Goal: Task Accomplishment & Management: Complete application form

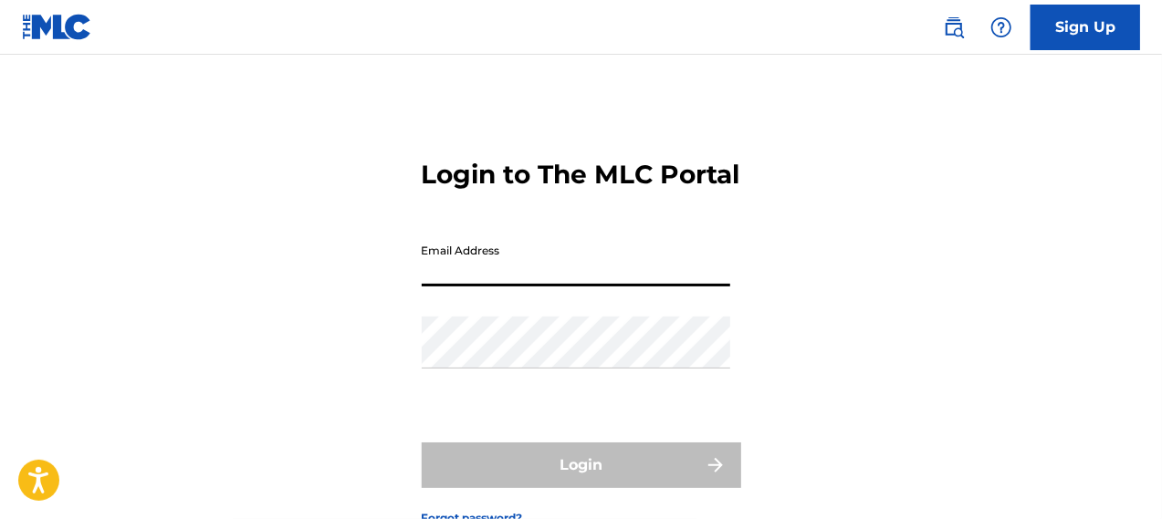
click at [528, 287] on input "Email Address" at bounding box center [576, 261] width 308 height 52
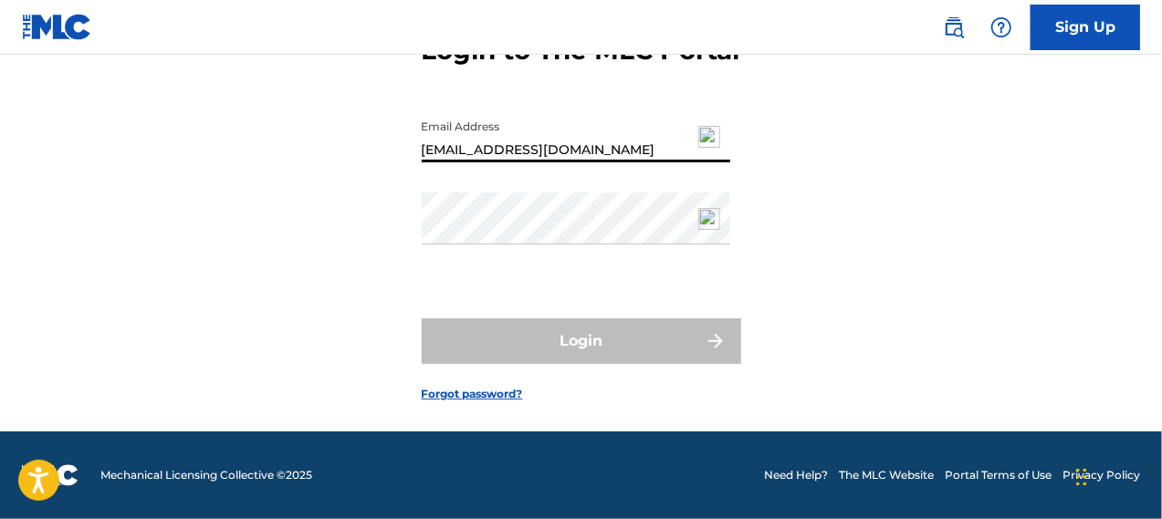
scroll to position [155, 0]
type input "audicempirebooking@gmail.com"
click at [489, 392] on link "Forgot password?" at bounding box center [472, 394] width 101 height 16
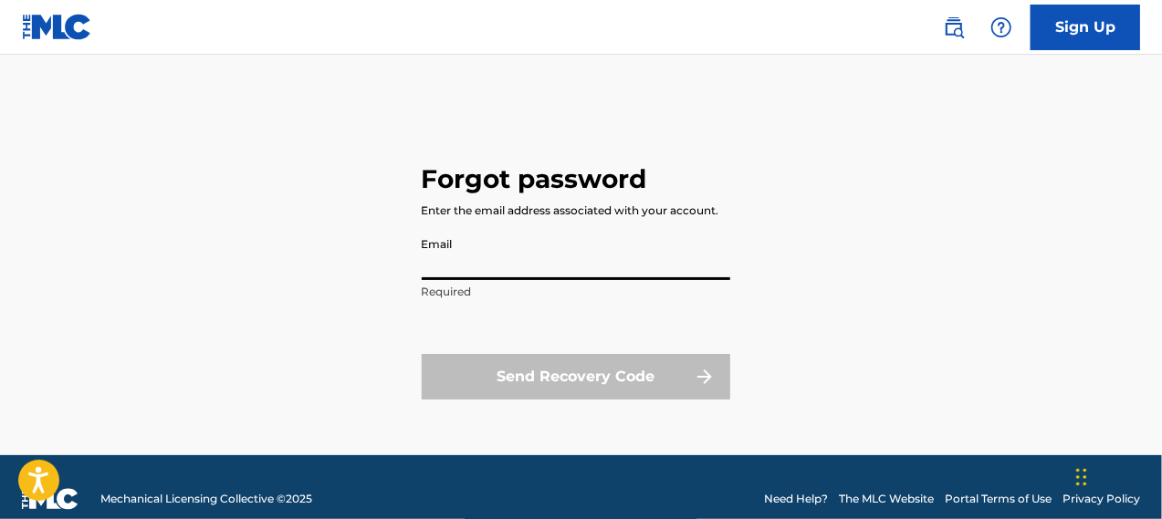
click at [493, 278] on input "Email" at bounding box center [576, 254] width 308 height 52
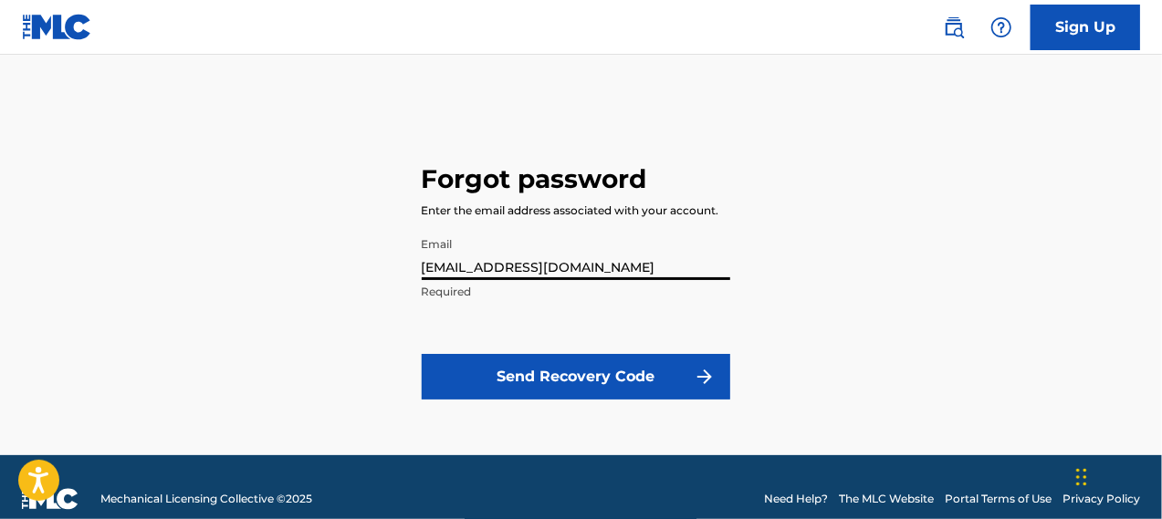
type input "audicempirebooking@gmail.com"
click at [570, 381] on button "Send Recovery Code" at bounding box center [576, 377] width 308 height 46
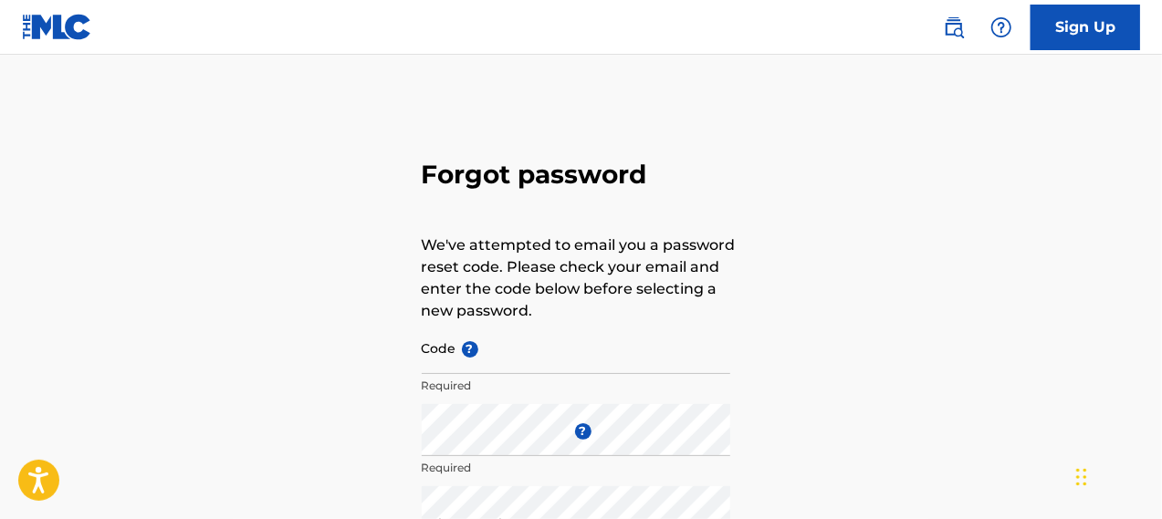
scroll to position [91, 0]
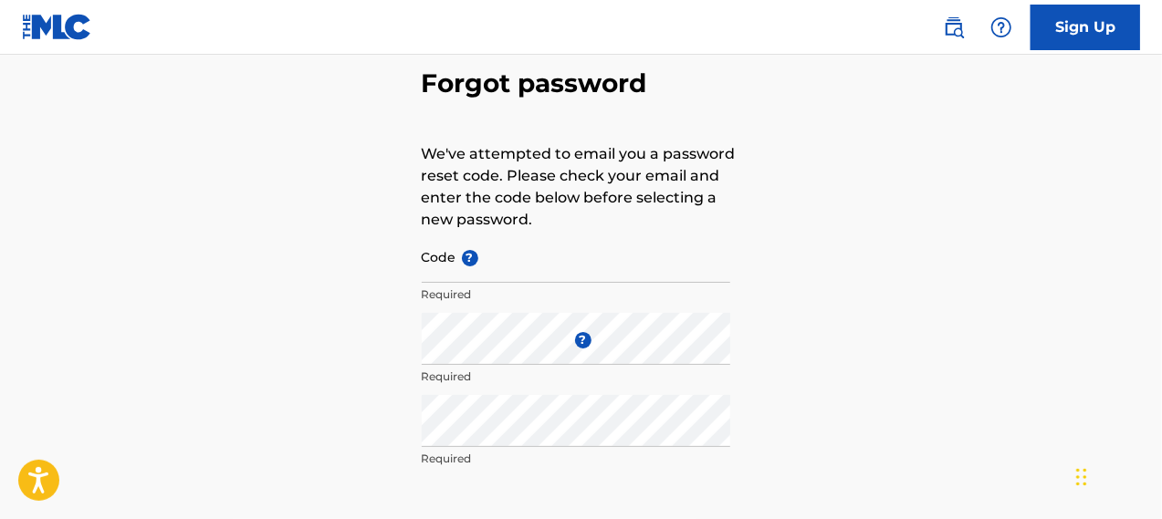
click at [32, 26] on img at bounding box center [57, 27] width 70 height 26
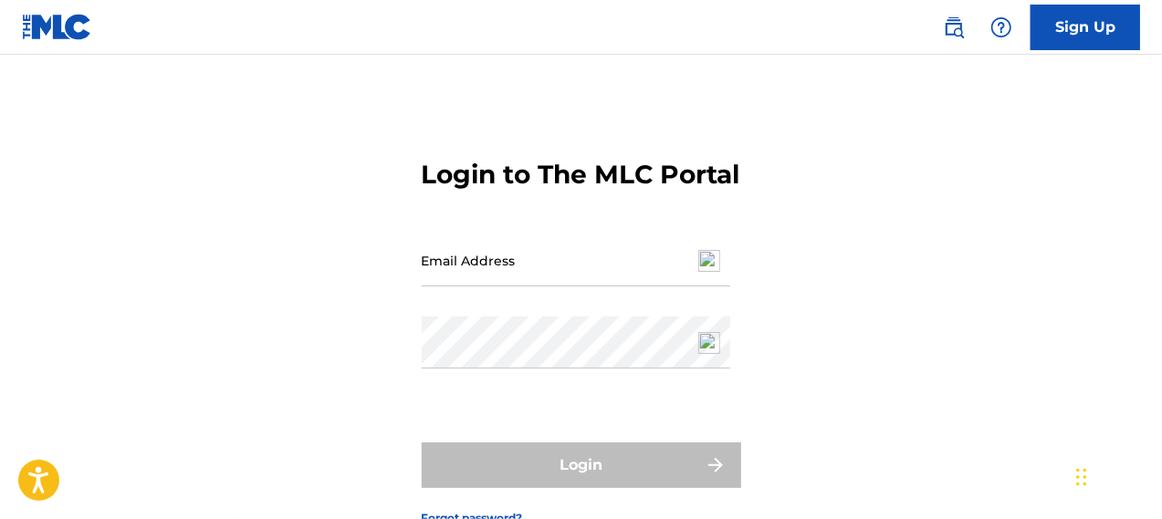
click at [79, 22] on img at bounding box center [57, 27] width 70 height 26
click at [584, 287] on input "Email Address" at bounding box center [576, 261] width 308 height 52
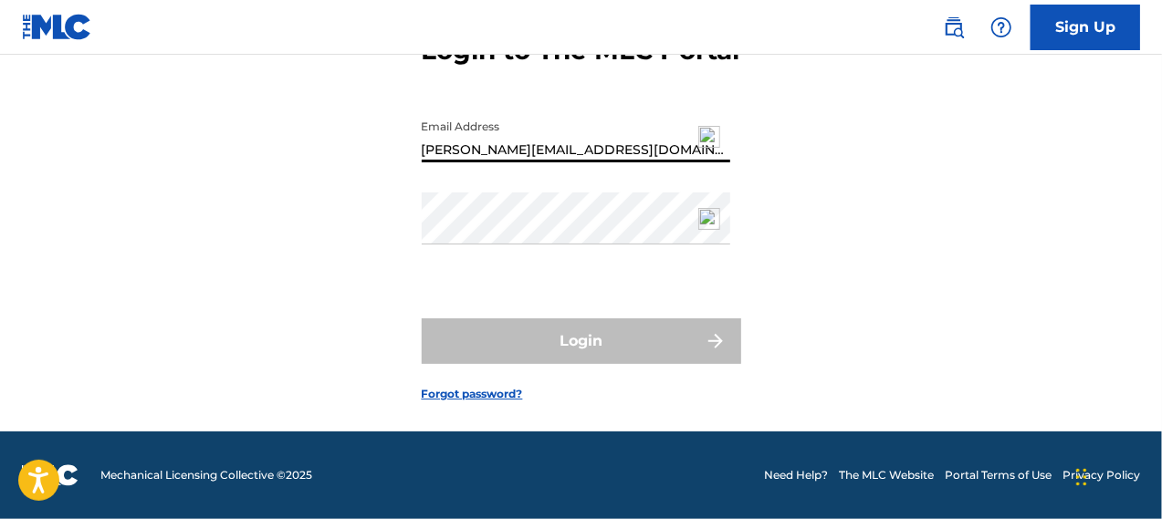
scroll to position [155, 0]
type input "ronnie.bowen7@gmail.com"
click at [476, 396] on link "Forgot password?" at bounding box center [472, 394] width 101 height 16
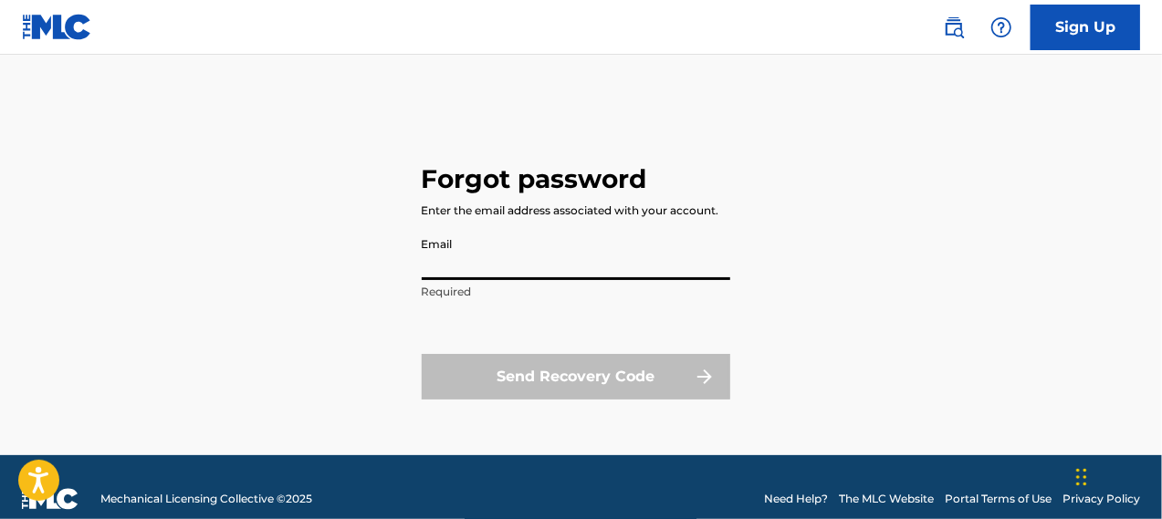
click at [473, 271] on input "Email" at bounding box center [576, 254] width 308 height 52
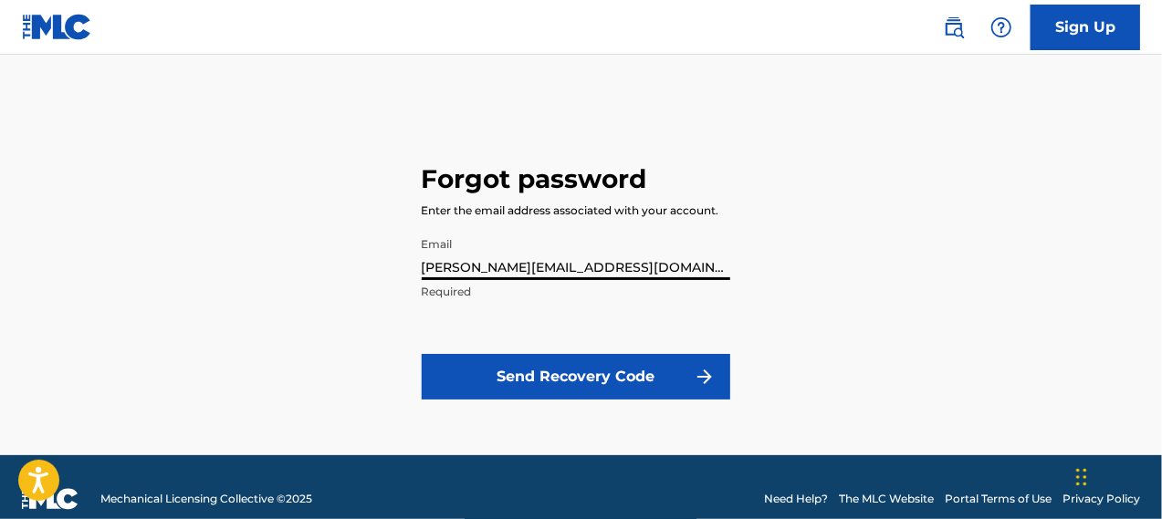
type input "ronnie.bowen7@gmail.com"
click at [604, 373] on button "Send Recovery Code" at bounding box center [576, 377] width 308 height 46
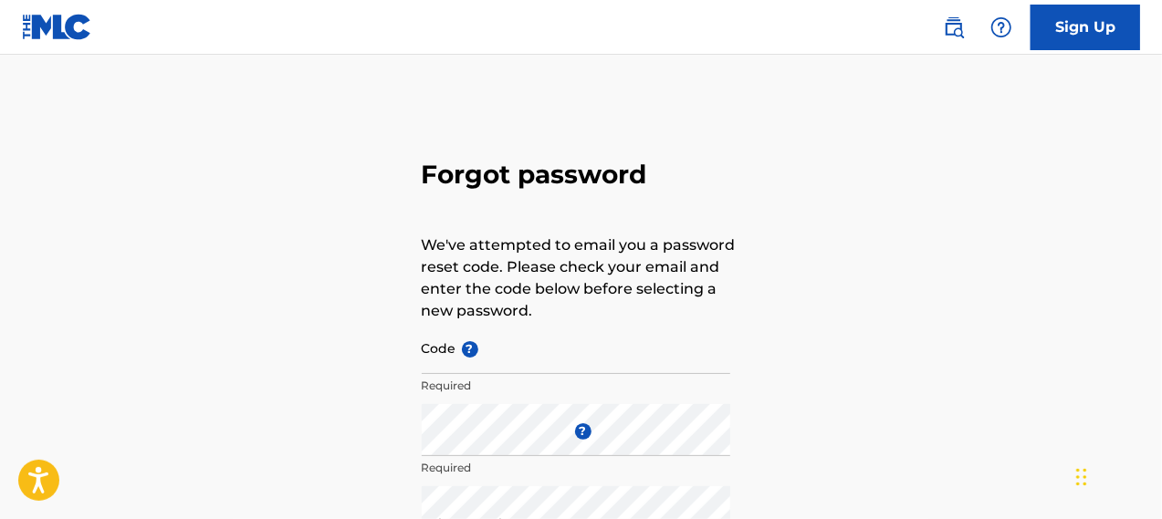
scroll to position [183, 0]
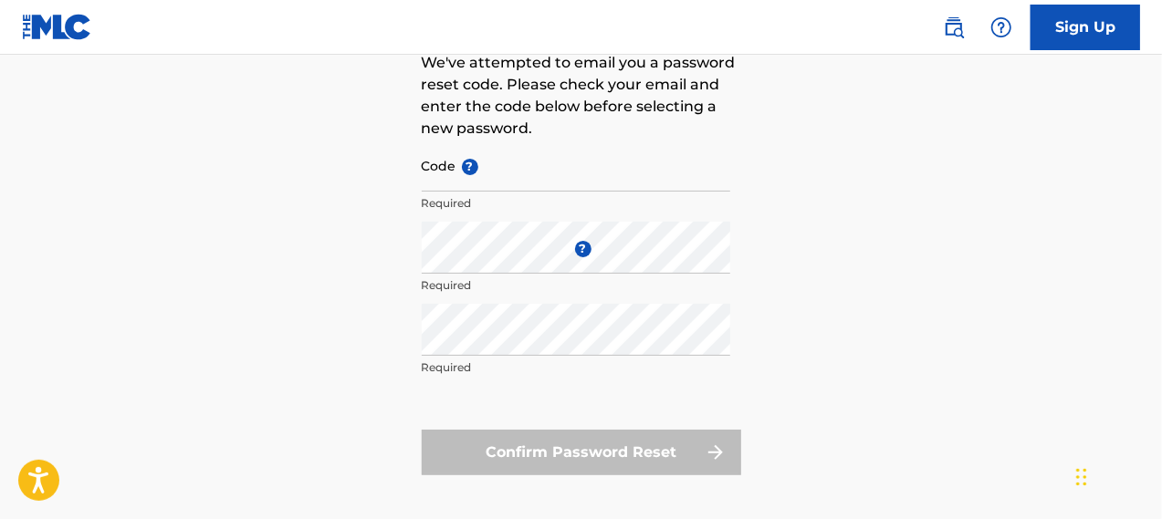
click at [1090, 32] on link "Sign Up" at bounding box center [1085, 28] width 110 height 46
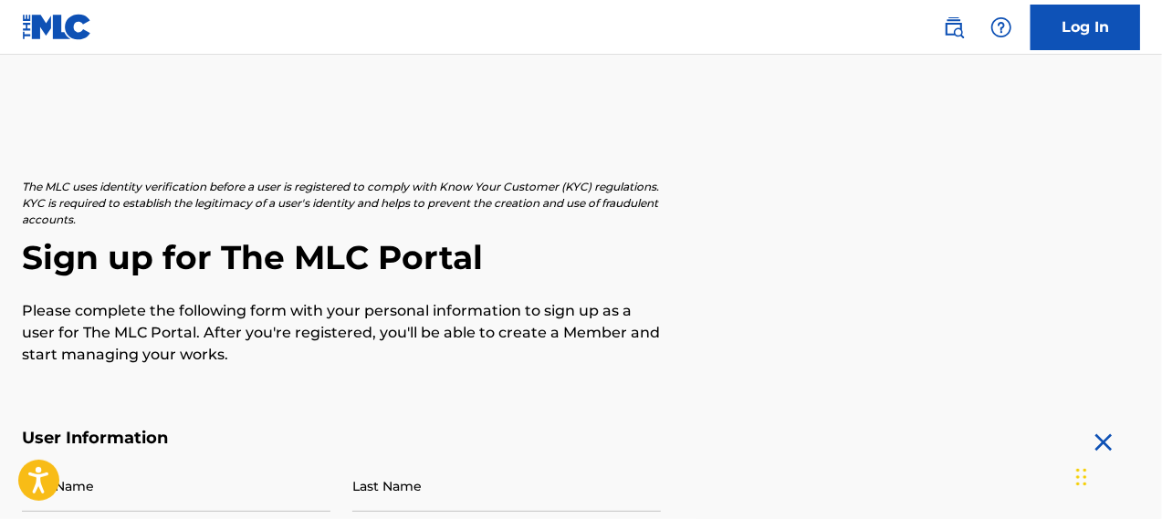
click at [47, 47] on link at bounding box center [57, 27] width 70 height 54
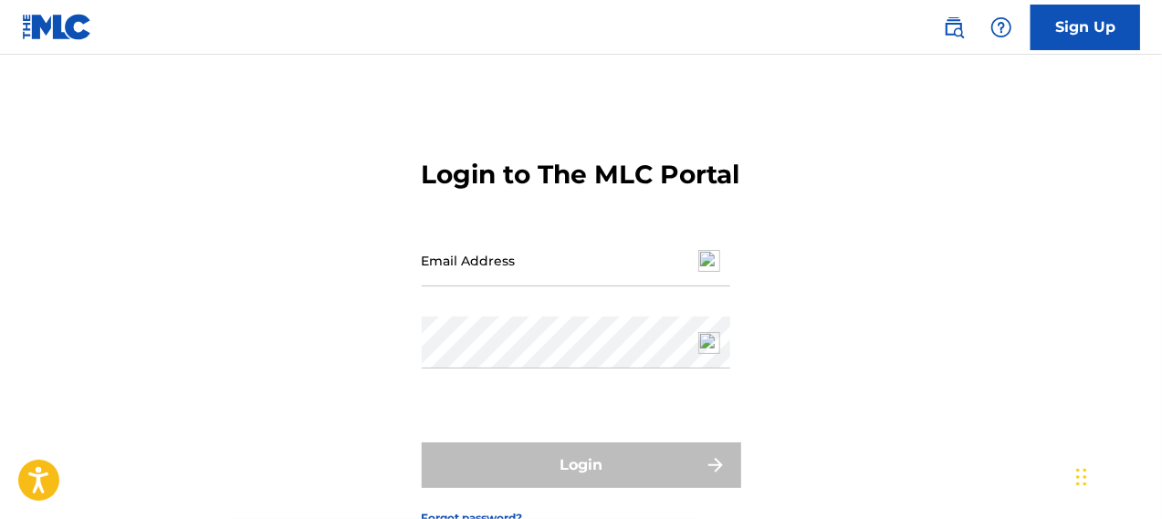
click at [955, 29] on img at bounding box center [954, 27] width 22 height 22
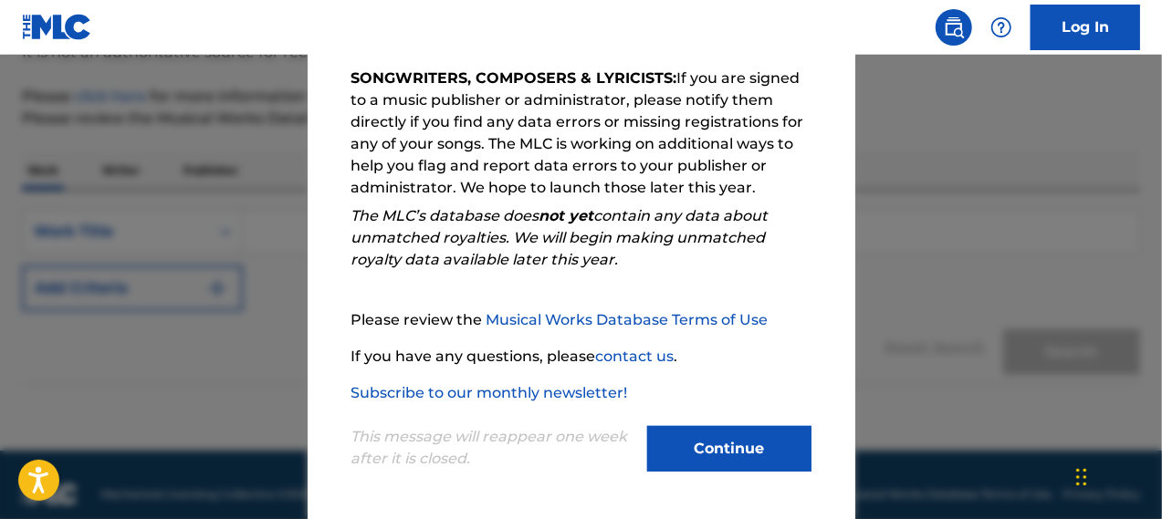
scroll to position [215, 0]
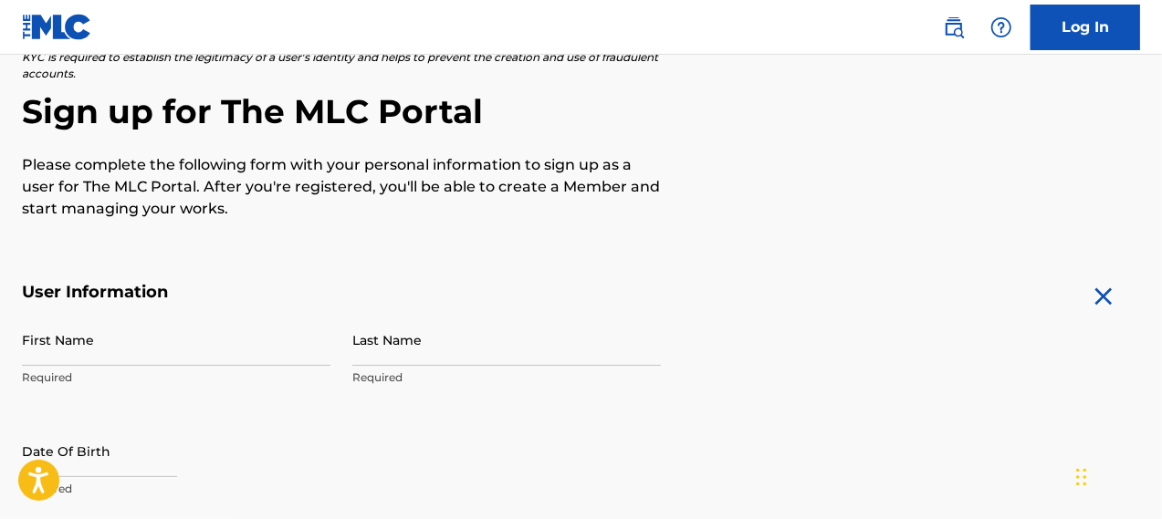
scroll to position [183, 0]
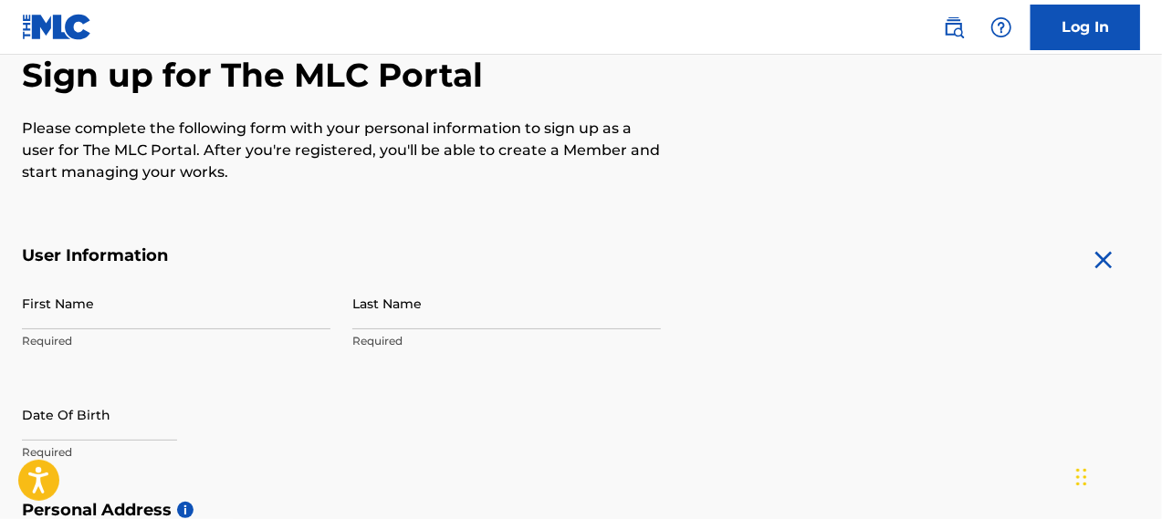
click at [199, 342] on p "Required" at bounding box center [176, 341] width 308 height 16
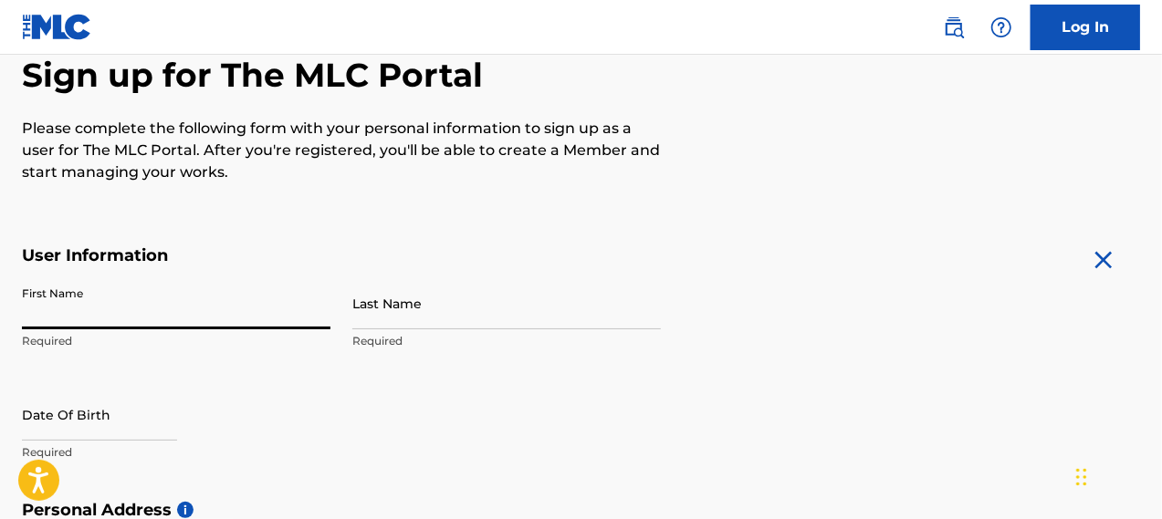
click at [122, 321] on input "First Name" at bounding box center [176, 303] width 308 height 52
type input "[PERSON_NAME]"
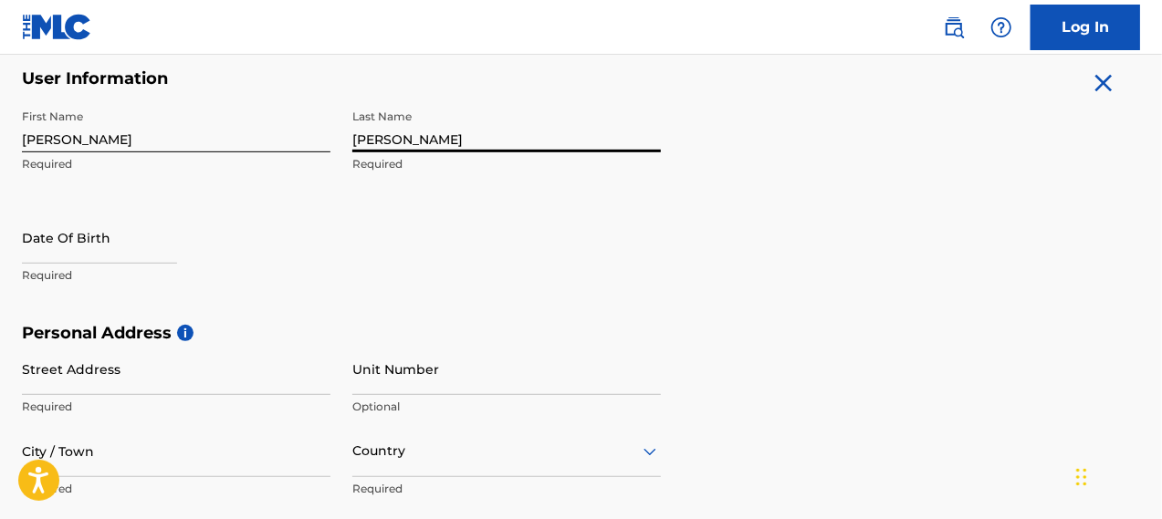
scroll to position [365, 0]
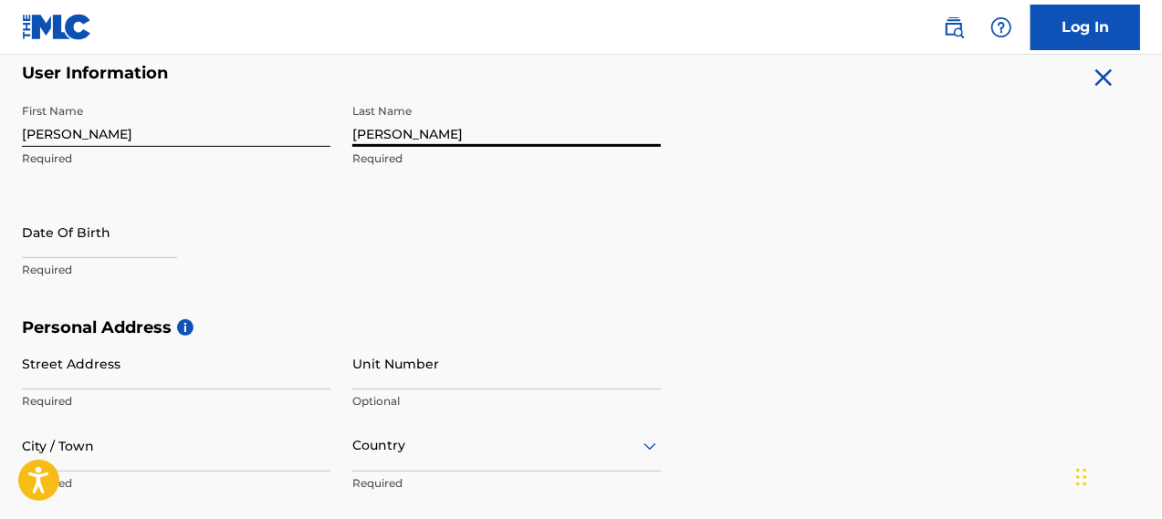
type input "[PERSON_NAME]"
click at [82, 267] on p "Required" at bounding box center [176, 270] width 308 height 16
select select "7"
select select "2025"
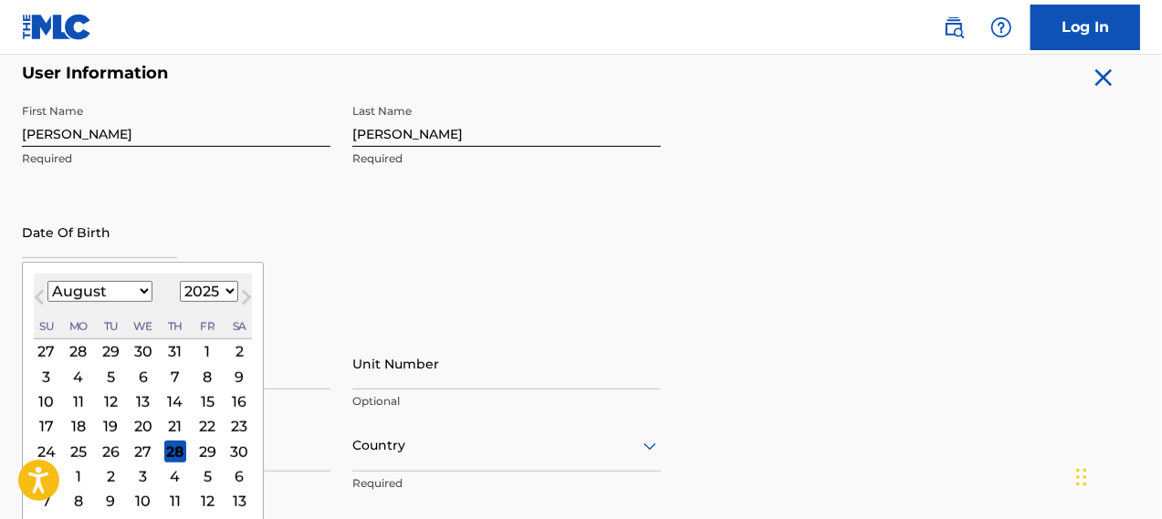
click at [68, 254] on input "text" at bounding box center [99, 232] width 155 height 52
click at [141, 291] on select "January February March April May June July August September October November De…" at bounding box center [99, 291] width 105 height 21
select select "8"
click at [47, 281] on select "January February March April May June July August September October November De…" at bounding box center [99, 291] width 105 height 21
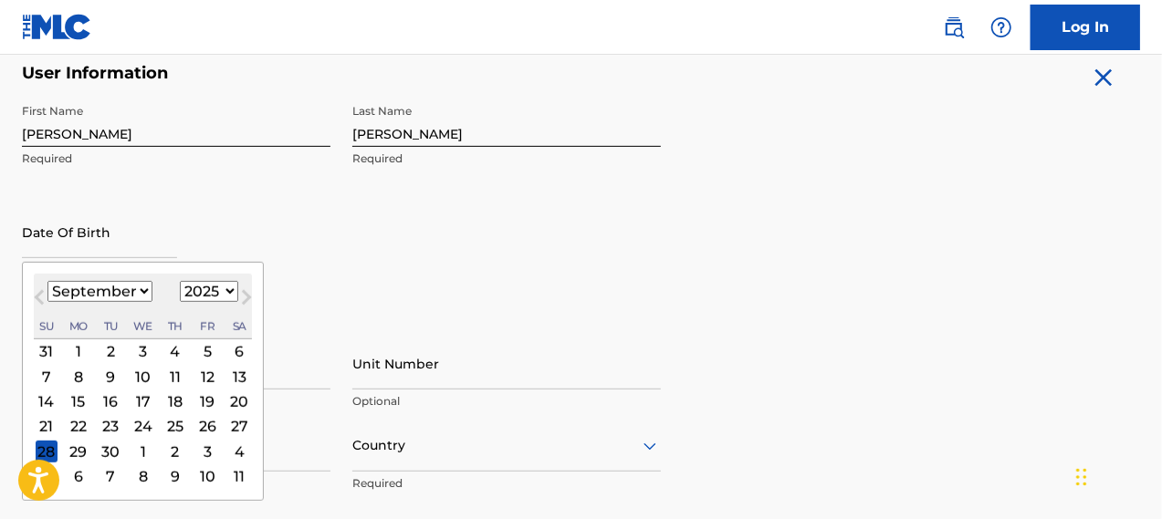
click at [44, 370] on div "7" at bounding box center [47, 377] width 22 height 22
type input "[DATE]"
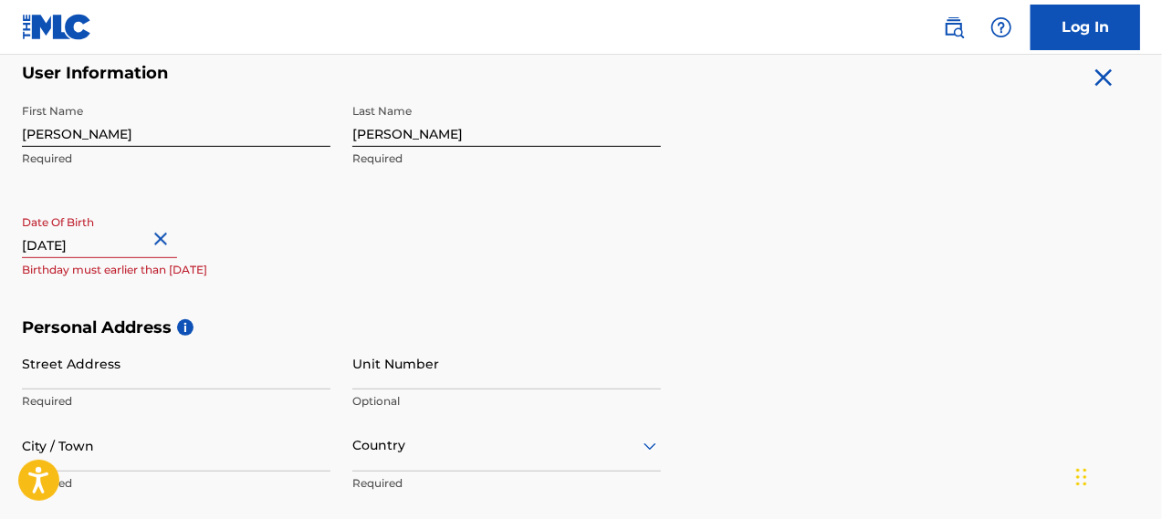
click at [137, 251] on input "[DATE]" at bounding box center [99, 232] width 155 height 52
select select "8"
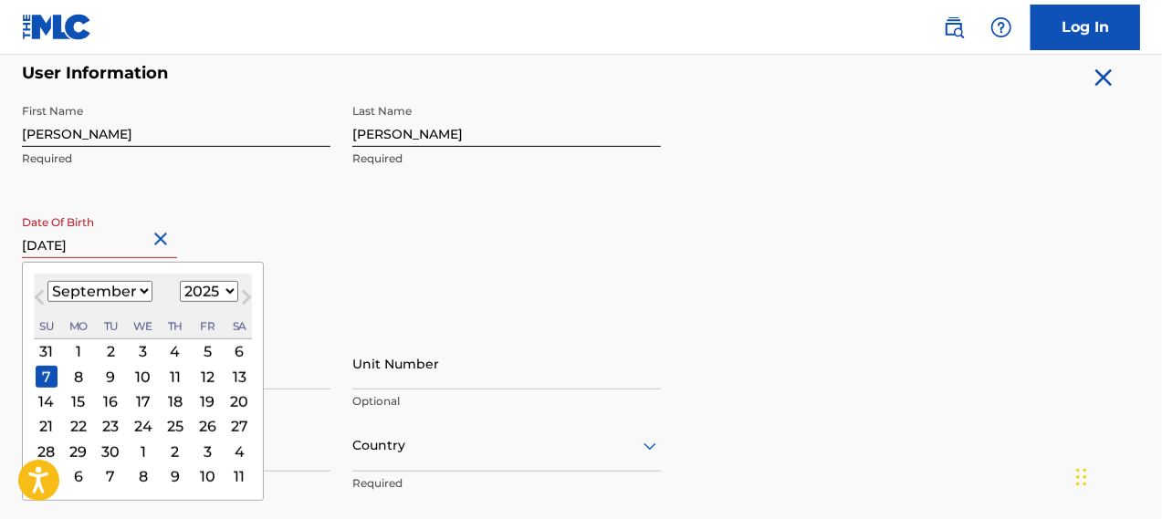
click at [215, 296] on select "1899 1900 1901 1902 1903 1904 1905 1906 1907 1908 1909 1910 1911 1912 1913 1914…" at bounding box center [209, 291] width 58 height 21
select select "1988"
click at [180, 281] on select "1899 1900 1901 1902 1903 1904 1905 1906 1907 1908 1909 1910 1911 1912 1913 1914…" at bounding box center [209, 291] width 58 height 21
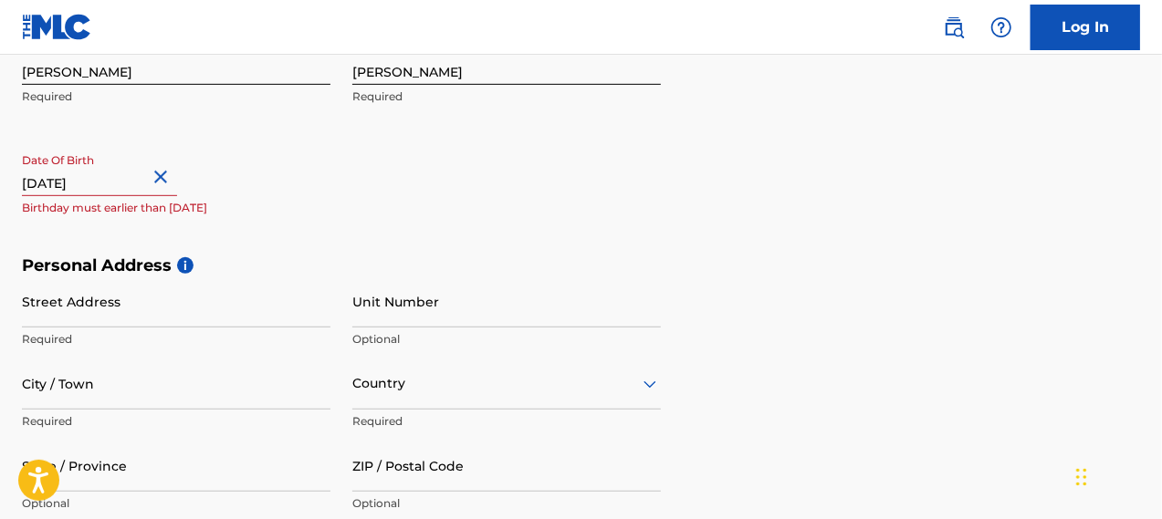
scroll to position [456, 0]
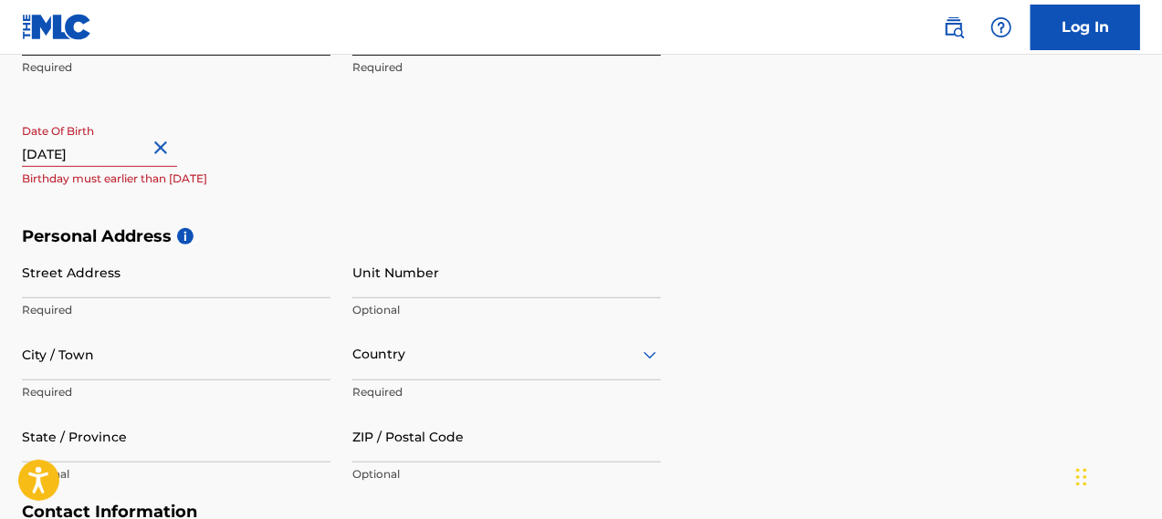
click at [246, 285] on input "Street Address" at bounding box center [176, 272] width 308 height 52
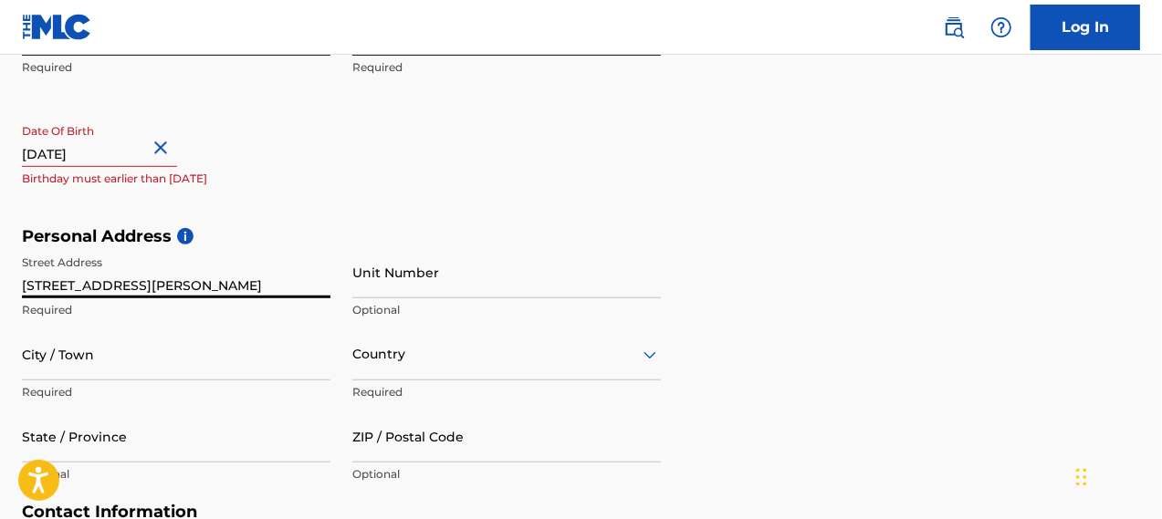
type input "[STREET_ADDRESS][PERSON_NAME]"
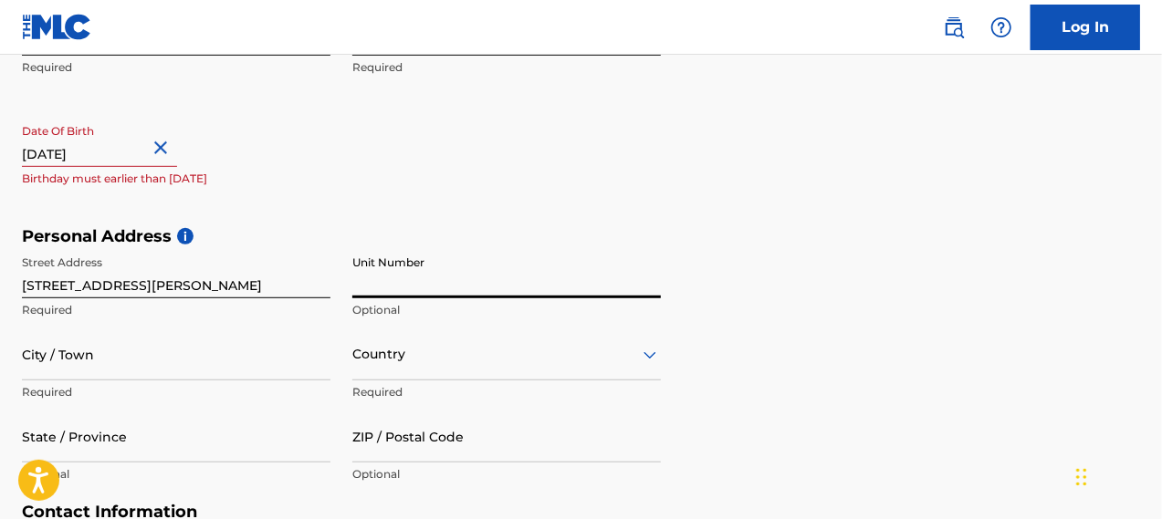
click at [363, 294] on input "Unit Number" at bounding box center [506, 272] width 308 height 52
type input "8311"
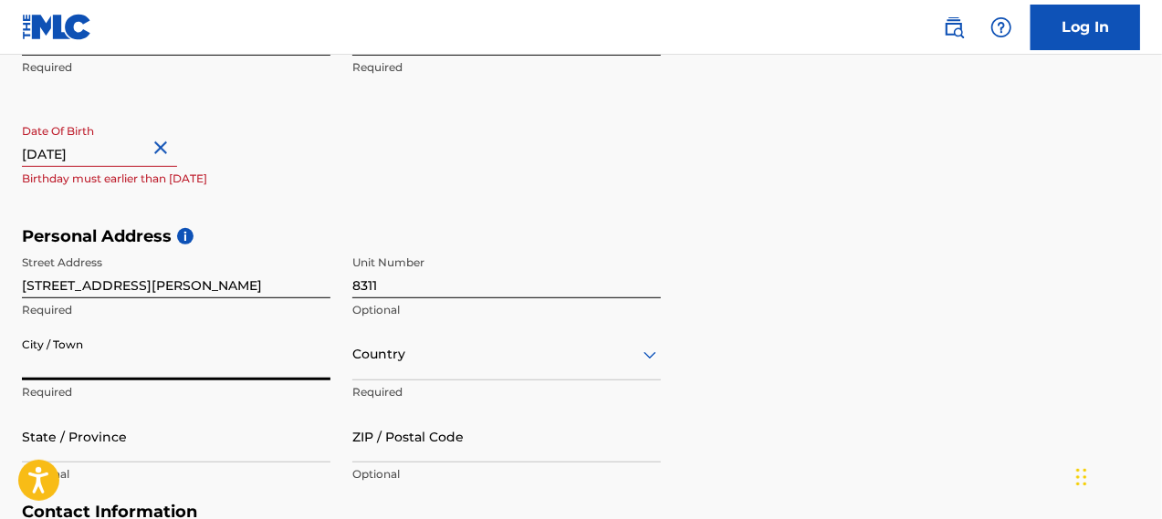
click at [90, 359] on input "City / Town" at bounding box center [176, 355] width 308 height 52
type input "[PERSON_NAME]"
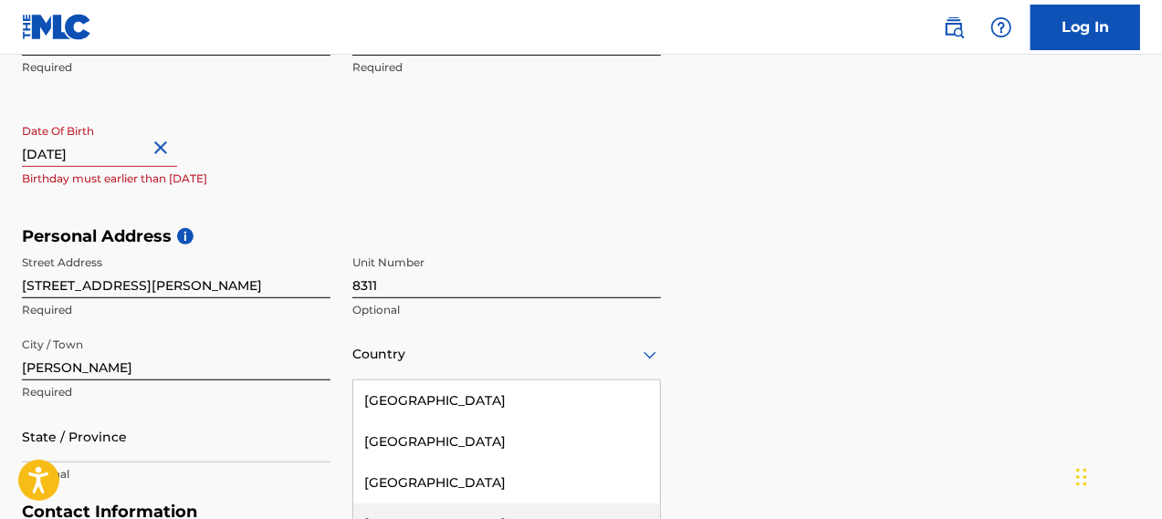
scroll to position [591, 0]
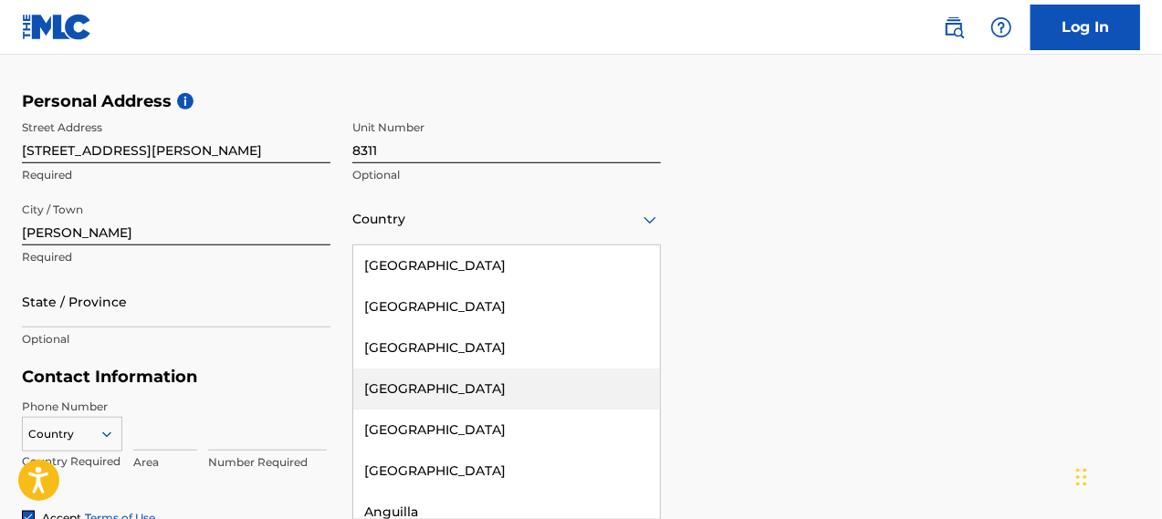
click at [368, 246] on div "223 results available. Use Up and Down to choose options, press Enter to select…" at bounding box center [506, 219] width 308 height 52
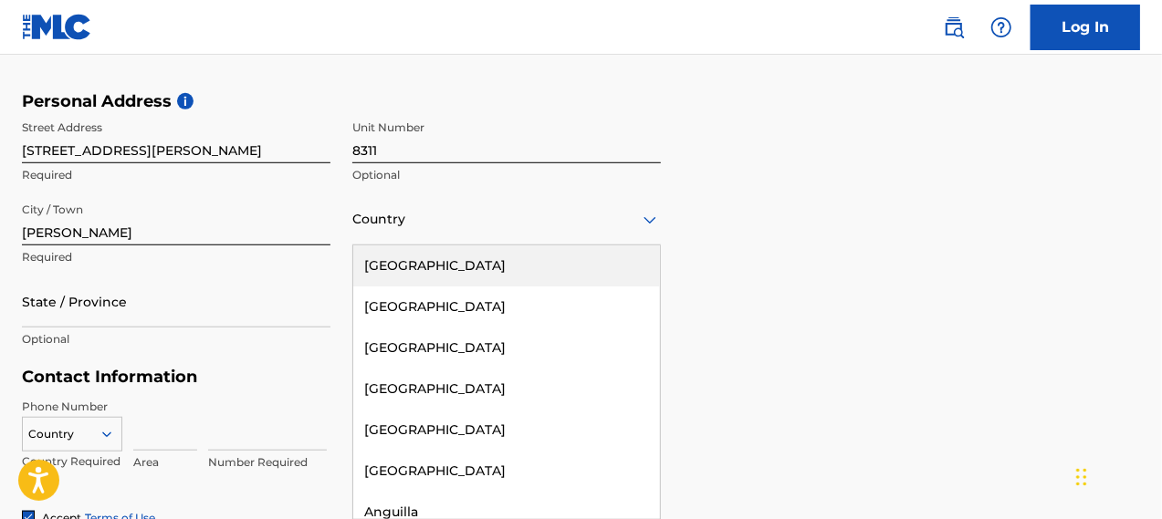
click at [420, 258] on div "[GEOGRAPHIC_DATA]" at bounding box center [506, 266] width 307 height 41
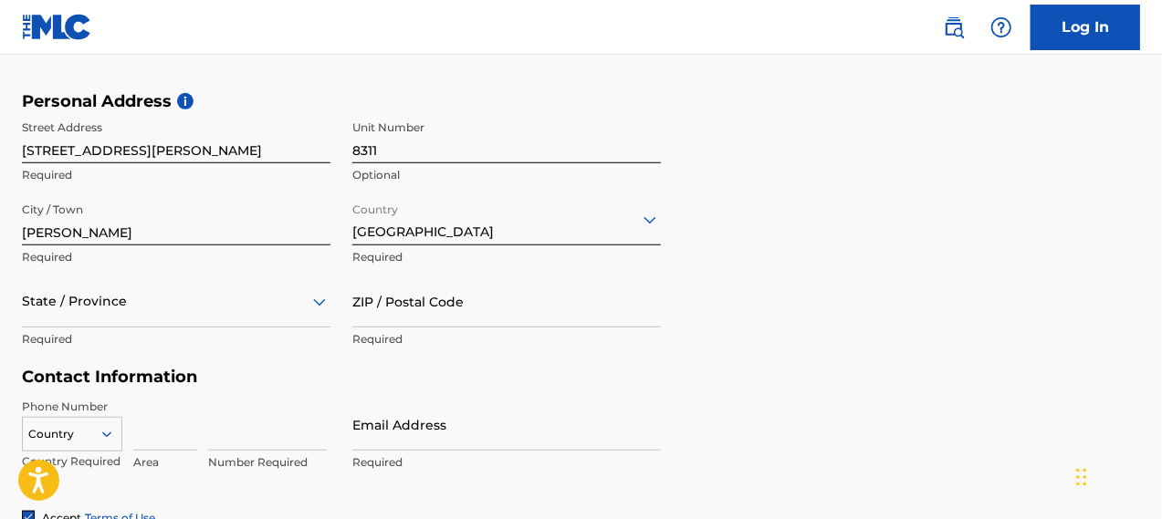
click at [156, 340] on p "Required" at bounding box center [176, 339] width 308 height 16
click at [137, 336] on p "Required" at bounding box center [176, 339] width 308 height 16
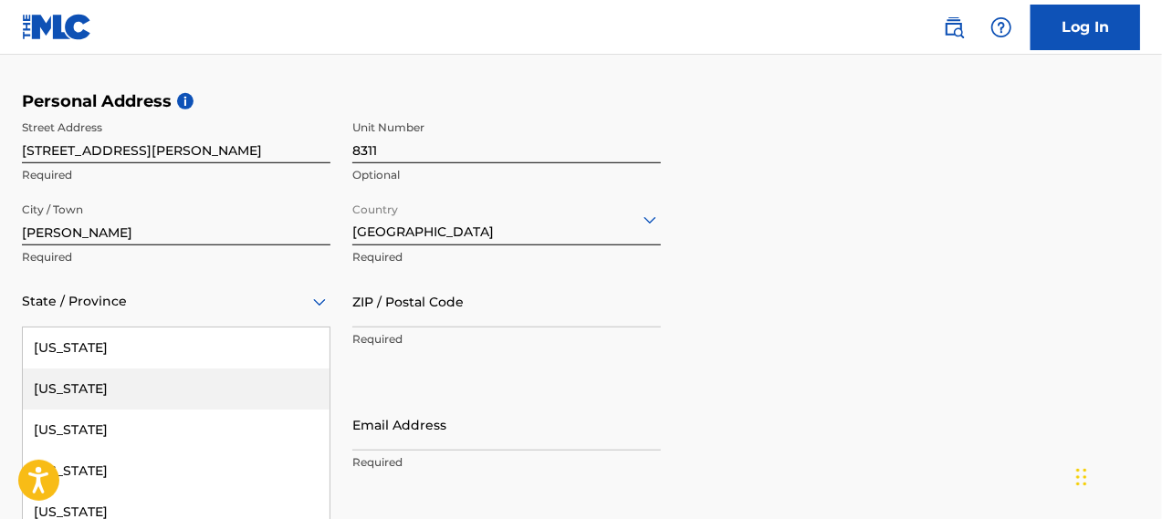
scroll to position [674, 0]
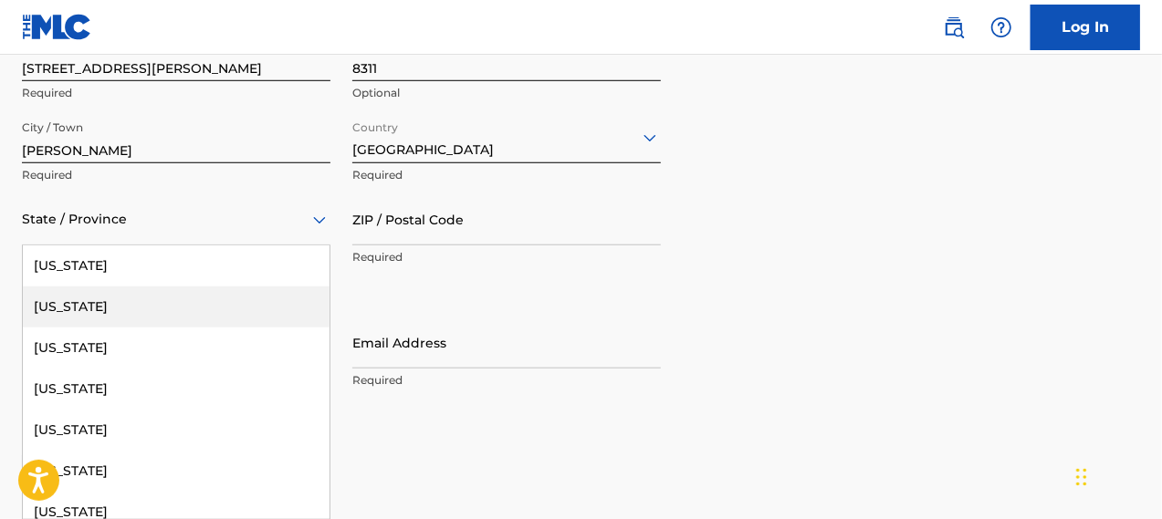
click at [89, 246] on div "57 results available. Use Up and Down to choose options, press Enter to select …" at bounding box center [176, 219] width 308 height 52
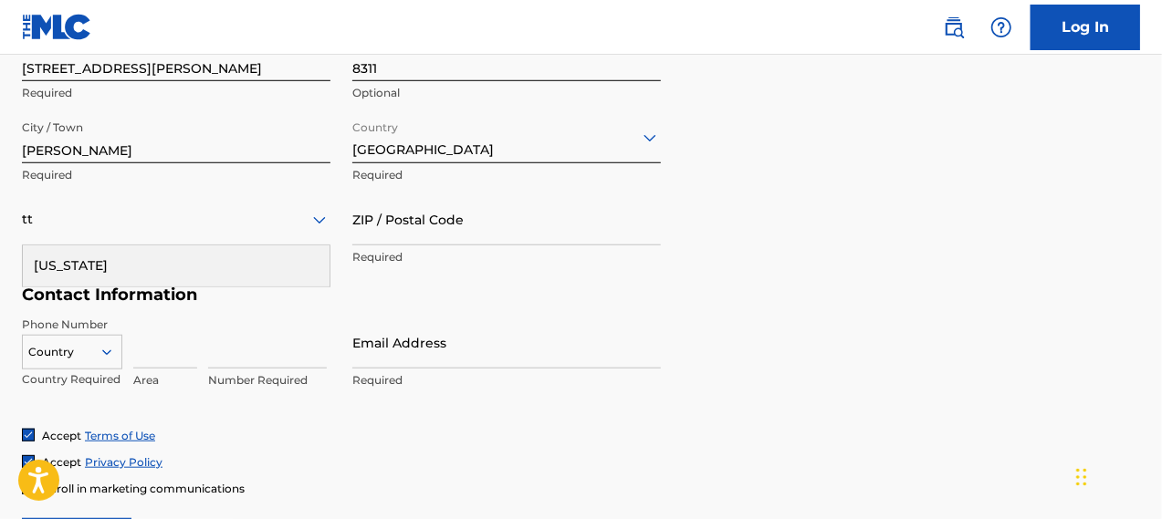
type input "ttt"
click at [56, 212] on div at bounding box center [176, 219] width 308 height 23
click at [183, 267] on div "State / Province Required" at bounding box center [176, 234] width 308 height 82
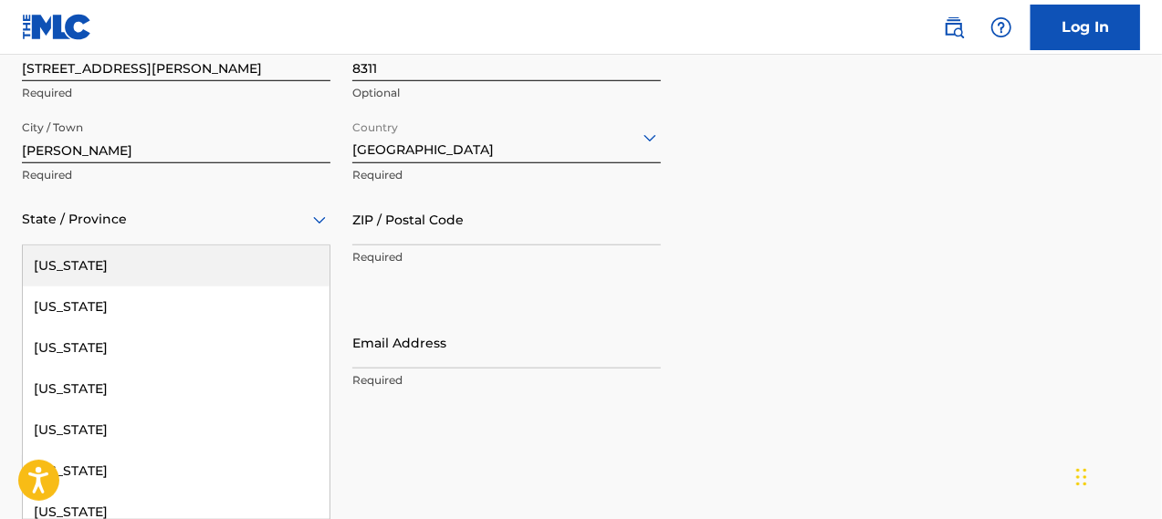
click at [314, 220] on icon at bounding box center [319, 220] width 22 height 22
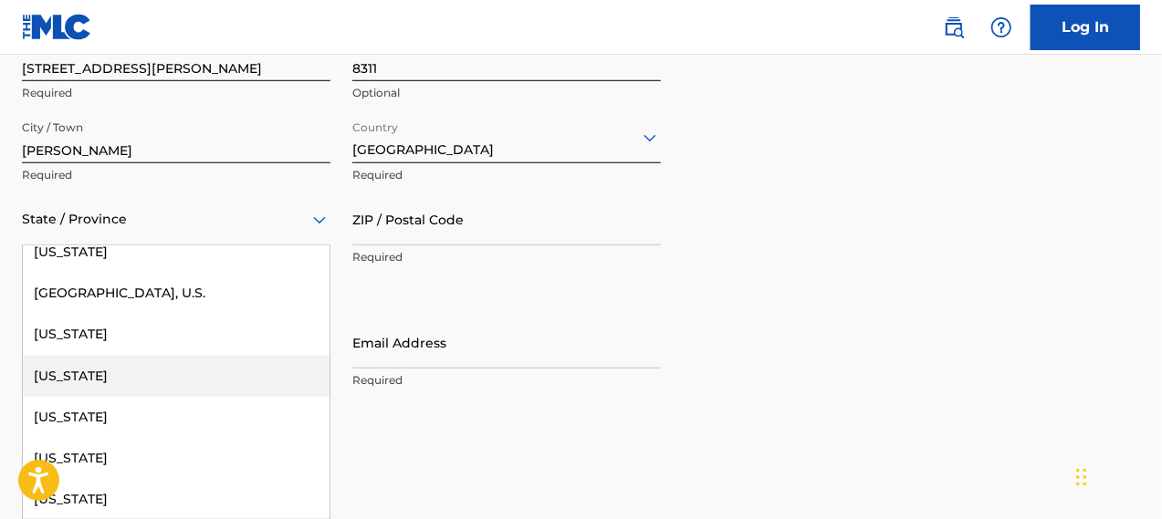
scroll to position [1793, 0]
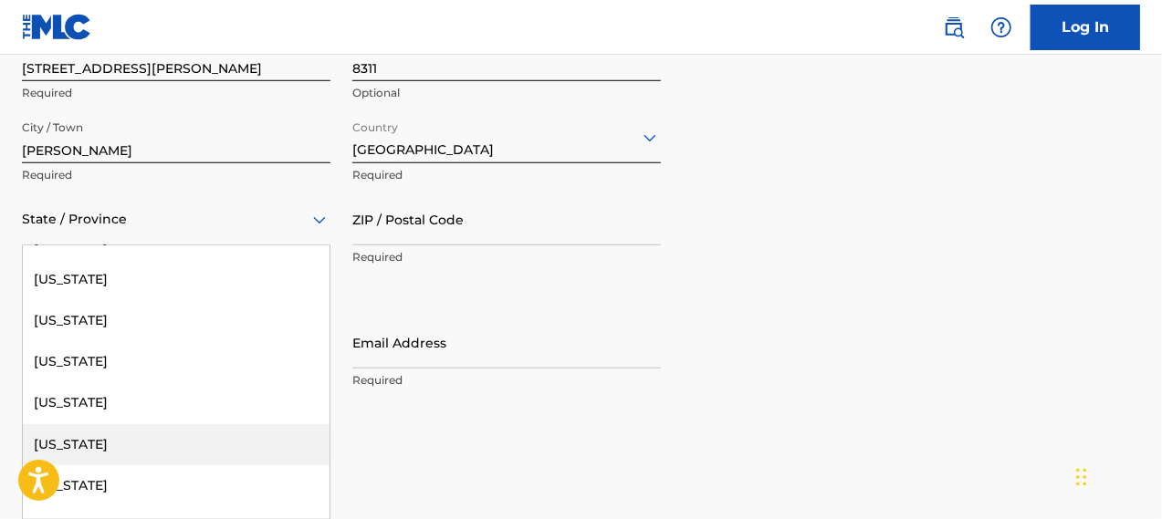
click at [57, 443] on div "[US_STATE]" at bounding box center [176, 444] width 307 height 41
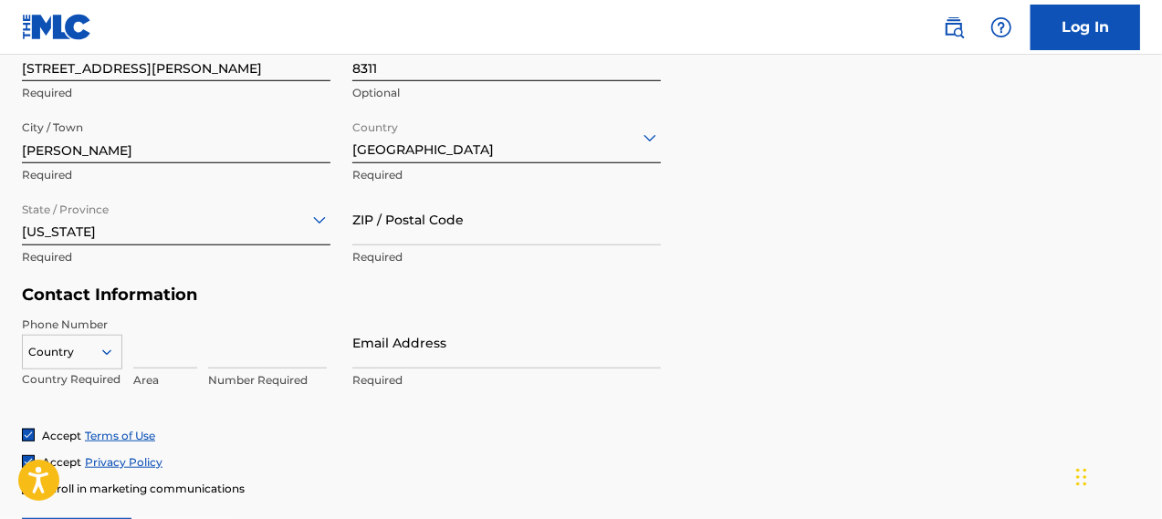
click at [380, 247] on div "ZIP / Postal Code Required" at bounding box center [506, 234] width 308 height 82
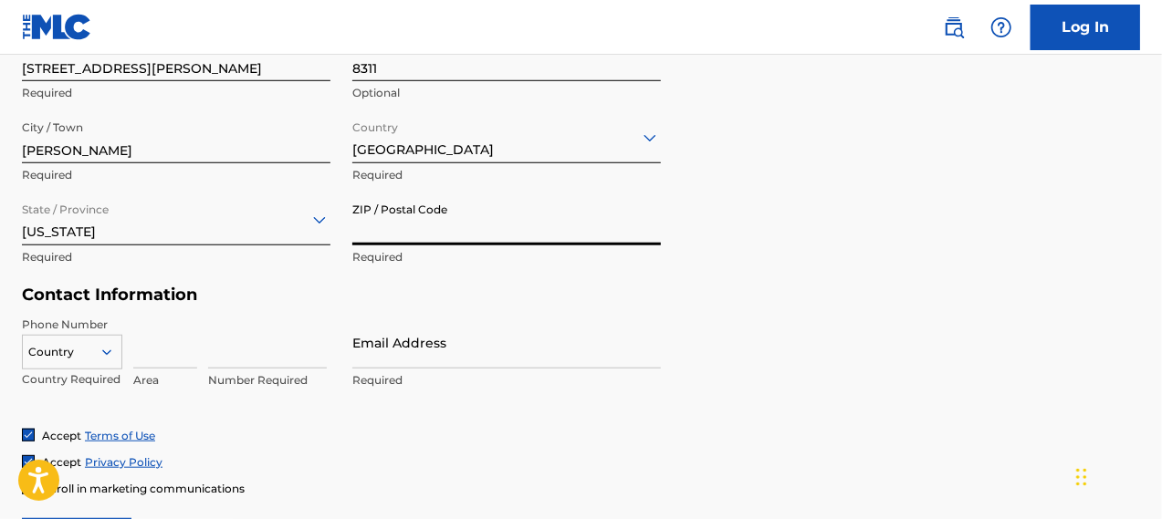
click at [381, 239] on input "ZIP / Postal Code" at bounding box center [506, 219] width 308 height 52
type input "78640"
click at [247, 356] on input at bounding box center [267, 343] width 119 height 52
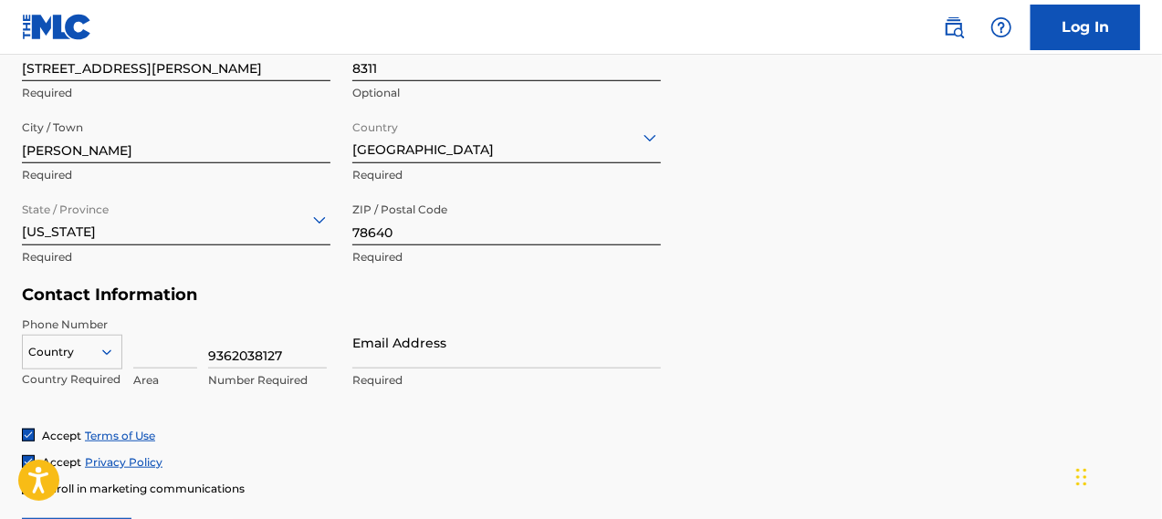
type input "9362038127"
click at [392, 362] on input "Email Address" at bounding box center [506, 343] width 308 height 52
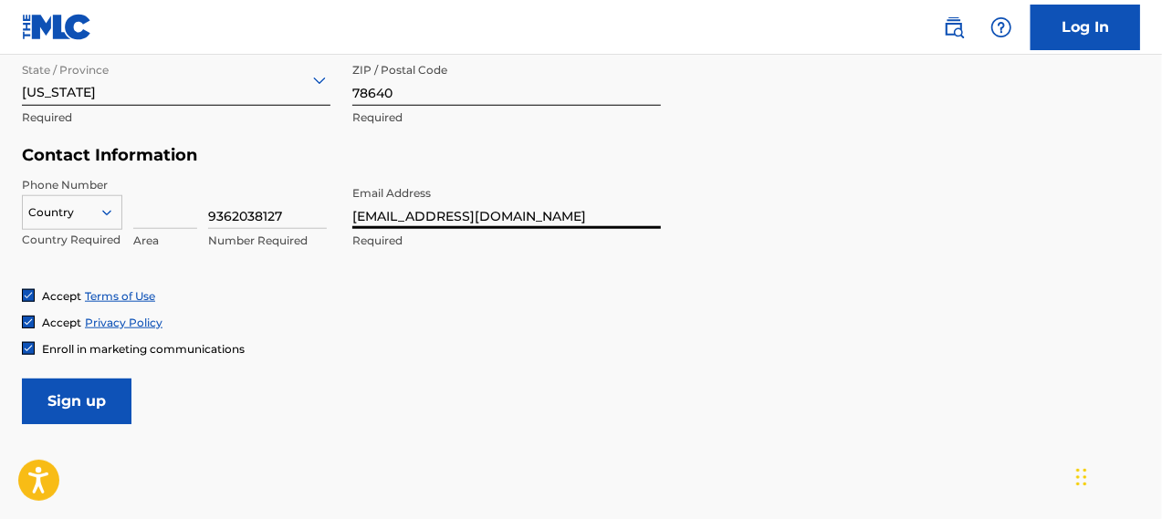
scroll to position [856, 0]
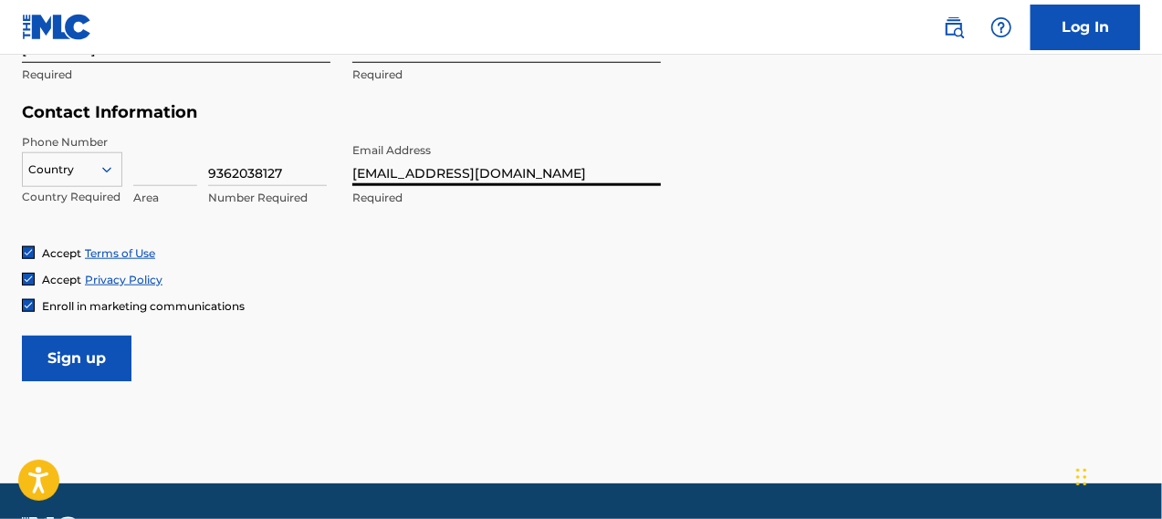
type input "[EMAIL_ADDRESS][DOMAIN_NAME]"
click at [33, 300] on img at bounding box center [28, 305] width 11 height 11
click at [86, 363] on input "Sign up" at bounding box center [77, 359] width 110 height 46
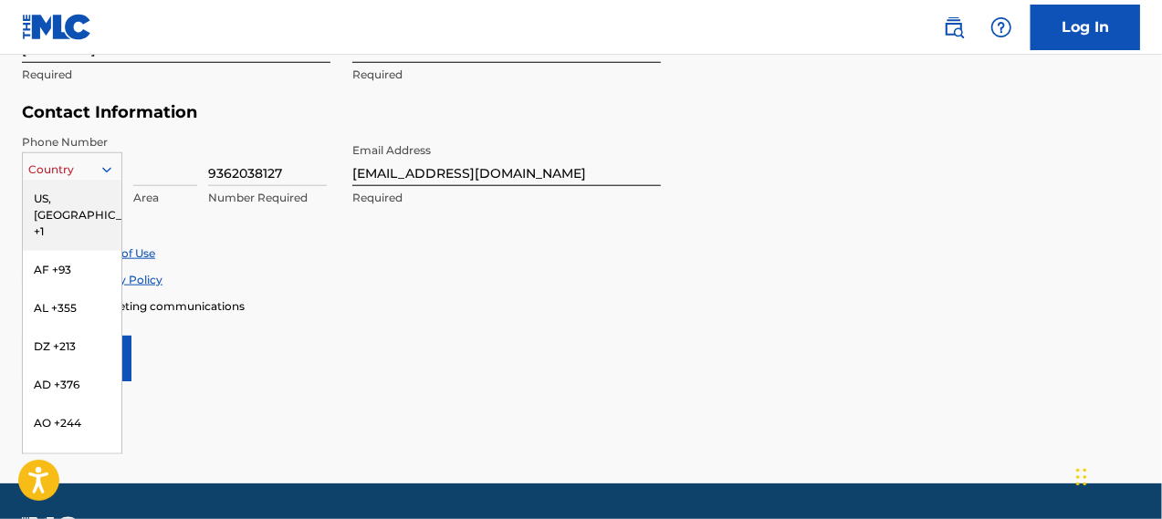
click at [89, 163] on div at bounding box center [72, 170] width 99 height 20
click at [78, 189] on div "US, [GEOGRAPHIC_DATA] +1" at bounding box center [72, 215] width 99 height 71
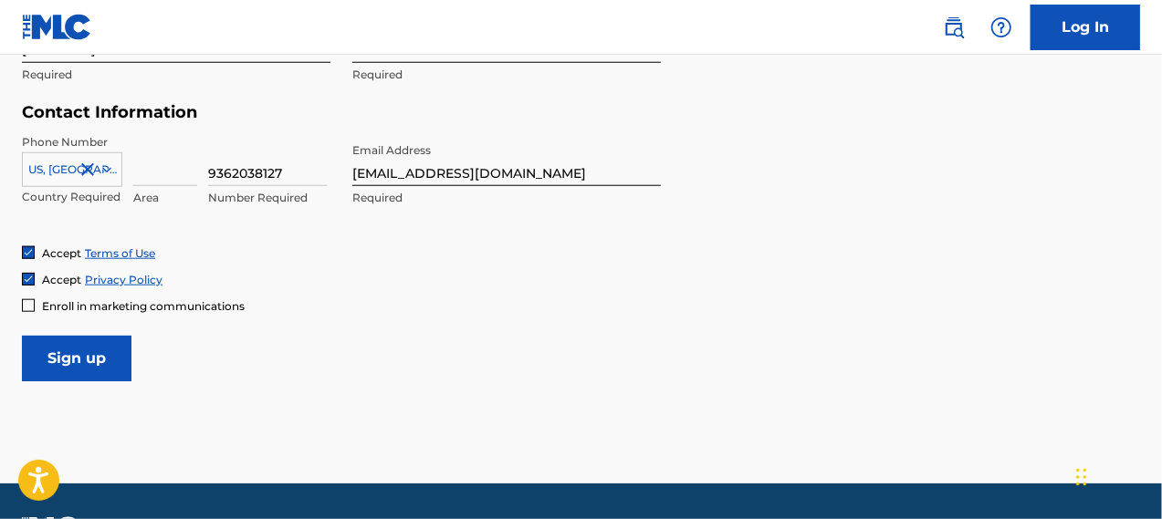
click at [84, 362] on input "Sign up" at bounding box center [77, 359] width 110 height 46
click at [177, 171] on input at bounding box center [165, 160] width 64 height 52
type input "936"
click at [230, 169] on input "9362038127" at bounding box center [267, 160] width 119 height 52
type input "2038127"
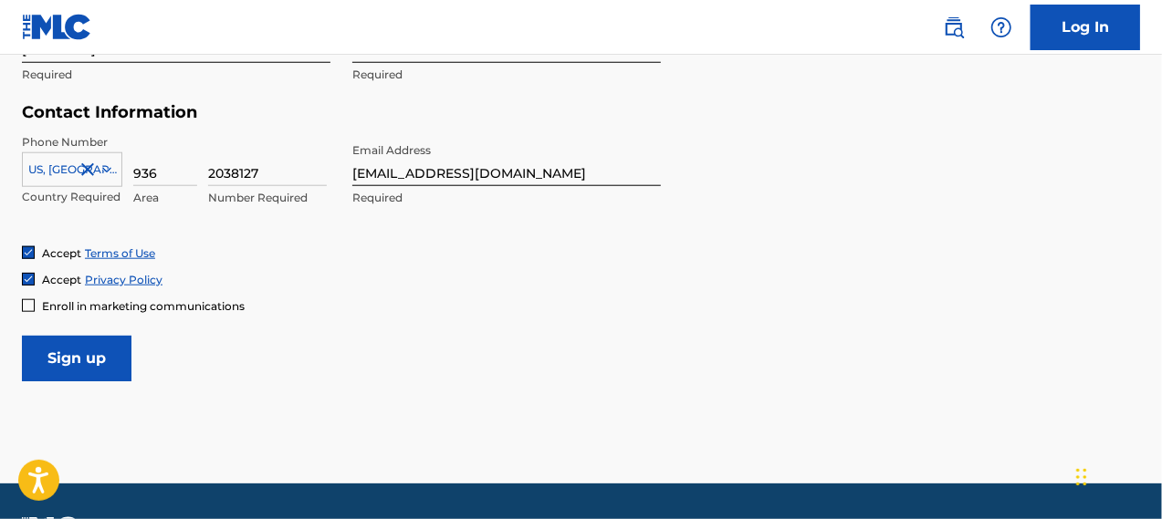
click at [83, 361] on input "Sign up" at bounding box center [77, 359] width 110 height 46
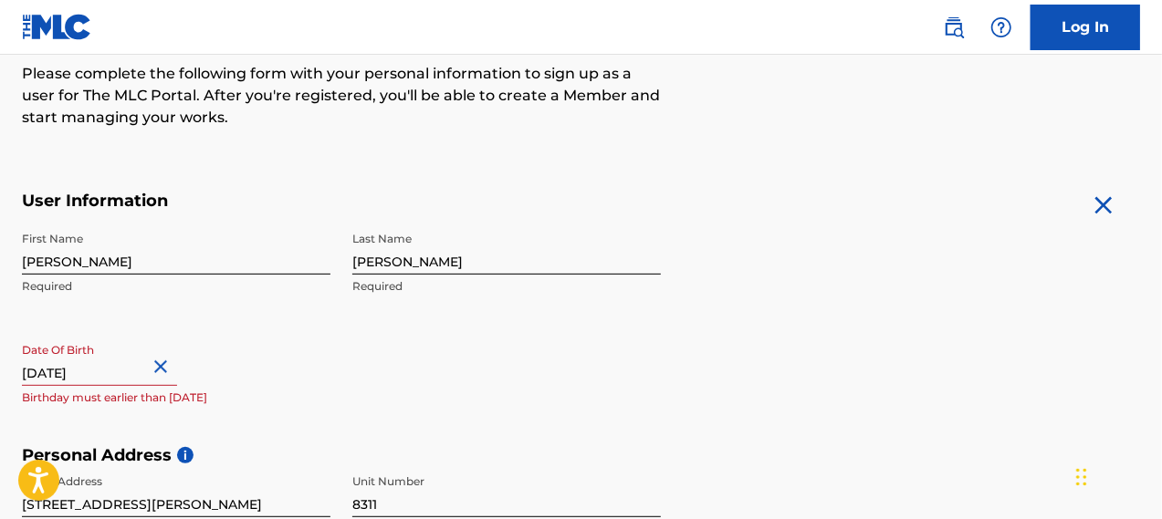
scroll to position [360, 0]
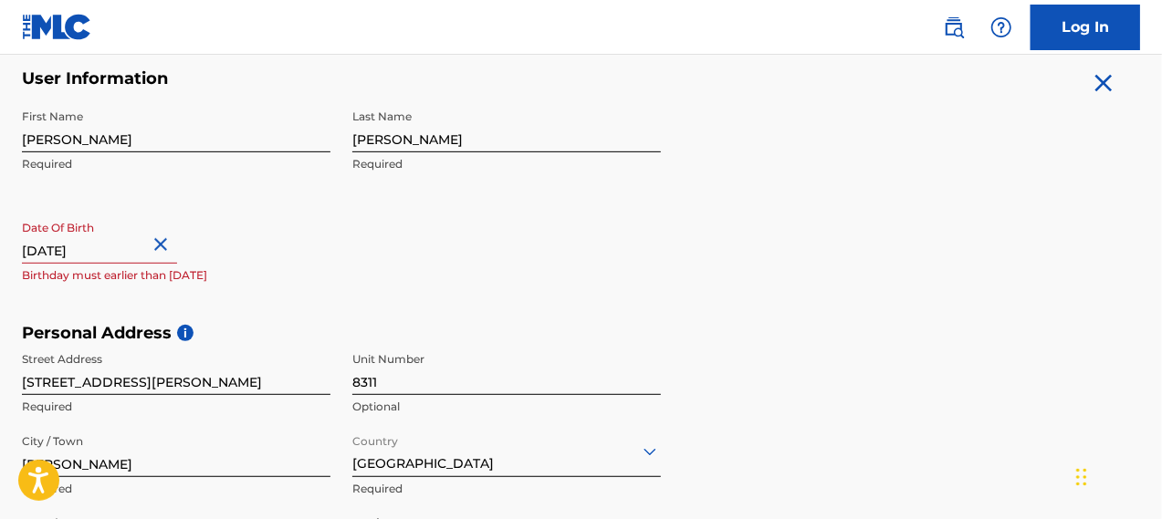
click at [141, 250] on input "[DATE]" at bounding box center [99, 238] width 155 height 52
select select "8"
select select "2025"
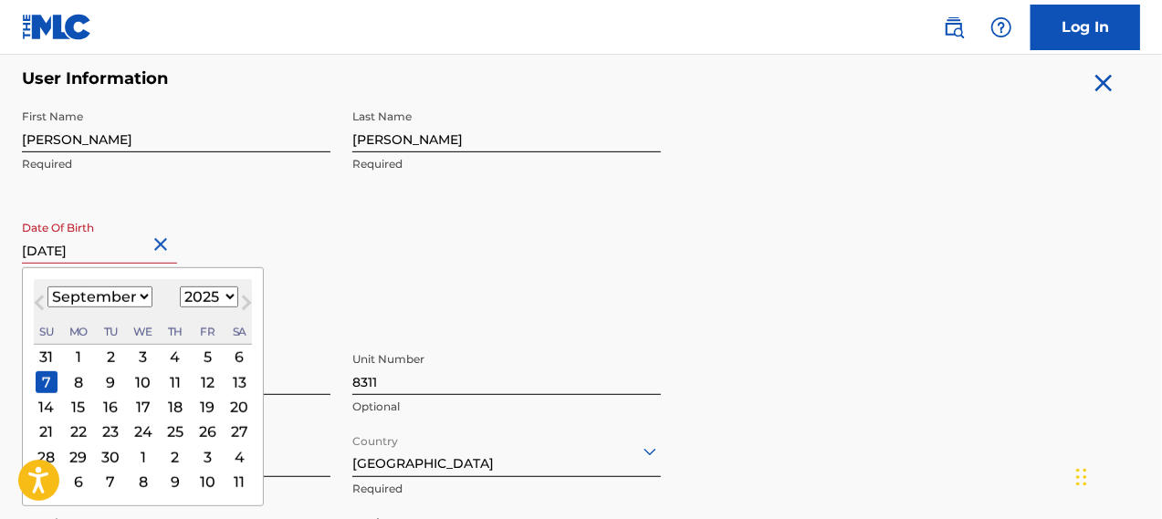
drag, startPoint x: 141, startPoint y: 250, endPoint x: 110, endPoint y: 240, distance: 31.7
click at [110, 240] on input "[DATE]" at bounding box center [99, 238] width 155 height 52
type input "[DATE]"
select select "1988"
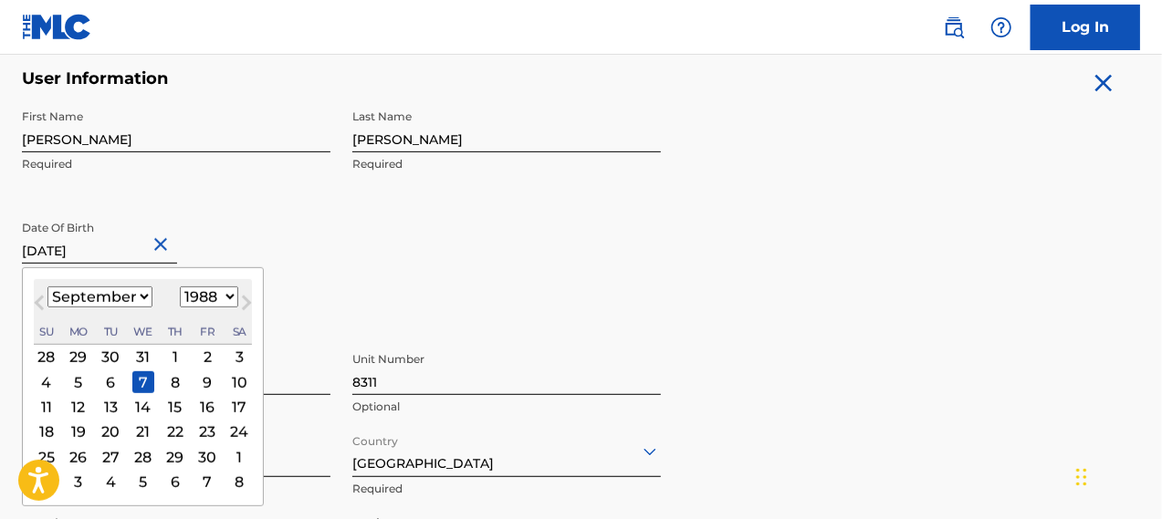
type input "[DATE]"
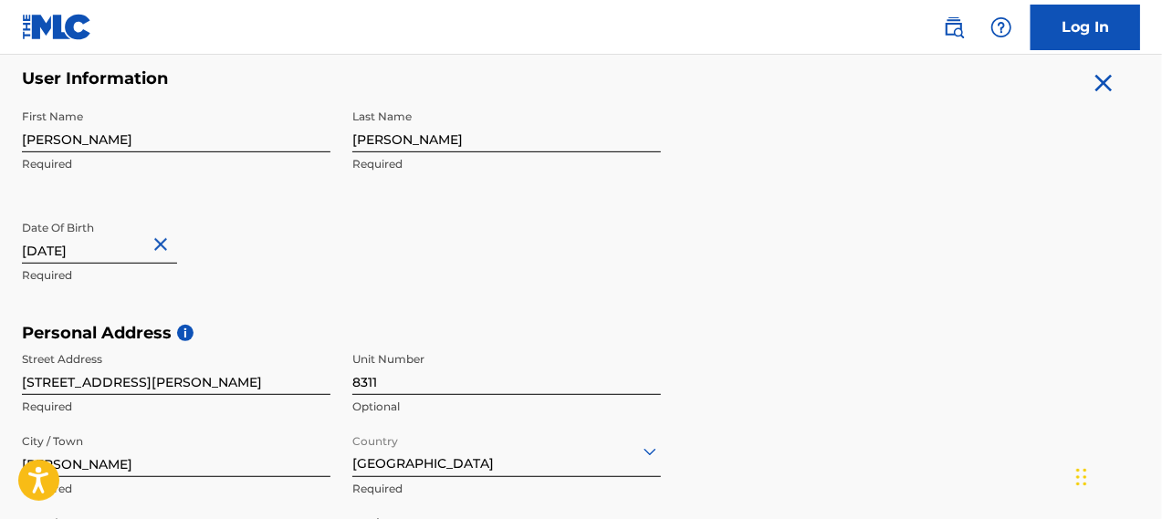
click at [339, 302] on div "First Name [PERSON_NAME] Required Last Name [PERSON_NAME] Required Date Of Birt…" at bounding box center [341, 211] width 639 height 223
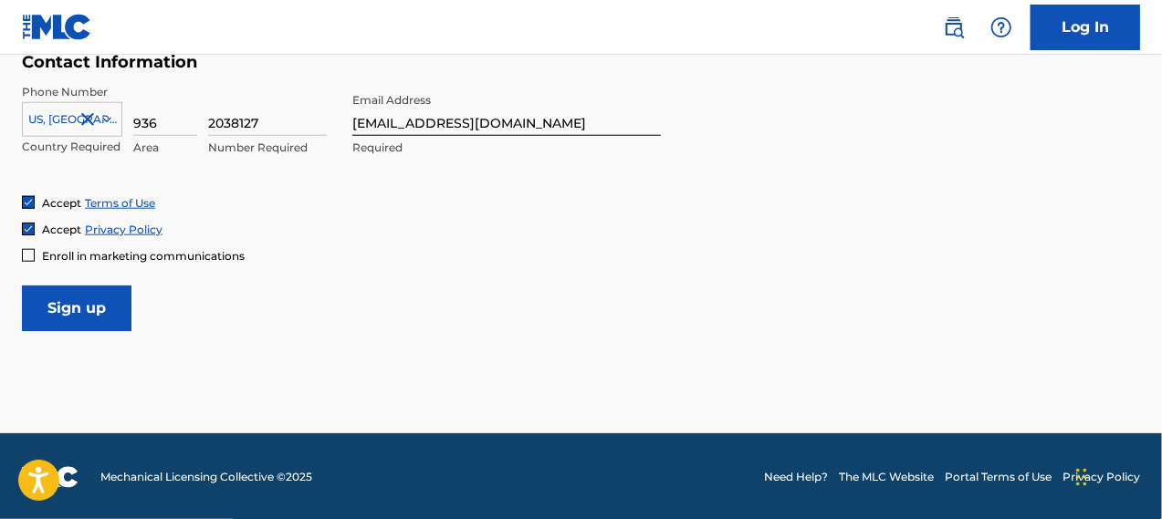
scroll to position [907, 0]
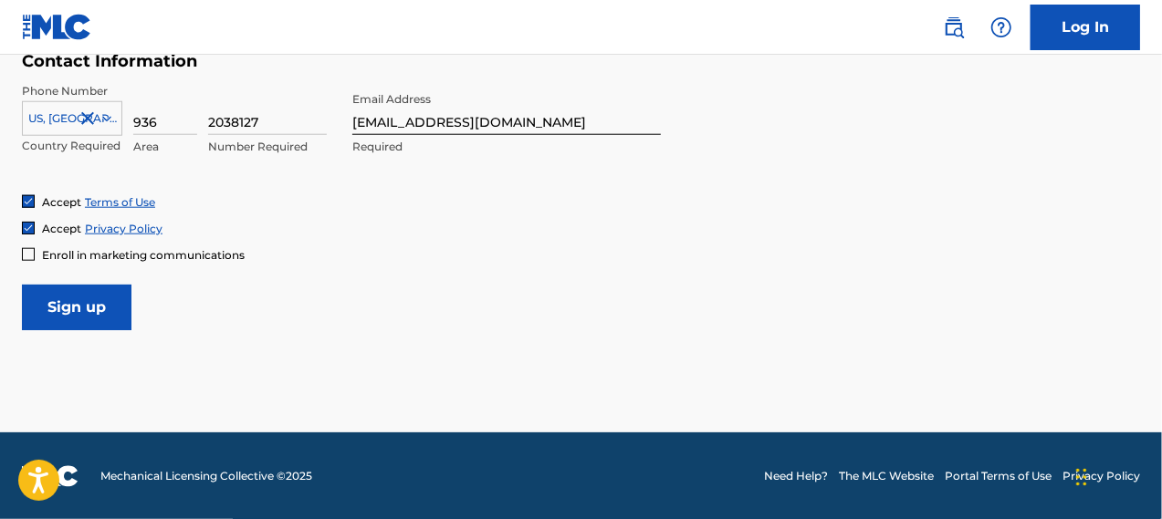
click at [93, 306] on input "Sign up" at bounding box center [77, 308] width 110 height 46
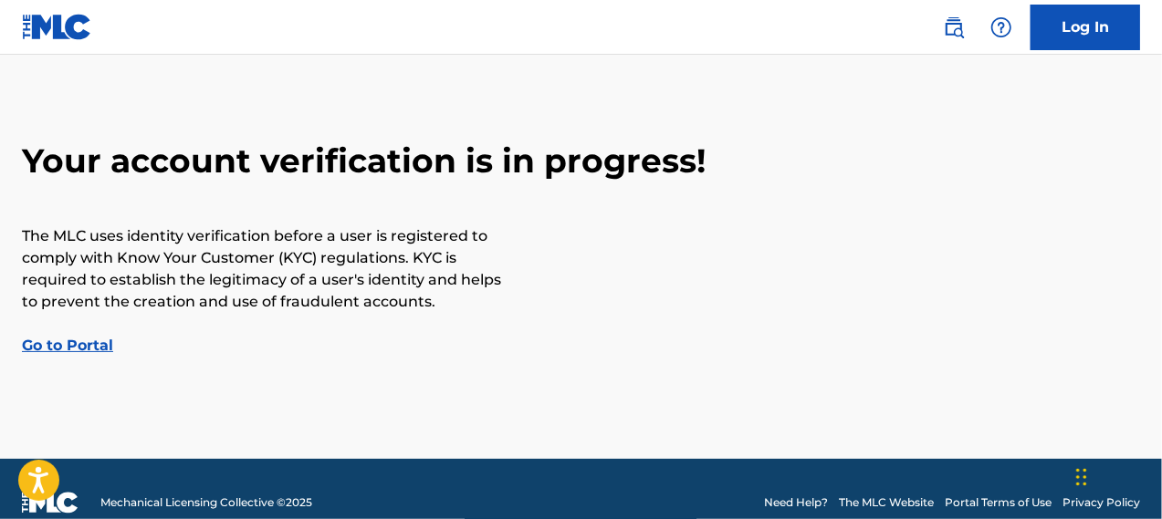
scroll to position [75, 0]
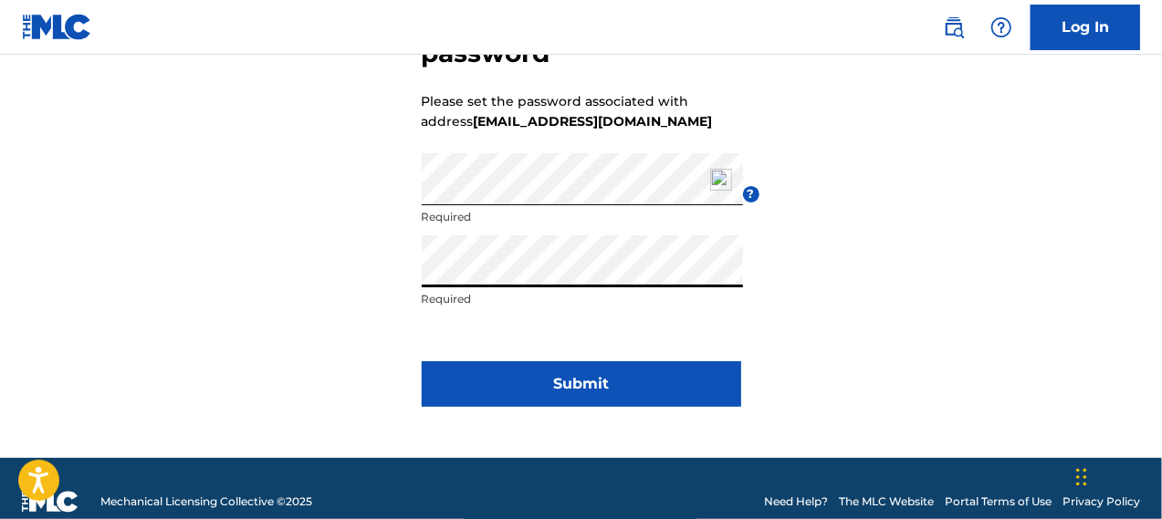
scroll to position [179, 0]
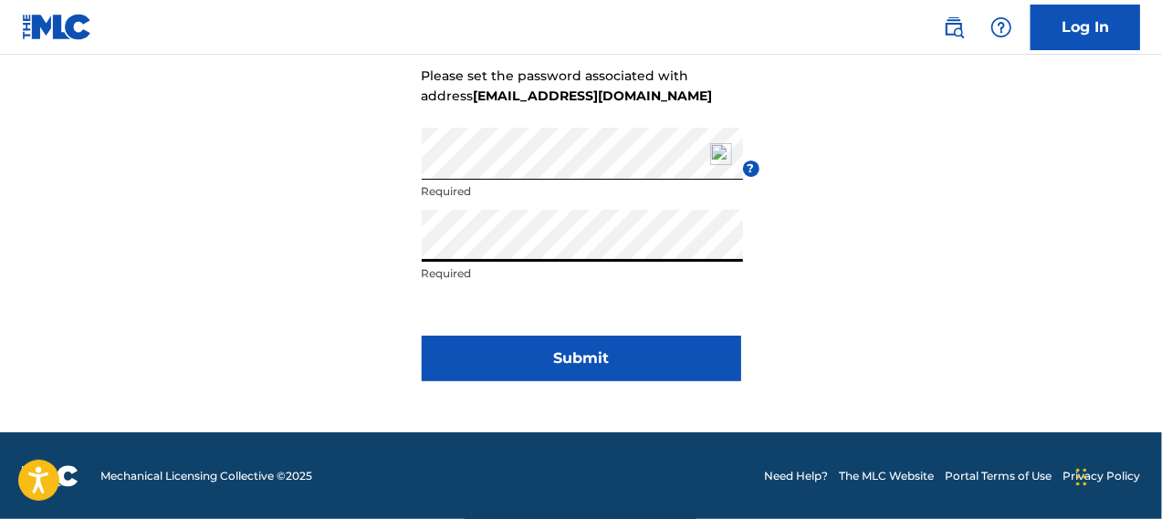
click at [575, 354] on button "Submit" at bounding box center [581, 359] width 319 height 46
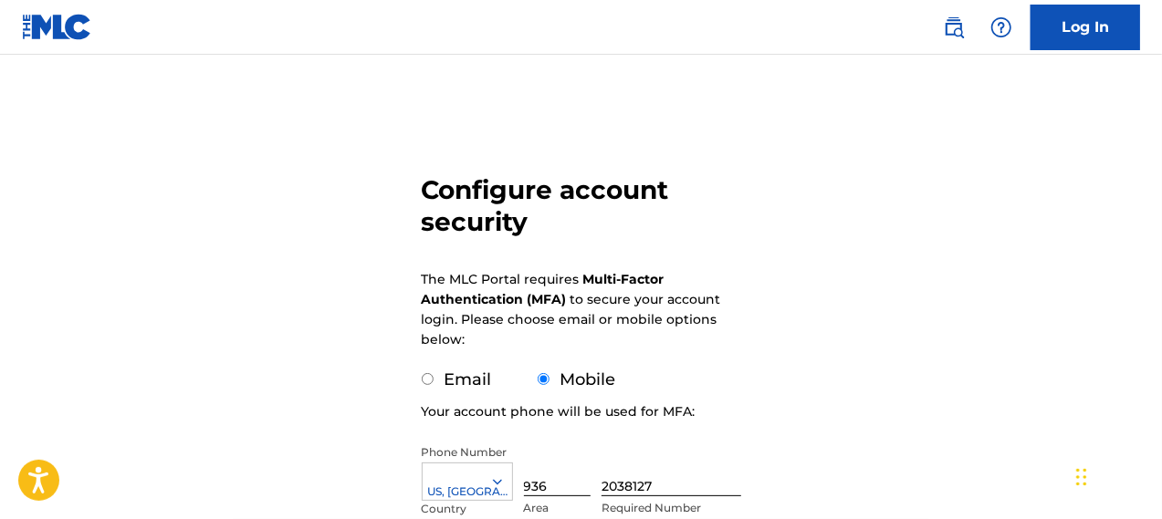
scroll to position [91, 0]
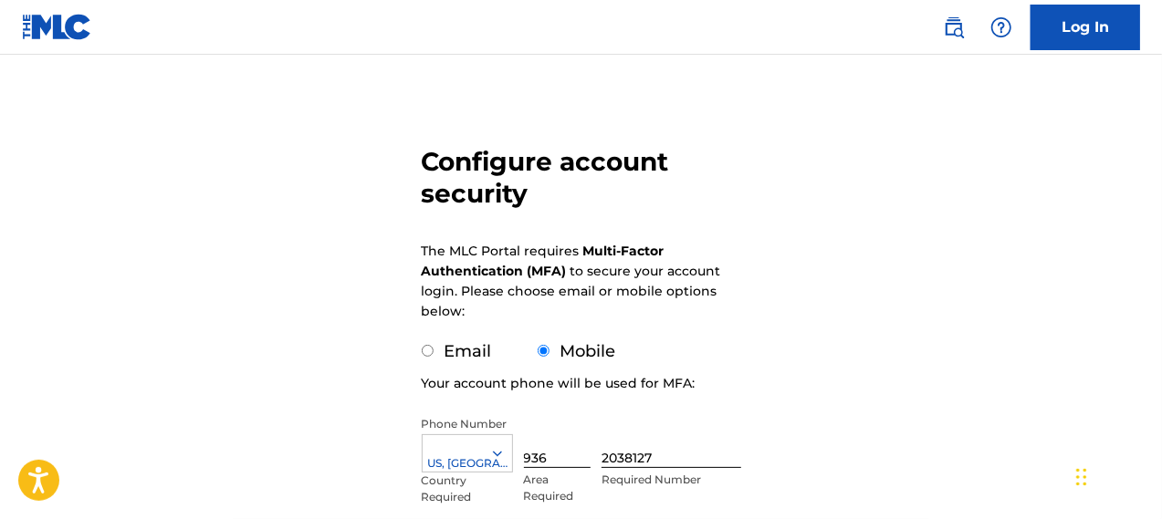
click at [430, 346] on input "Email" at bounding box center [428, 351] width 12 height 12
radio input "true"
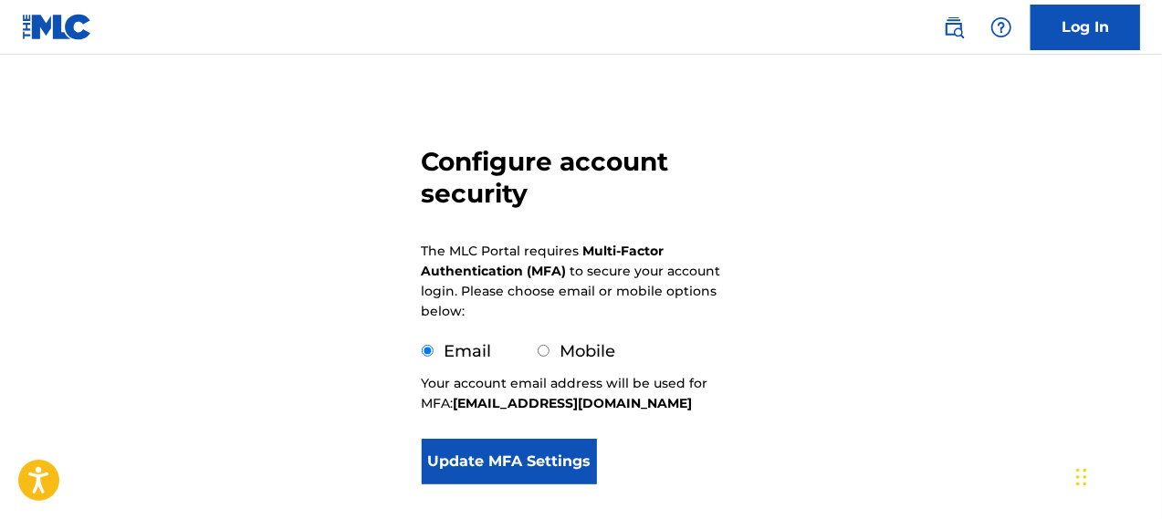
scroll to position [183, 0]
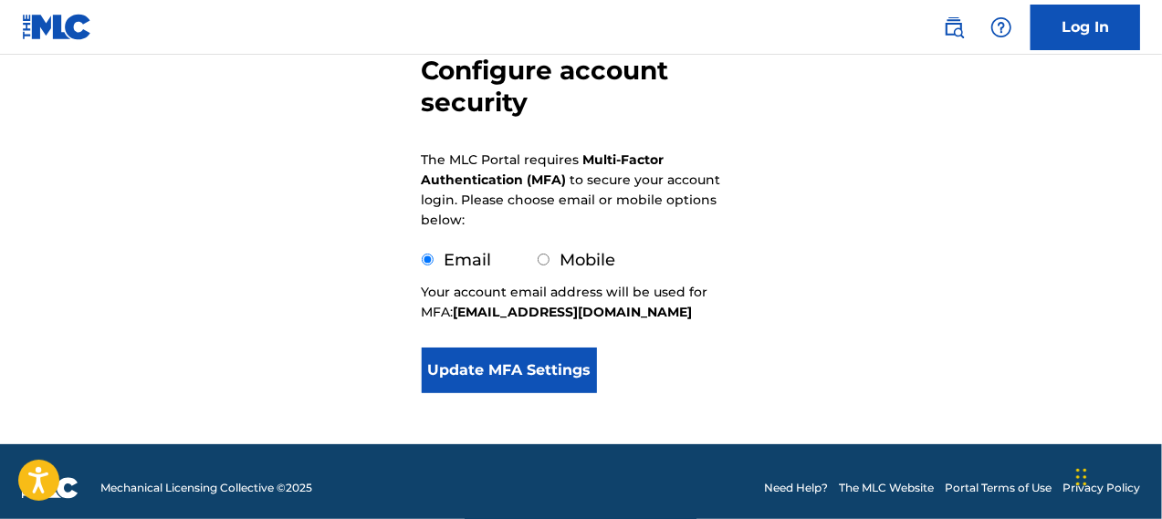
click at [498, 374] on button "Update MFA Settings" at bounding box center [510, 371] width 176 height 46
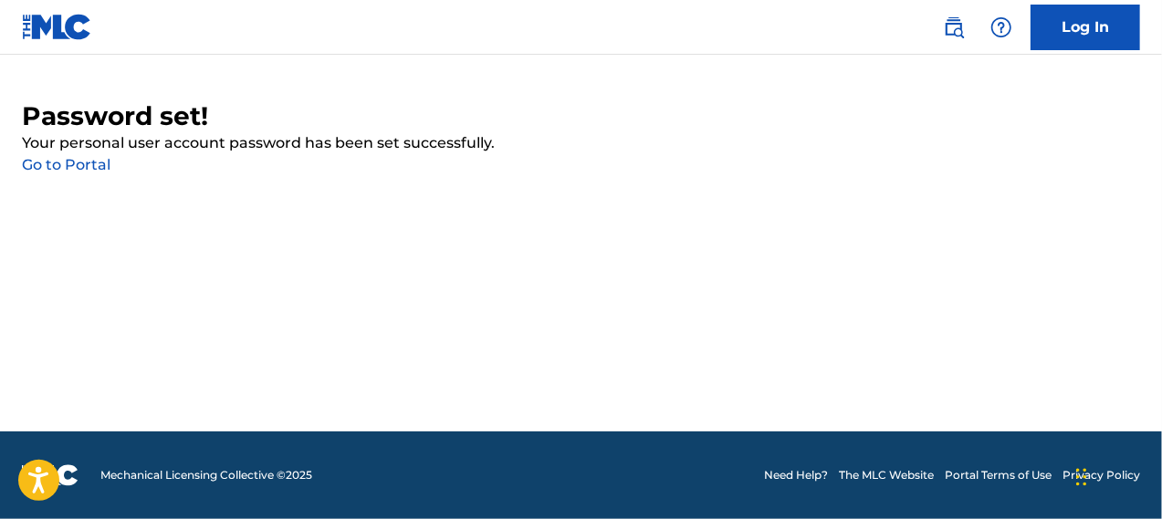
click at [102, 167] on link "Go to Portal" at bounding box center [66, 164] width 89 height 17
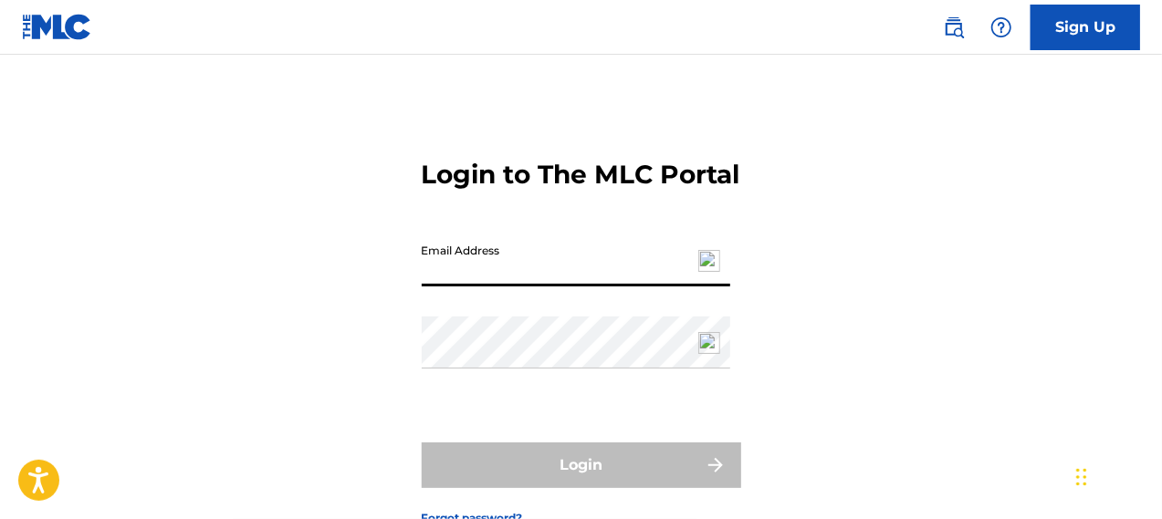
click at [437, 287] on input "Email Address" at bounding box center [576, 261] width 308 height 52
type input "[EMAIL_ADDRESS][DOMAIN_NAME]"
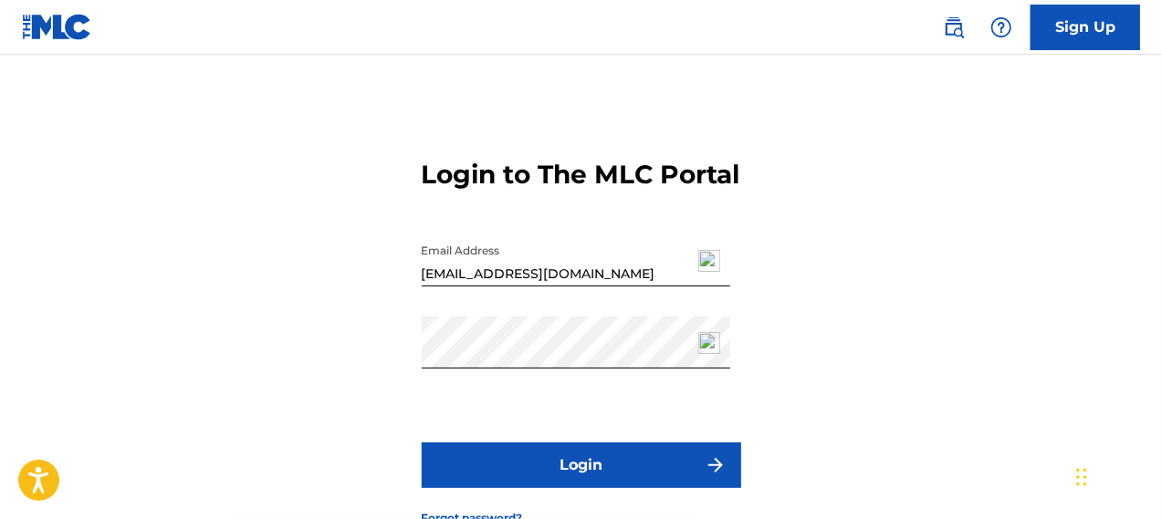
click at [592, 488] on button "Login" at bounding box center [581, 466] width 319 height 46
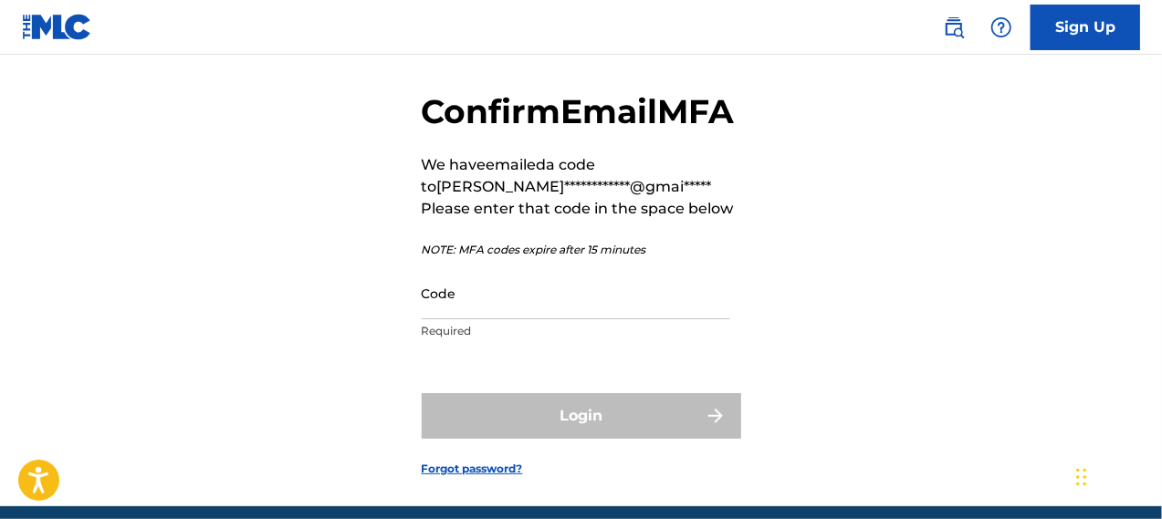
scroll to position [91, 0]
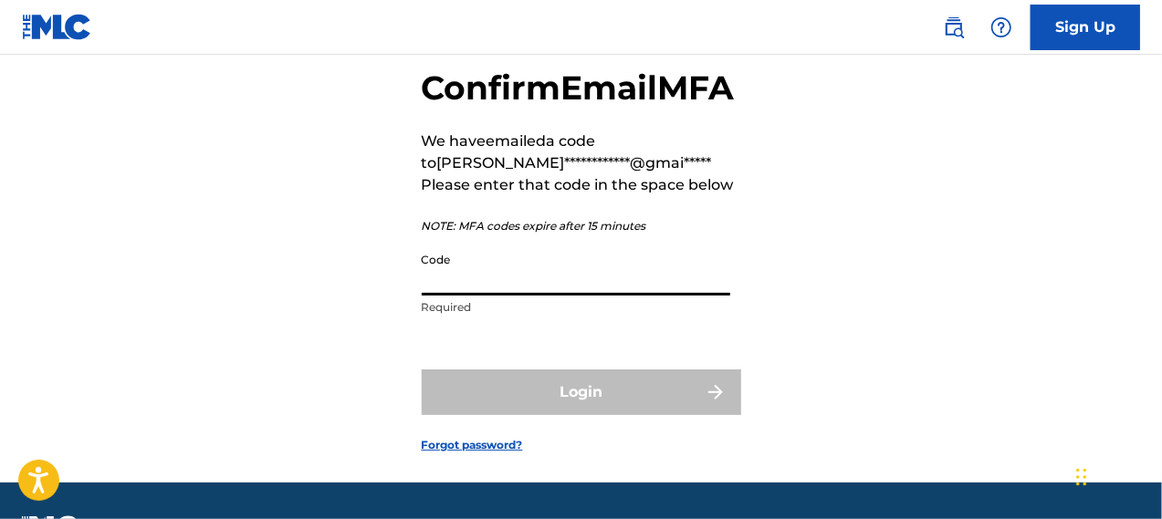
click at [447, 296] on input "Code" at bounding box center [576, 270] width 308 height 52
paste input "943085"
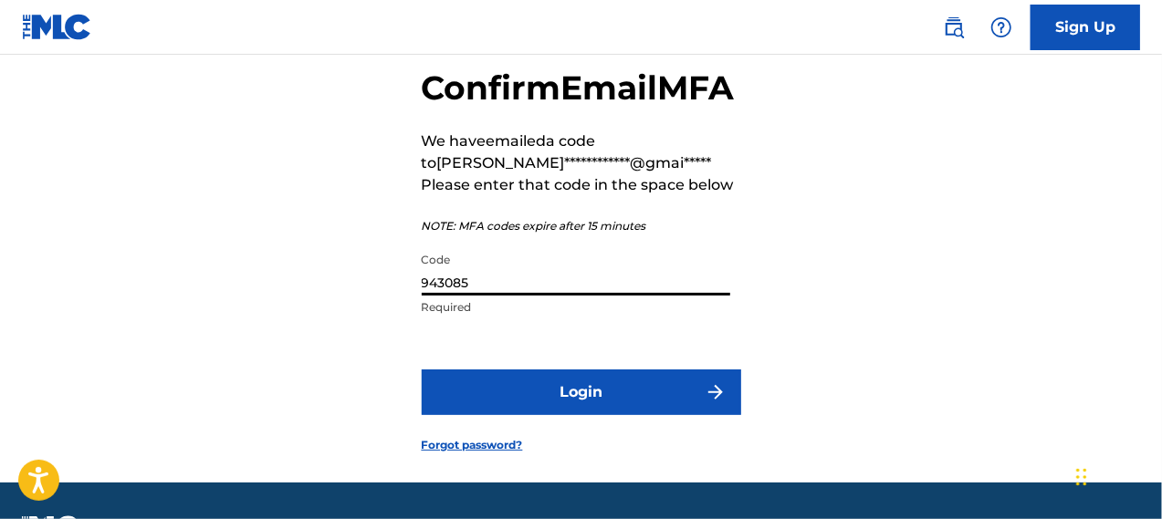
type input "943085"
click at [547, 415] on button "Login" at bounding box center [581, 393] width 319 height 46
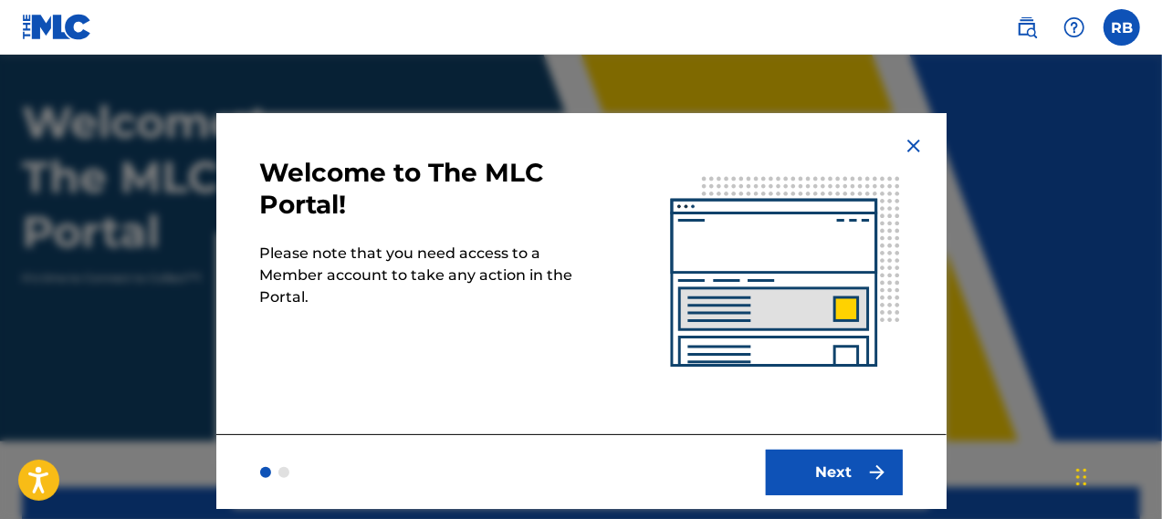
scroll to position [183, 0]
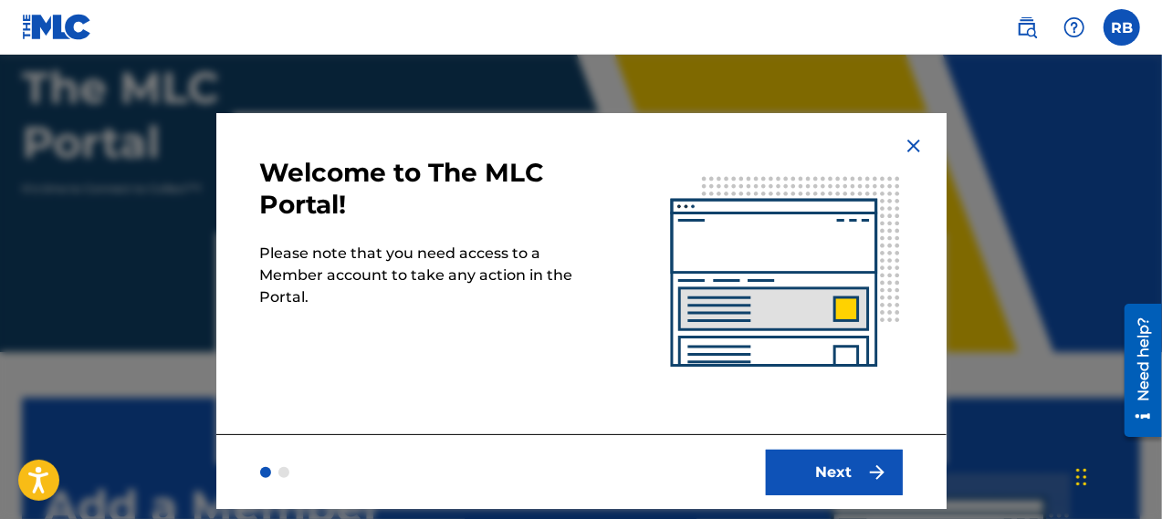
click at [818, 471] on button "Next" at bounding box center [834, 473] width 137 height 46
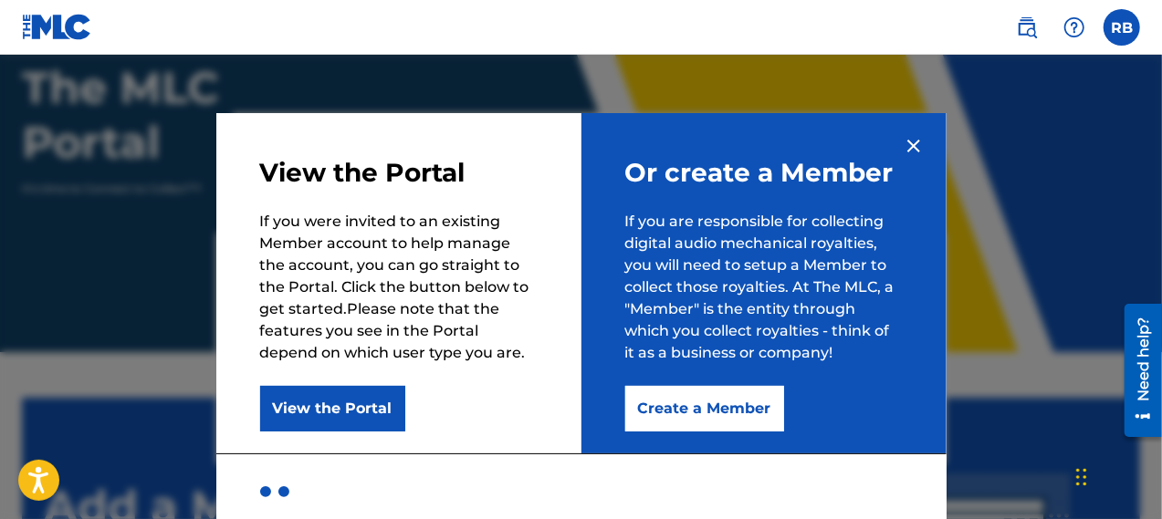
click at [692, 413] on button "Create a Member" at bounding box center [704, 409] width 159 height 46
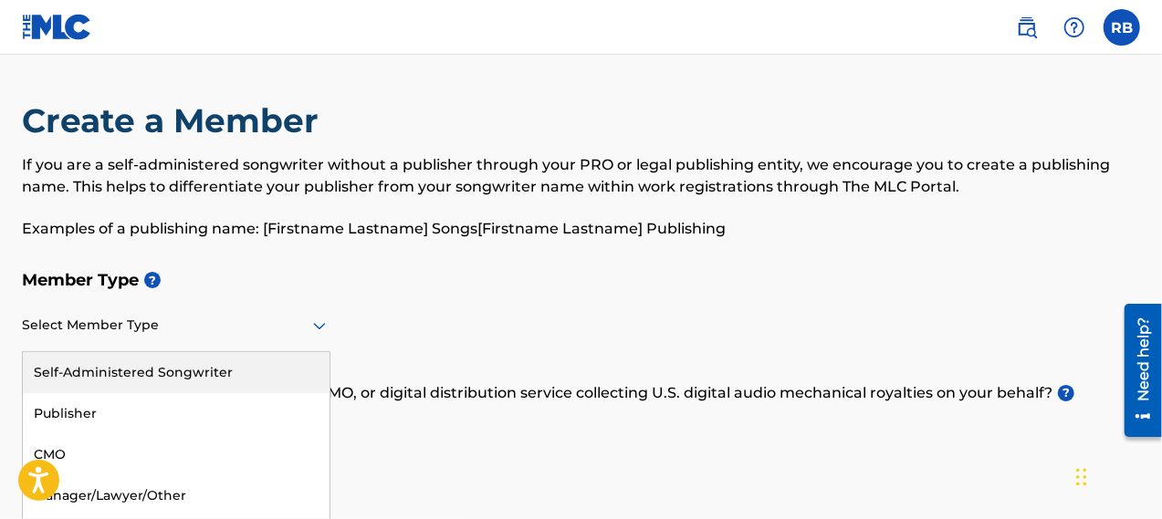
click at [329, 320] on div "Select Member Type" at bounding box center [176, 326] width 308 height 52
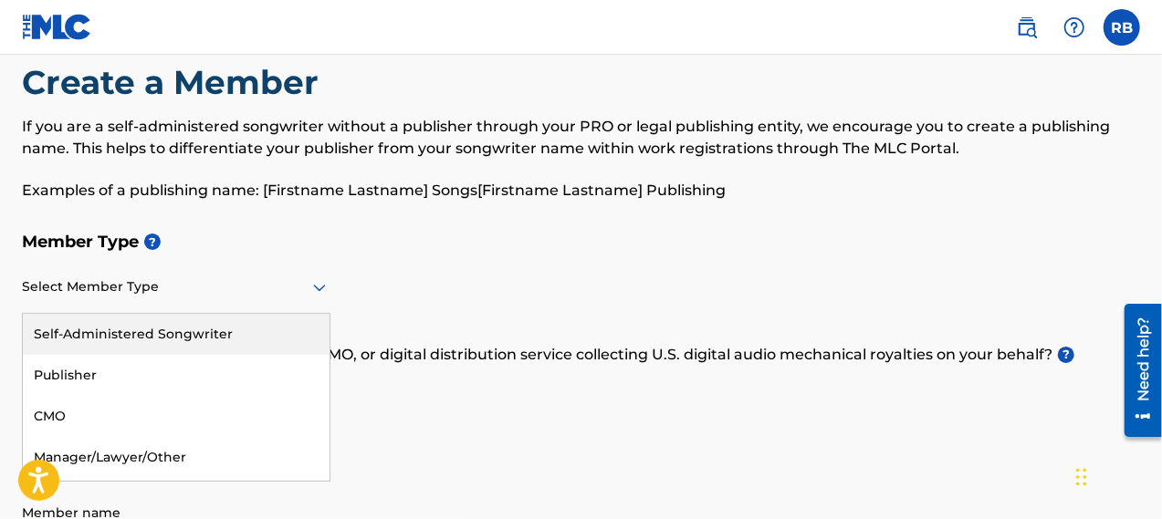
click at [208, 329] on div "Self-Administered Songwriter" at bounding box center [176, 334] width 307 height 41
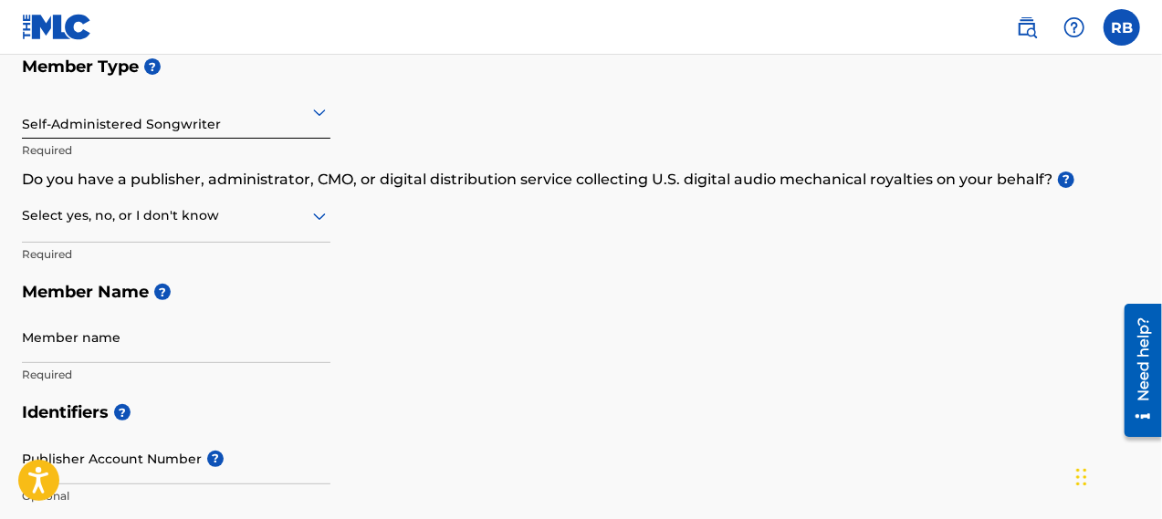
scroll to position [221, 0]
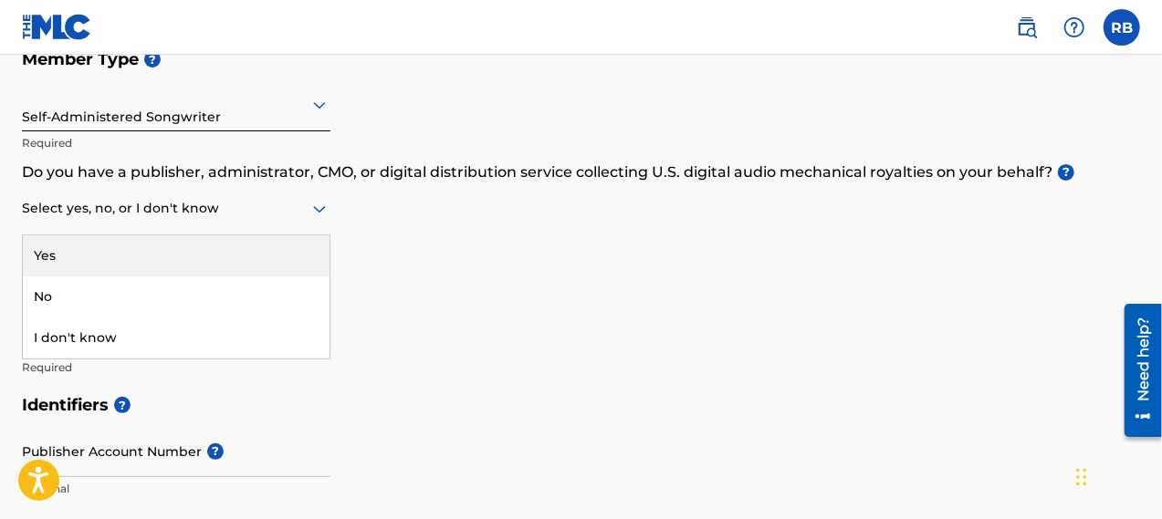
click at [308, 208] on icon at bounding box center [319, 209] width 22 height 22
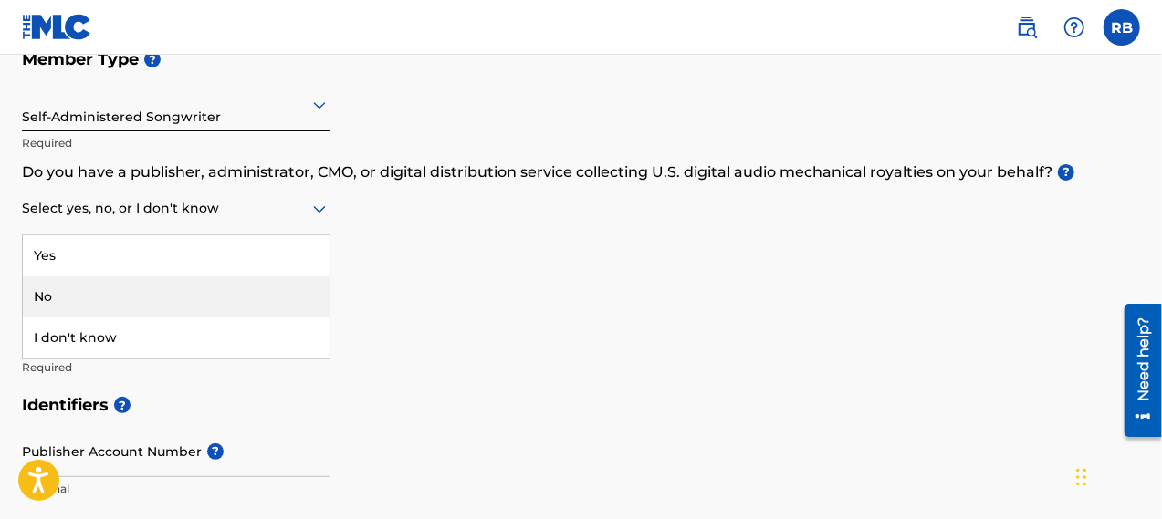
click at [139, 294] on div "No" at bounding box center [176, 297] width 307 height 41
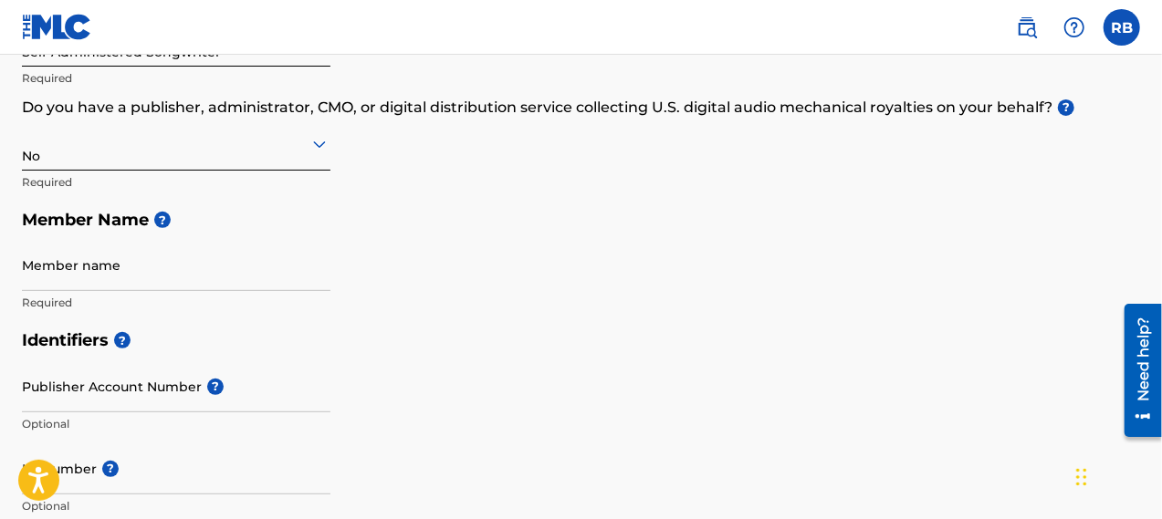
scroll to position [312, 0]
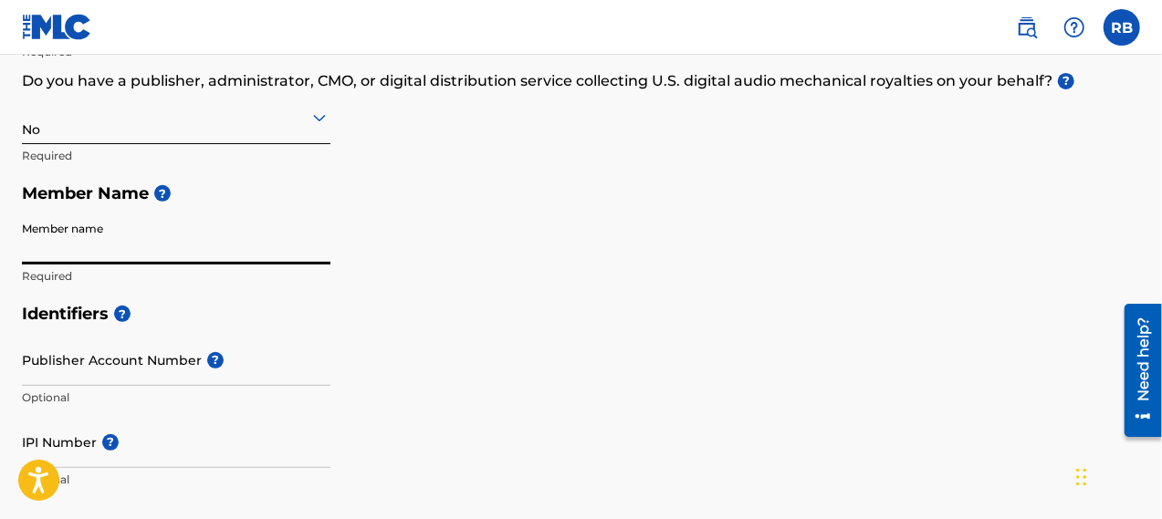
click at [124, 262] on input "Member name" at bounding box center [176, 239] width 308 height 52
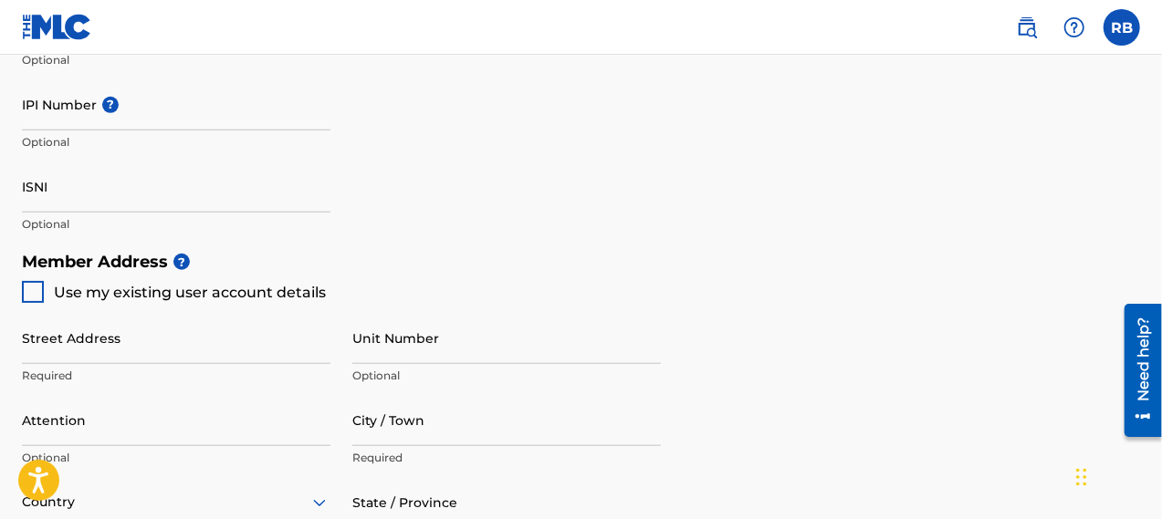
scroll to position [677, 0]
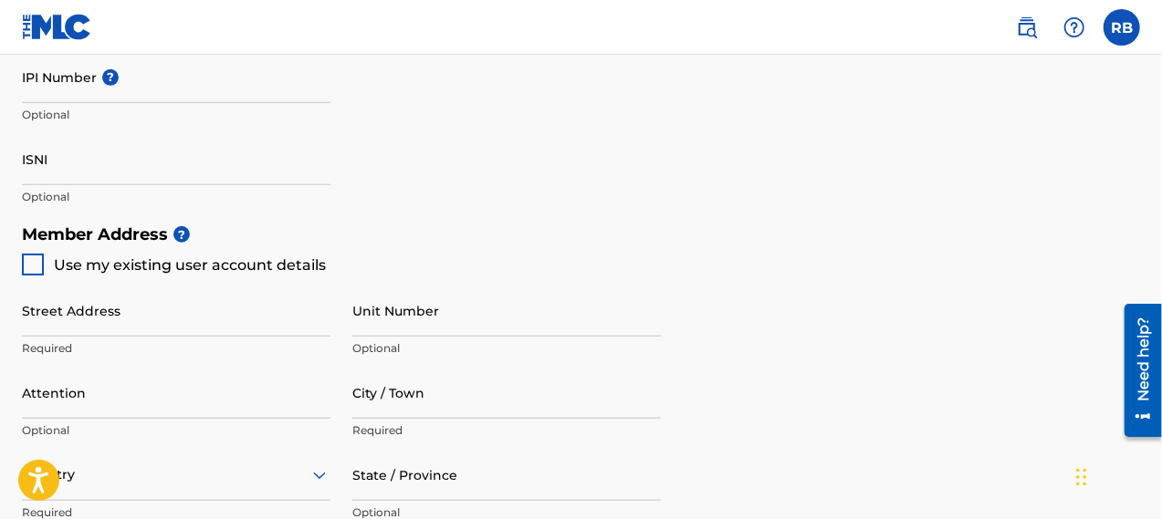
type input "Ronnie Bowen"
click at [33, 273] on div at bounding box center [33, 265] width 22 height 22
type input "[STREET_ADDRESS][PERSON_NAME]"
type input "[PERSON_NAME]"
type input "78640"
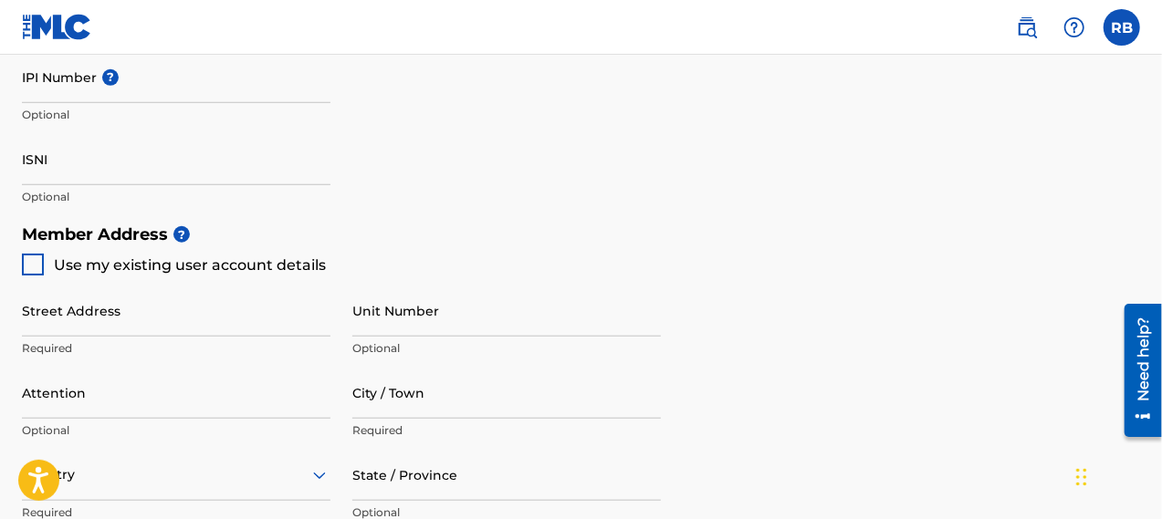
type input "936"
type input "2038127"
type input "[EMAIL_ADDRESS][DOMAIN_NAME]"
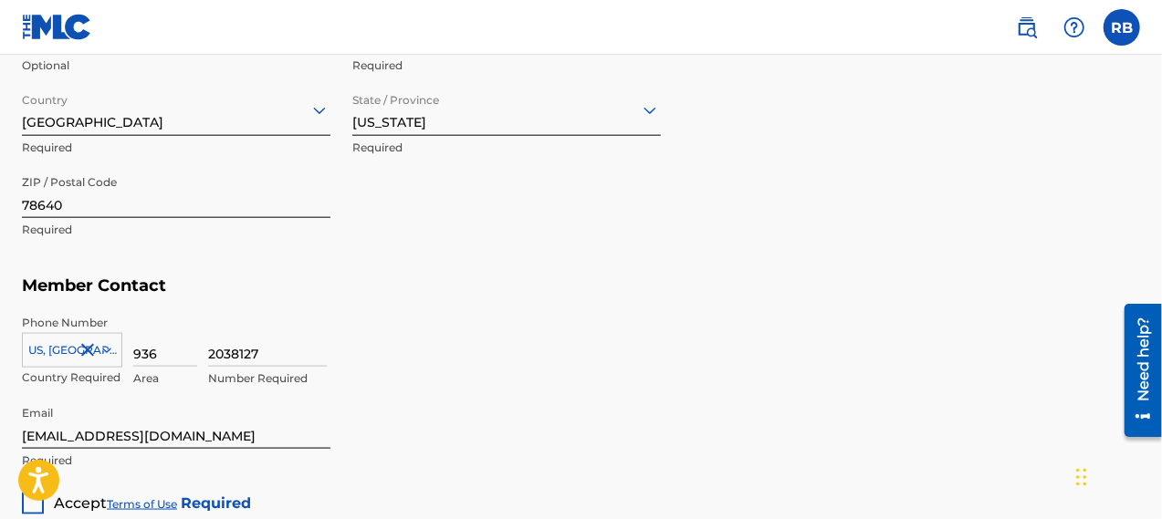
scroll to position [1225, 0]
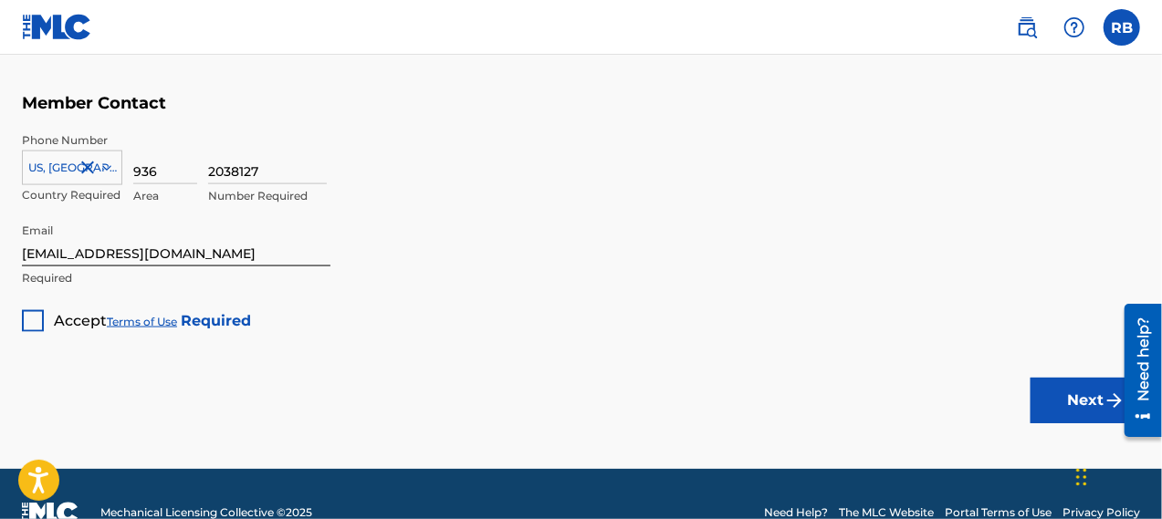
click at [34, 317] on div at bounding box center [33, 321] width 22 height 22
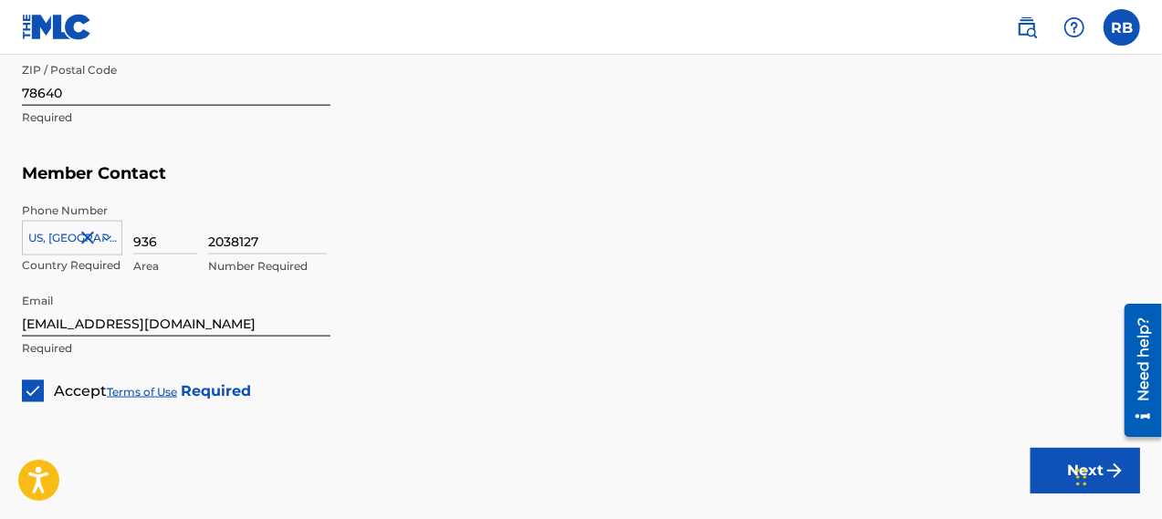
scroll to position [1261, 0]
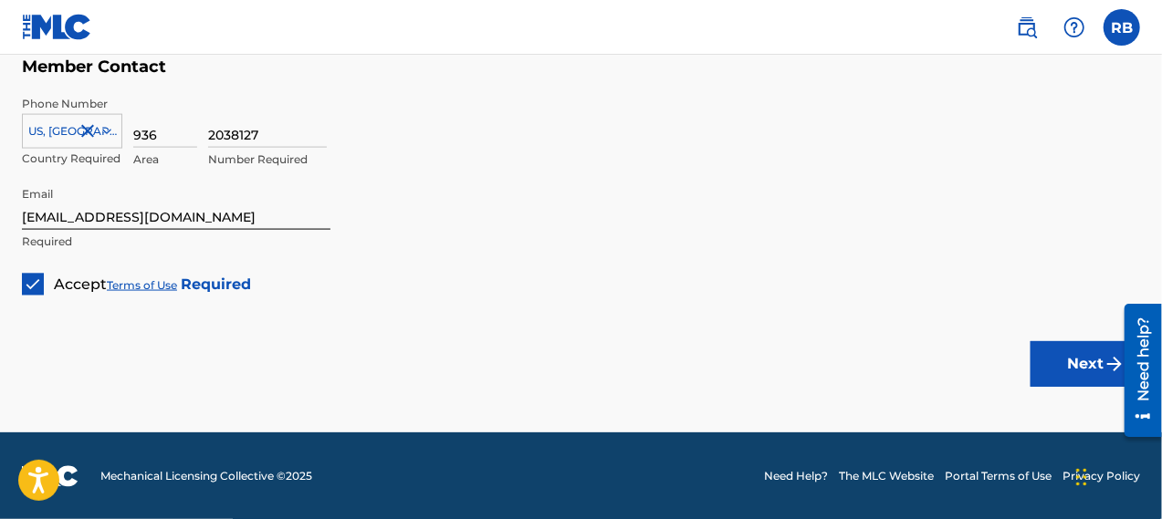
click at [1087, 361] on button "Next" at bounding box center [1085, 364] width 110 height 46
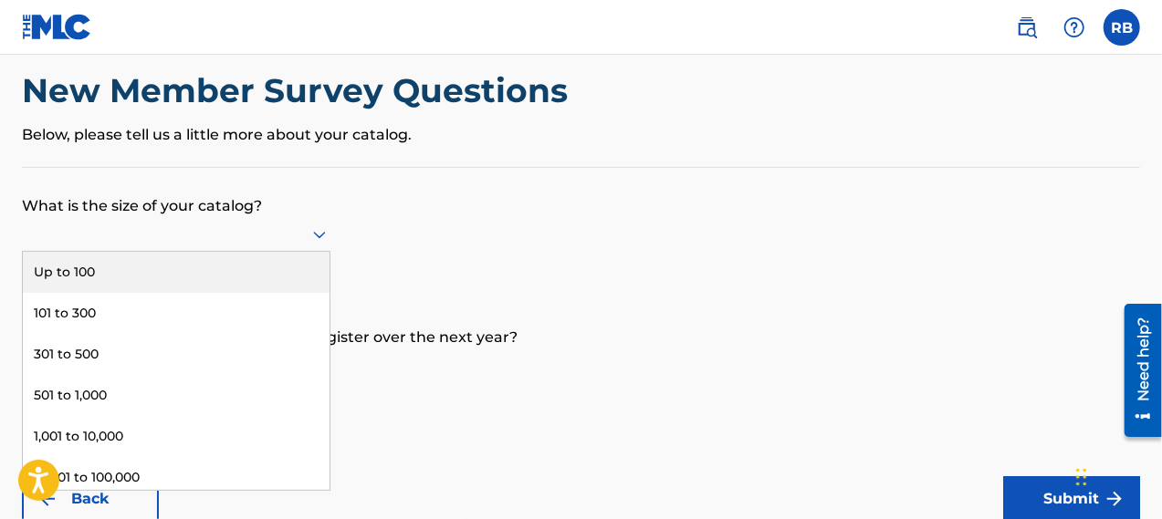
click at [321, 252] on div "9 results available. Use Up and Down to choose options, press Enter to select t…" at bounding box center [176, 234] width 308 height 35
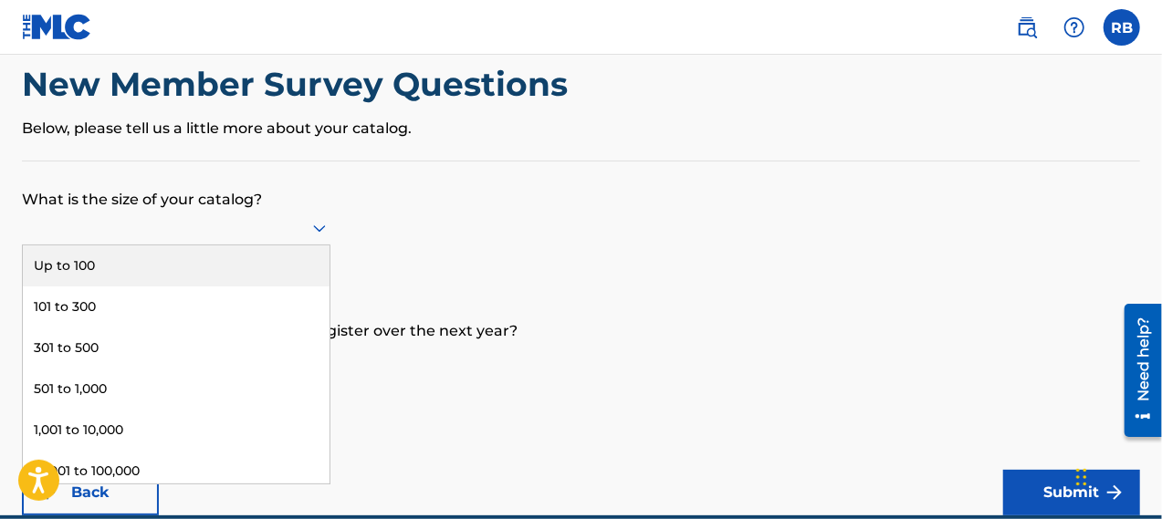
scroll to position [37, 0]
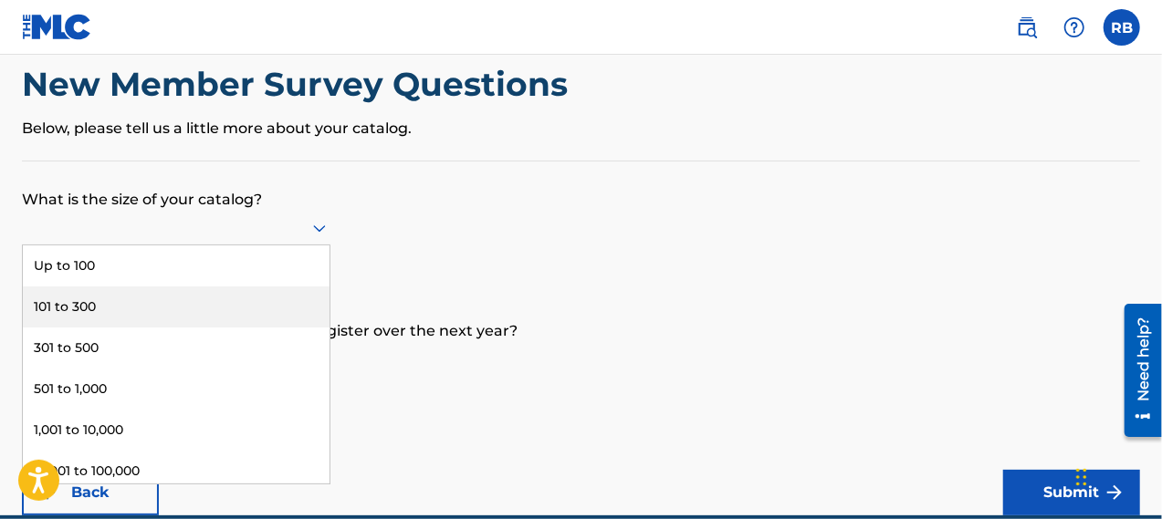
click at [136, 310] on div "101 to 300" at bounding box center [176, 307] width 307 height 41
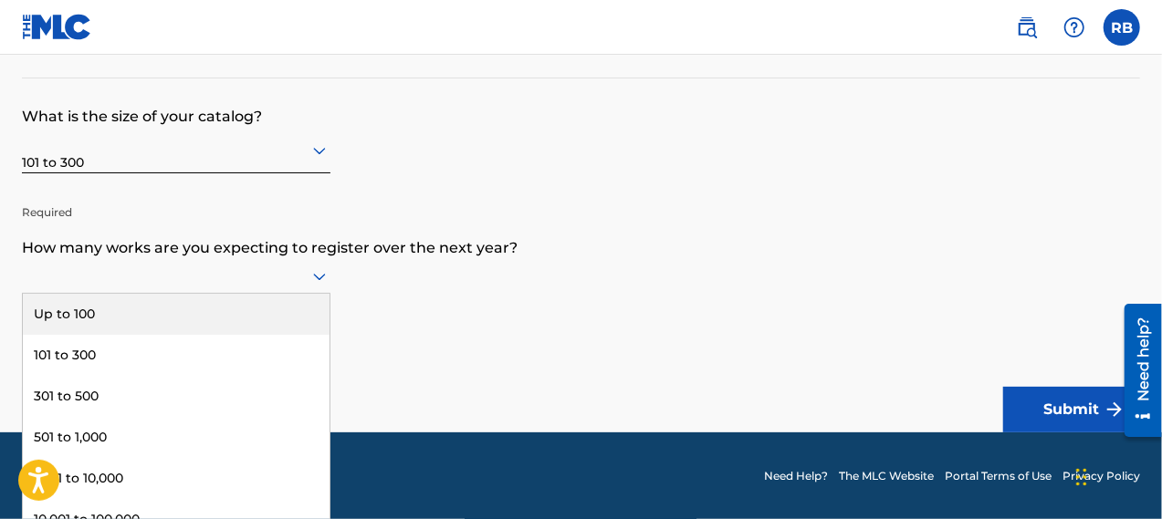
scroll to position [168, 0]
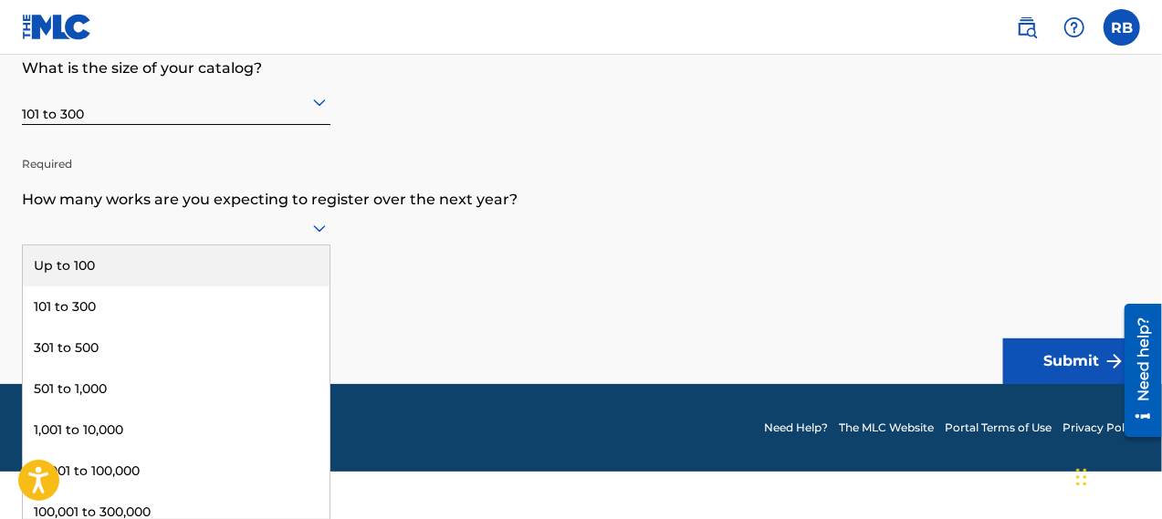
click at [322, 246] on div "9 results available. Use Up and Down to choose options, press Enter to select t…" at bounding box center [176, 228] width 308 height 35
click at [102, 271] on div "Up to 100" at bounding box center [176, 266] width 307 height 41
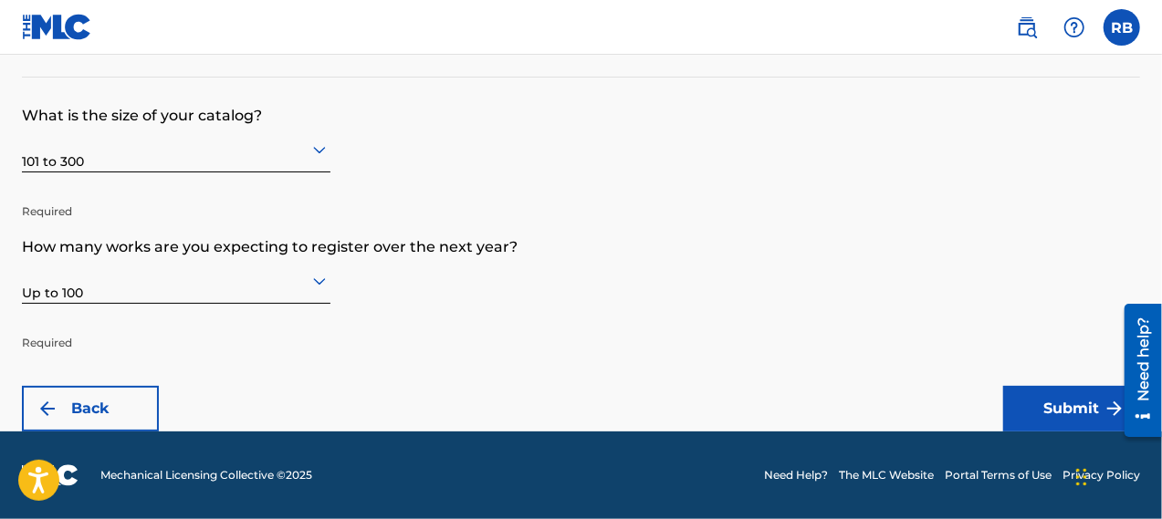
scroll to position [120, 0]
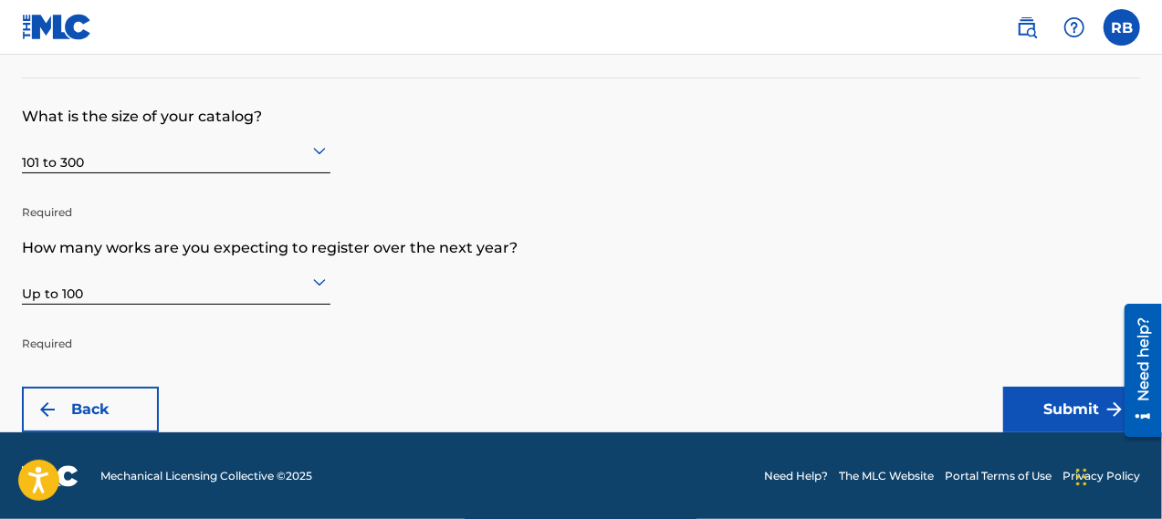
click at [1066, 400] on button "Submit" at bounding box center [1071, 410] width 137 height 46
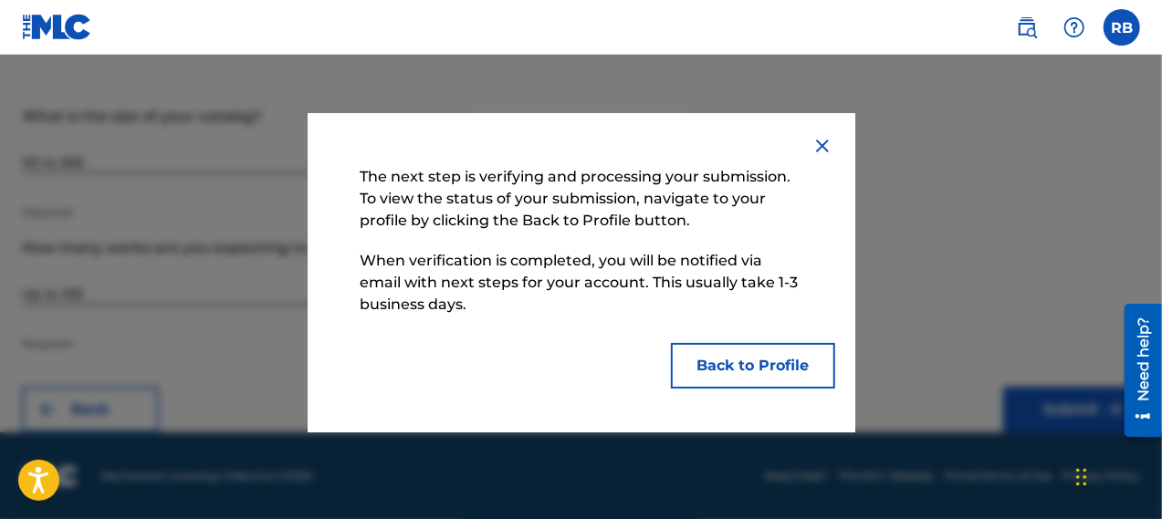
click at [772, 362] on button "Back to Profile" at bounding box center [753, 366] width 164 height 46
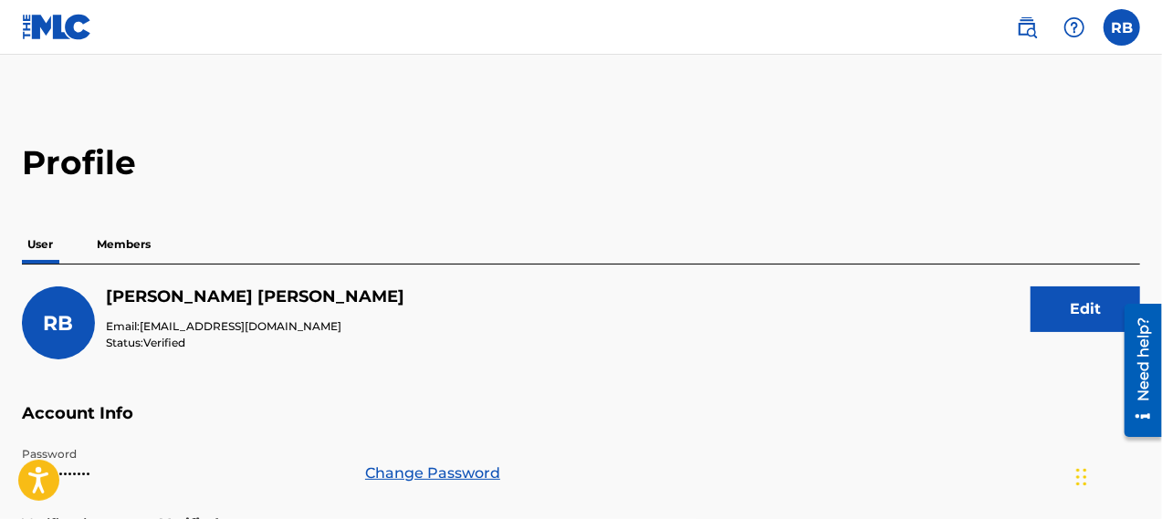
click at [75, 25] on img at bounding box center [57, 27] width 70 height 26
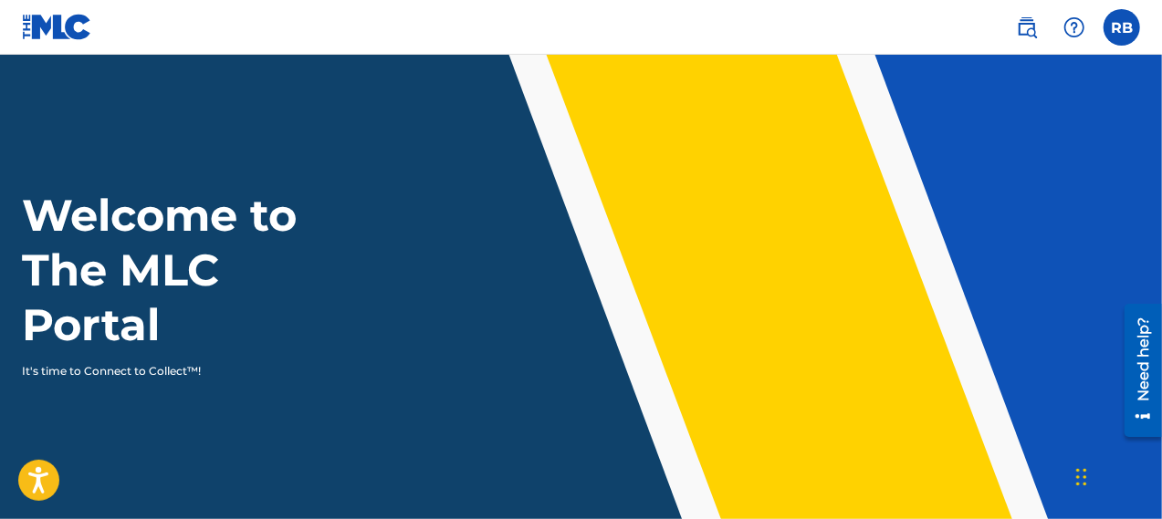
click at [1023, 37] on link at bounding box center [1027, 27] width 37 height 37
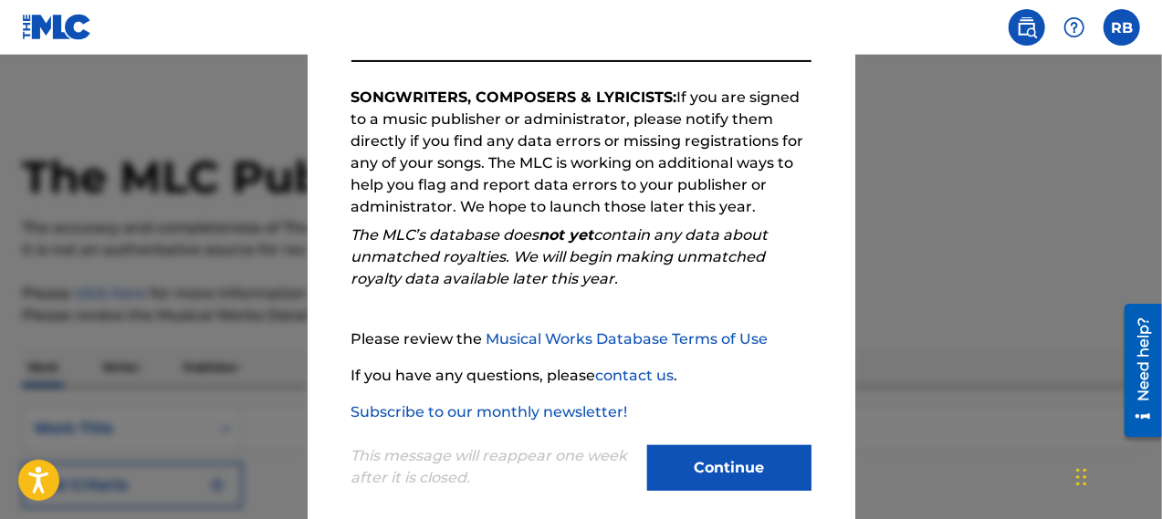
scroll to position [315, 0]
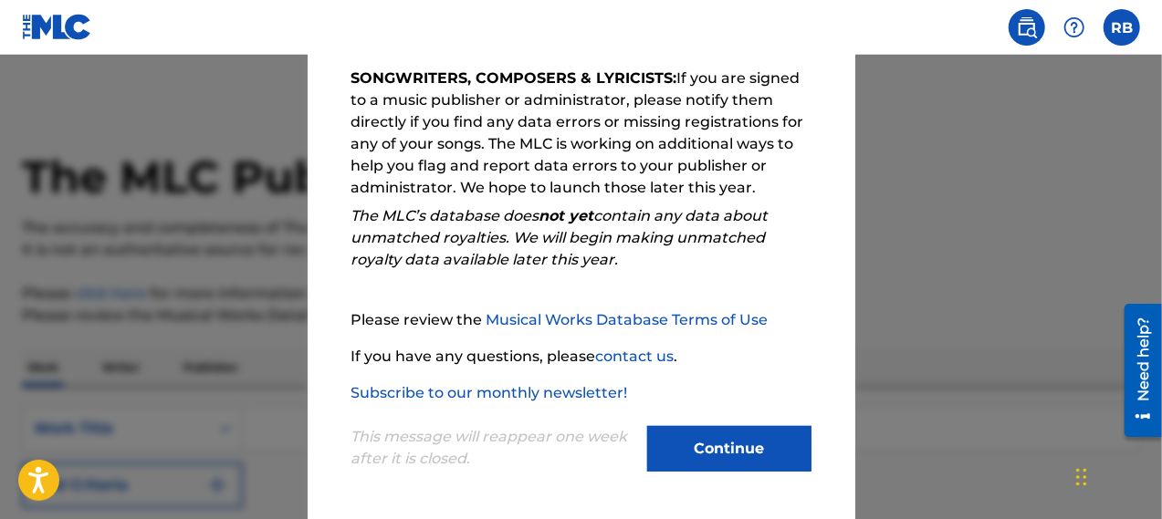
click at [716, 434] on button "Continue" at bounding box center [729, 449] width 164 height 46
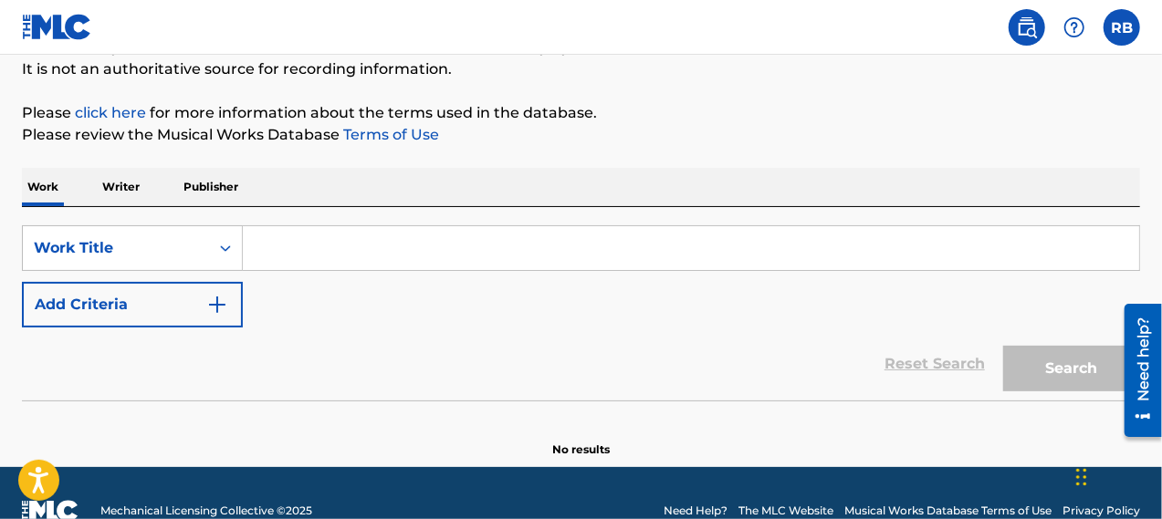
scroll to position [183, 0]
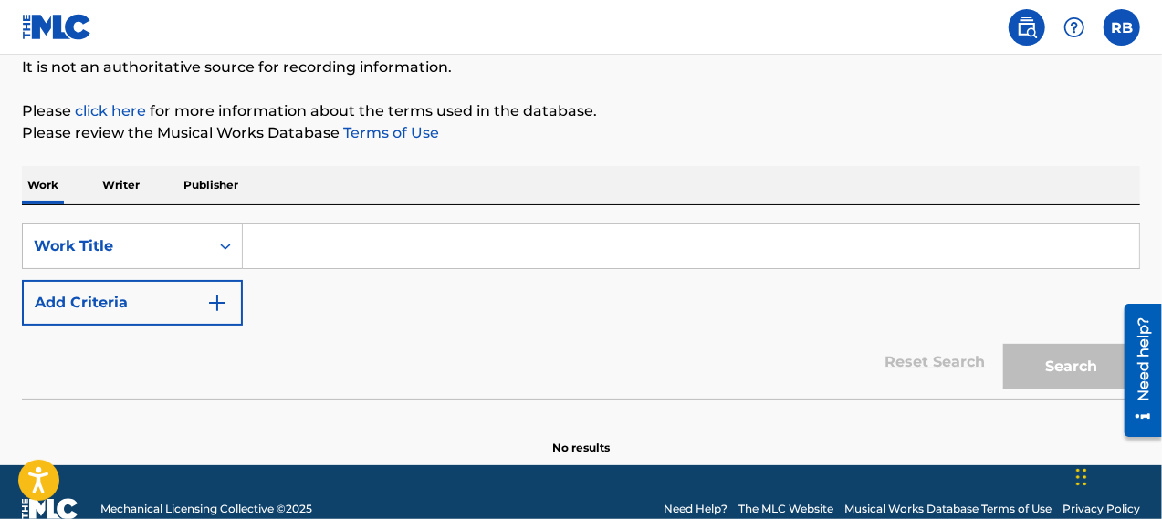
click at [144, 186] on div "Work Writer Publisher" at bounding box center [581, 185] width 1118 height 38
click at [131, 180] on p "Writer" at bounding box center [121, 185] width 48 height 38
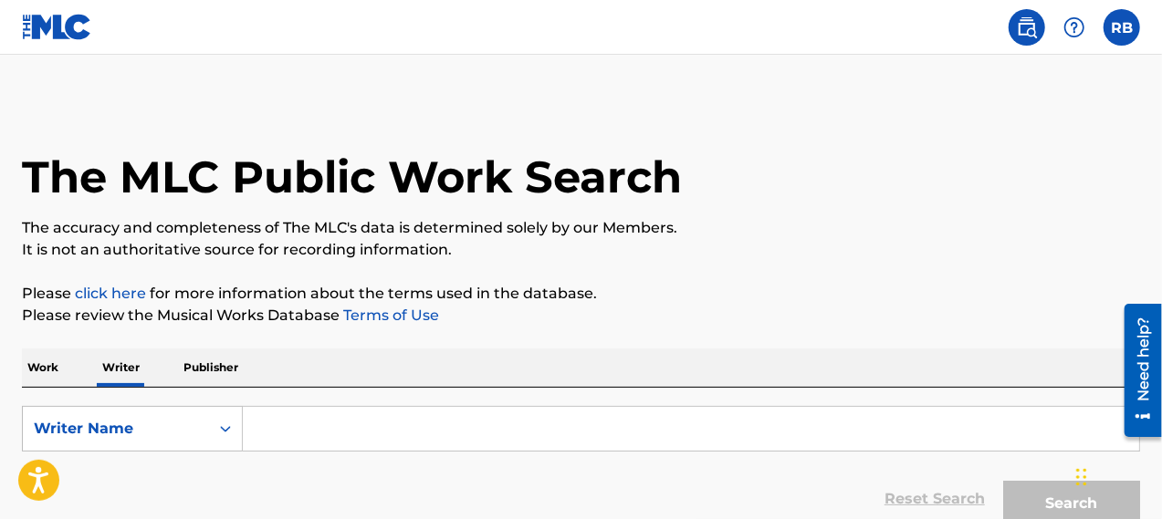
scroll to position [112, 0]
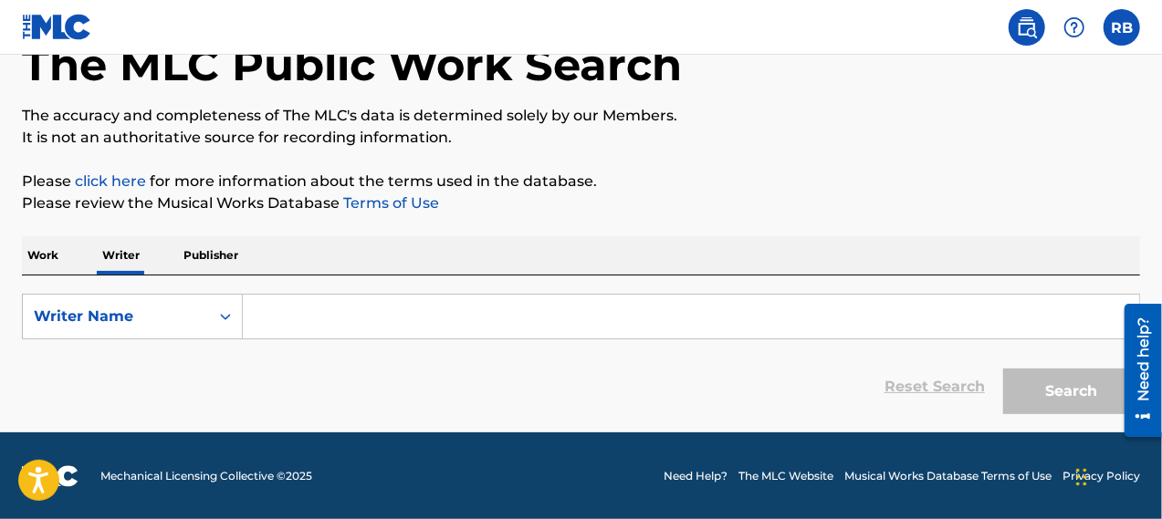
click at [253, 319] on input "Search Form" at bounding box center [691, 317] width 896 height 44
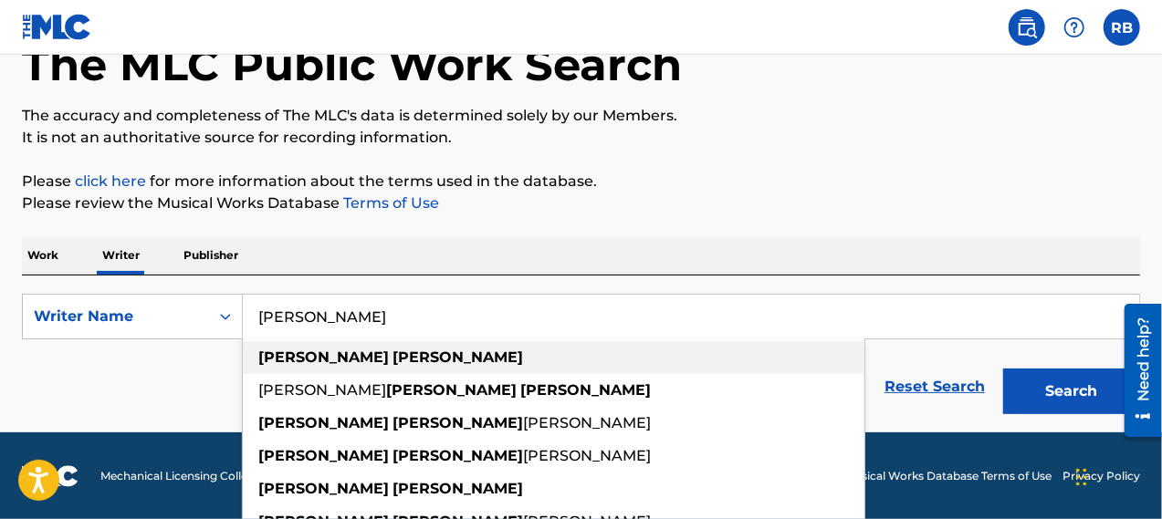
click at [392, 349] on strong "tobias" at bounding box center [457, 357] width 131 height 17
type input "james tobias"
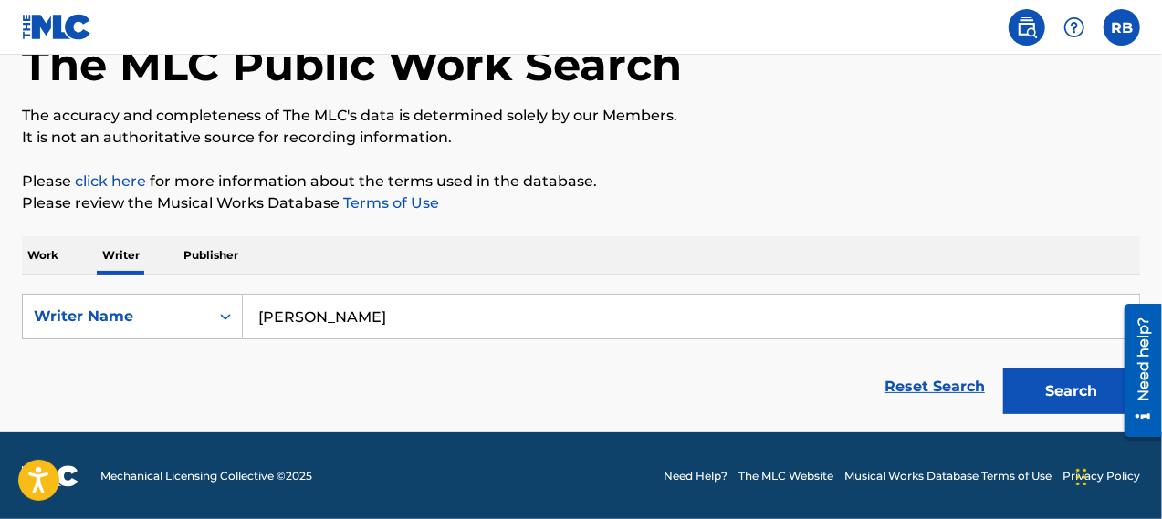
click at [1053, 392] on button "Search" at bounding box center [1071, 392] width 137 height 46
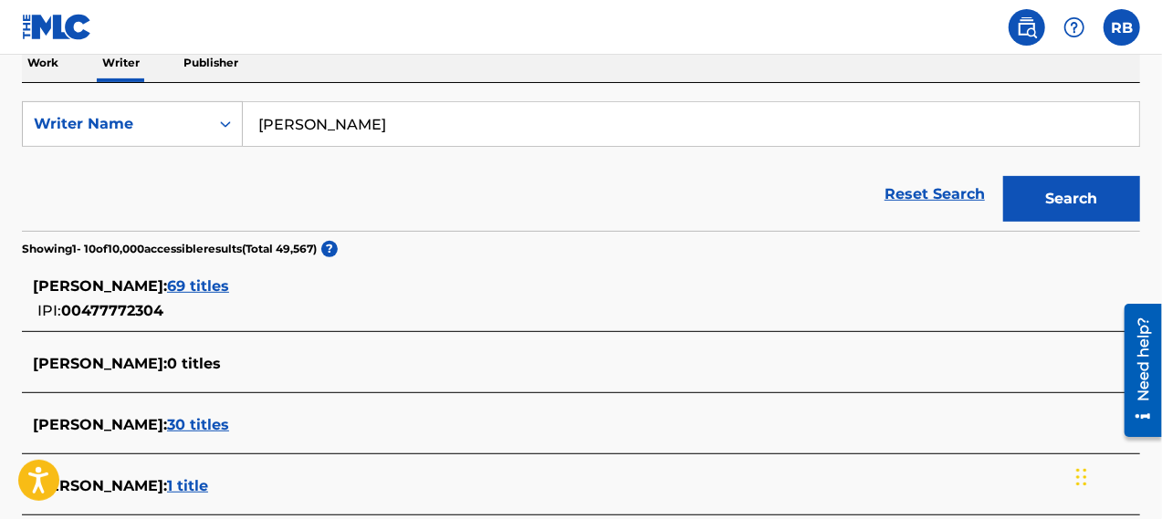
scroll to position [157, 0]
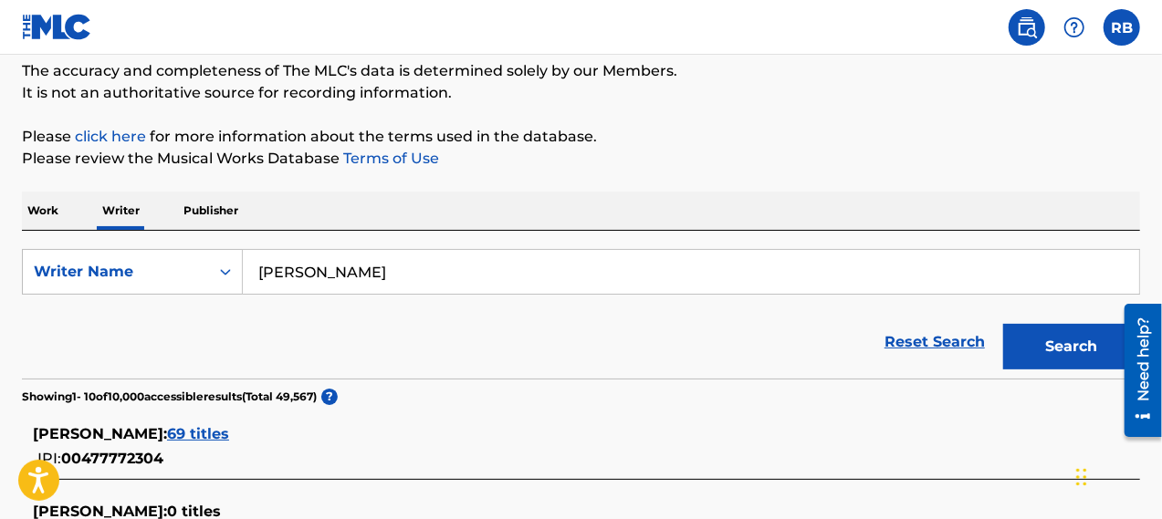
click at [46, 205] on p "Work" at bounding box center [43, 211] width 42 height 38
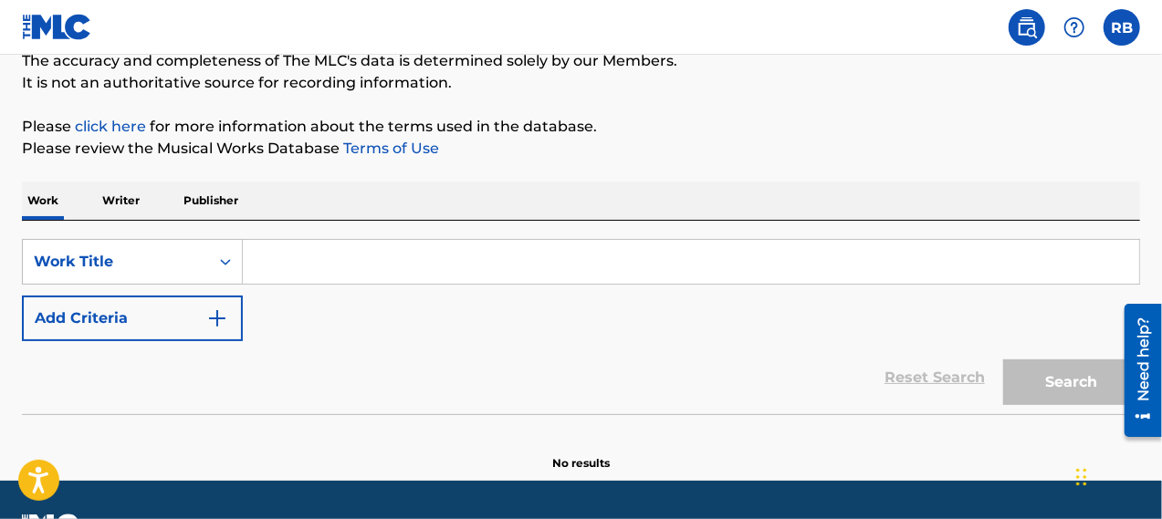
scroll to position [183, 0]
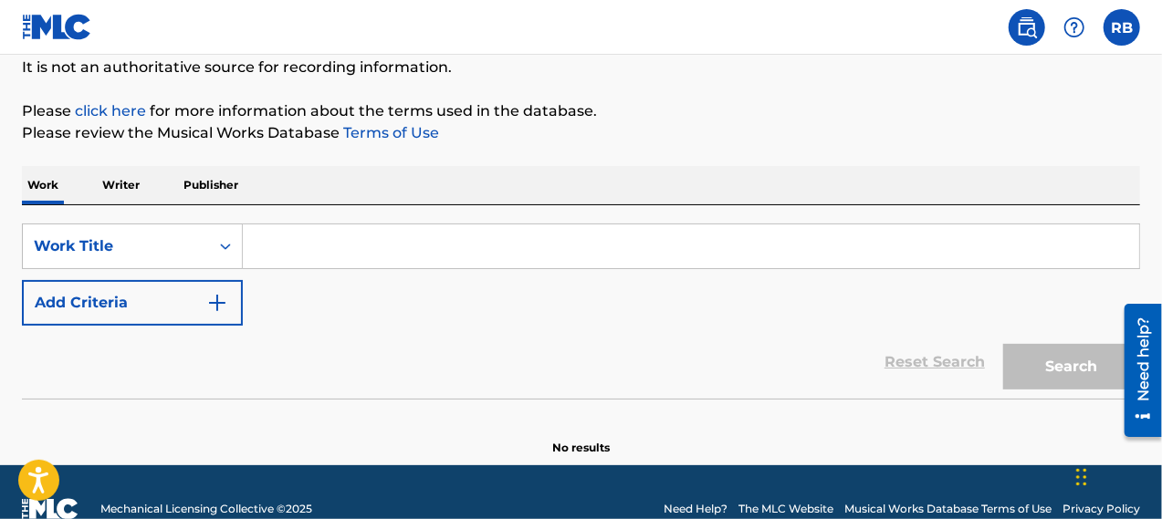
click at [268, 259] on input "Search Form" at bounding box center [691, 247] width 896 height 44
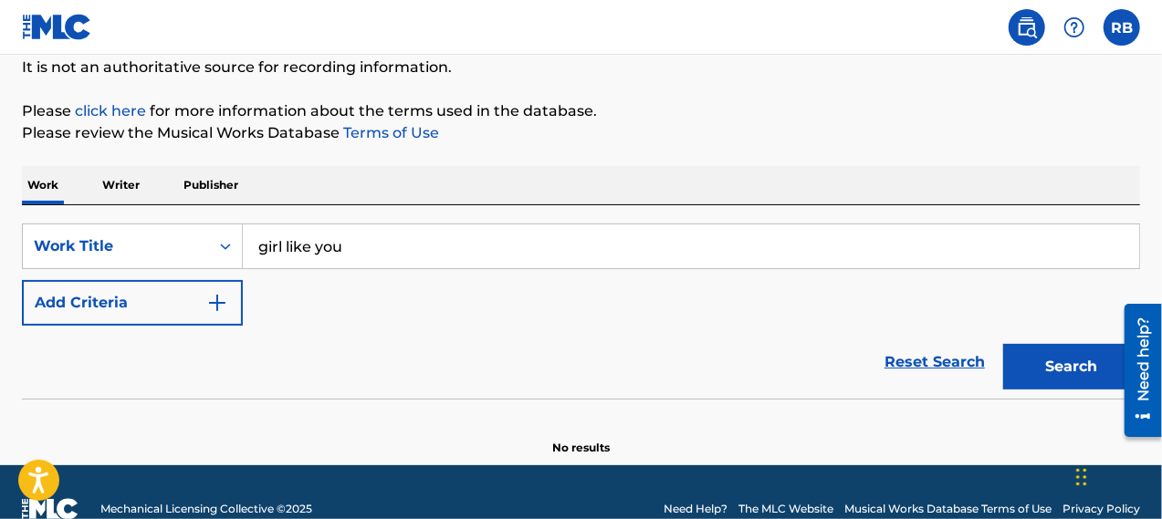
click at [204, 361] on div "Reset Search Search" at bounding box center [581, 362] width 1118 height 73
click at [1062, 368] on button "Search" at bounding box center [1071, 367] width 137 height 46
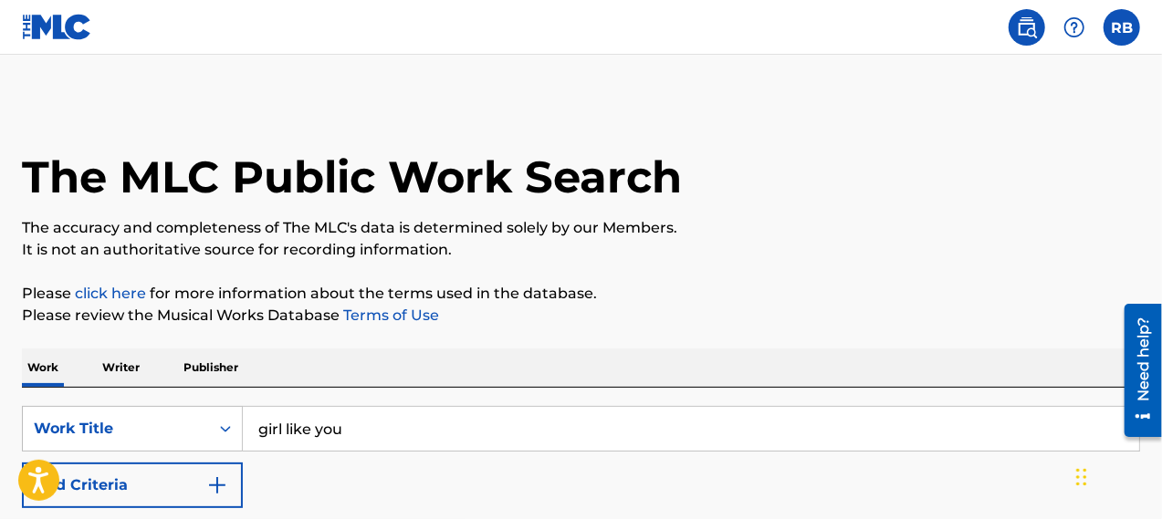
scroll to position [91, 0]
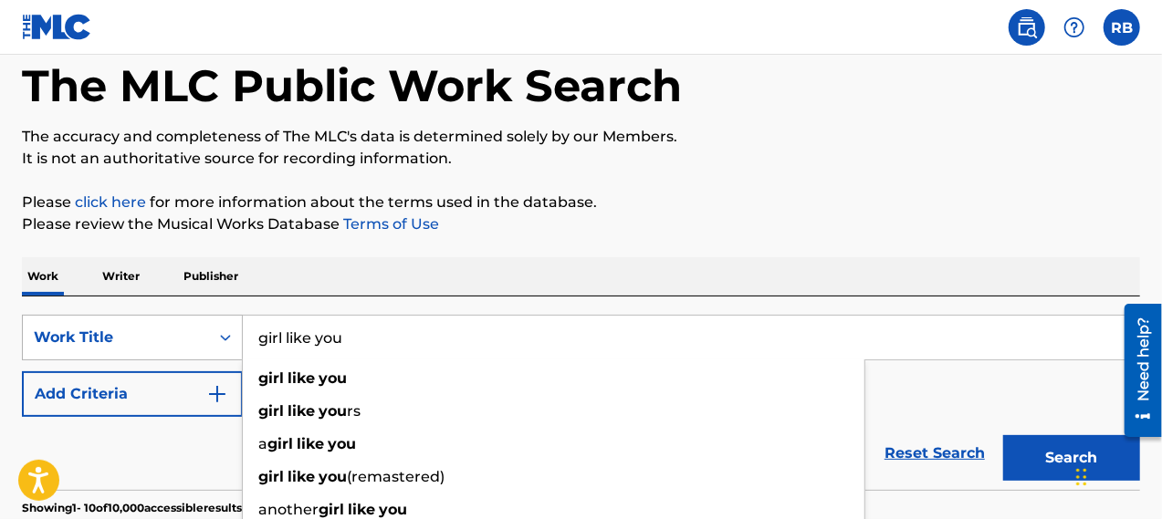
drag, startPoint x: 348, startPoint y: 348, endPoint x: 228, endPoint y: 334, distance: 120.3
click at [228, 334] on div "SearchWithCriteria2b95f494-7bb8-410f-8b52-758a5a59e07c Work Title girl like you…" at bounding box center [581, 338] width 1118 height 46
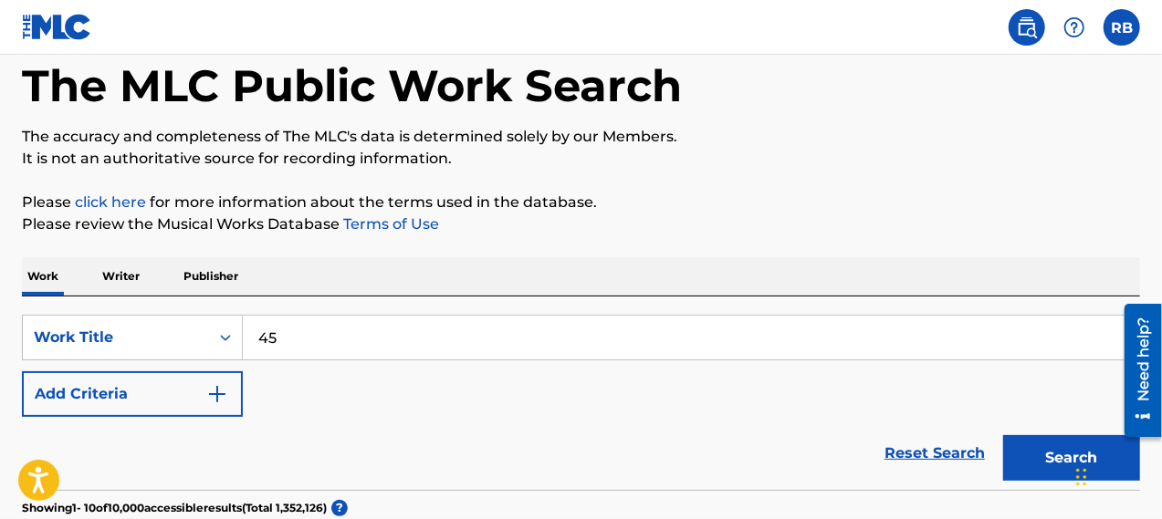
scroll to position [183, 0]
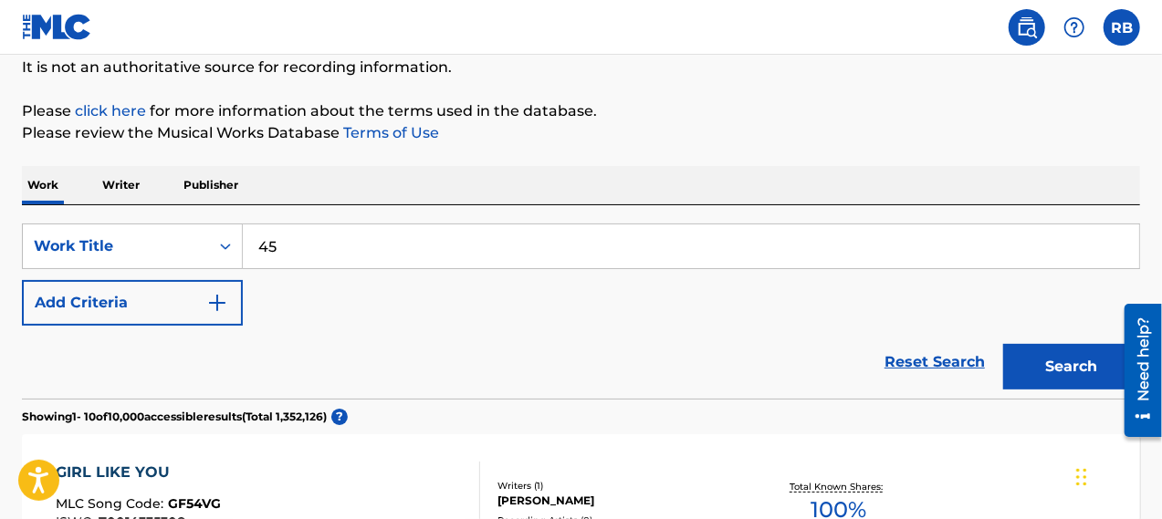
type input "45"
click at [1069, 352] on button "Search" at bounding box center [1071, 367] width 137 height 46
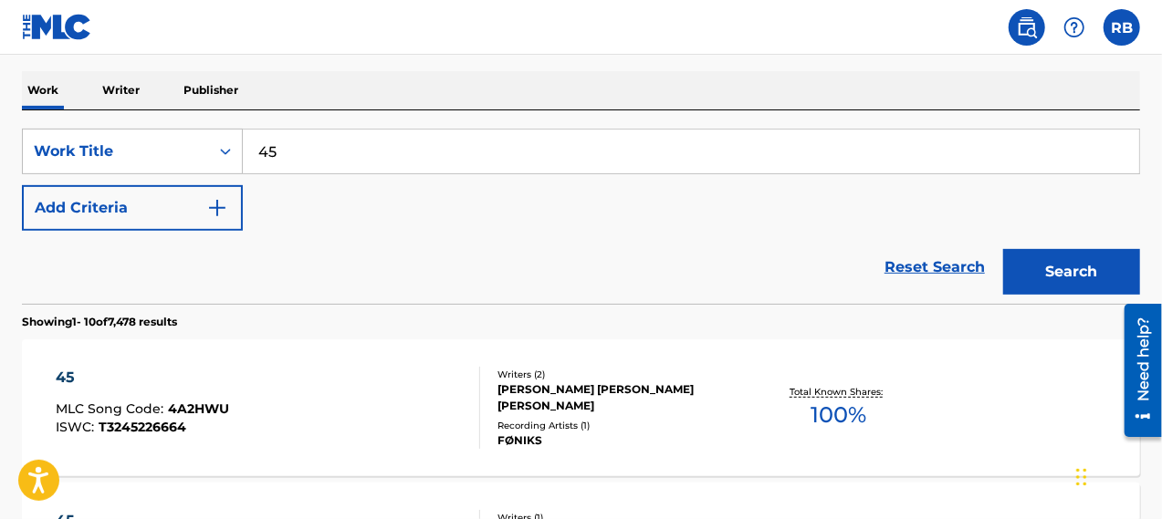
scroll to position [71, 0]
